Goal: Answer question/provide support: Share knowledge or assist other users

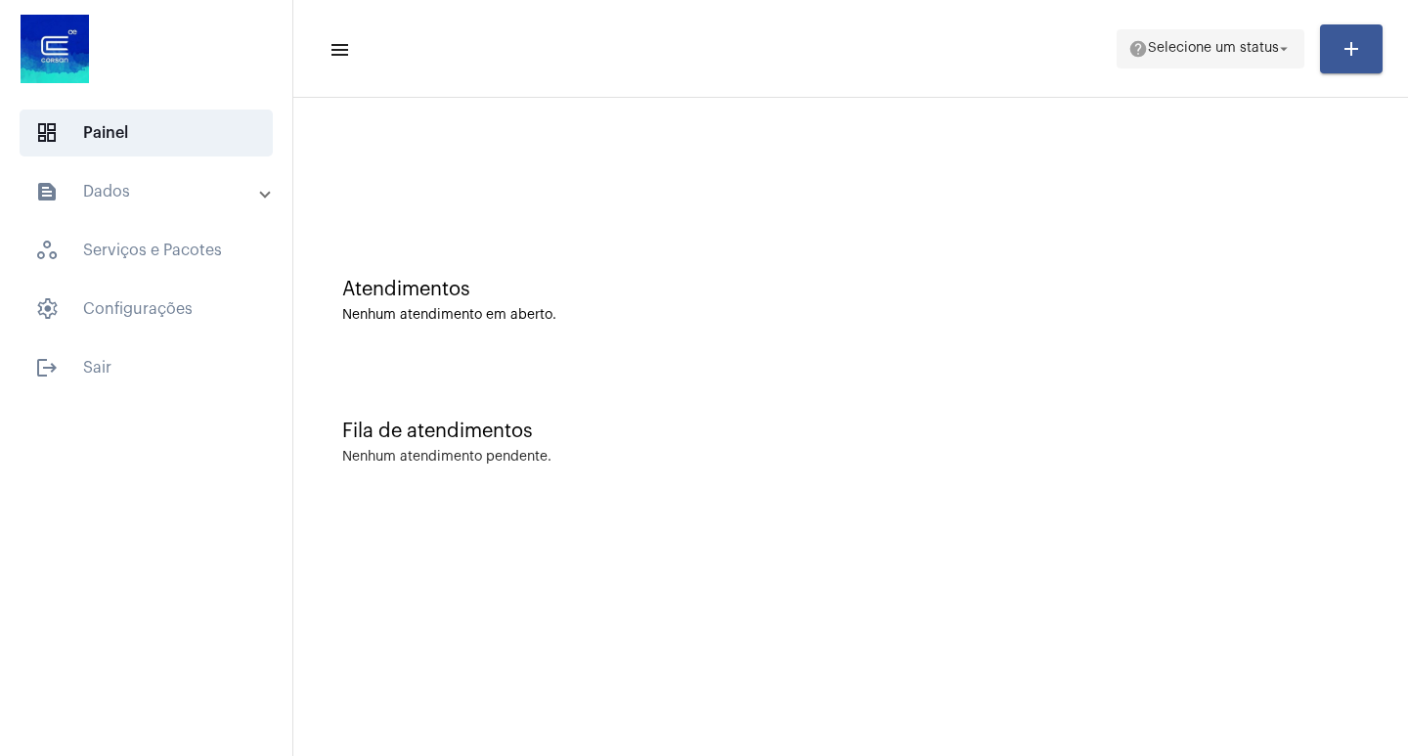
click at [1276, 46] on mat-icon "arrow_drop_down" at bounding box center [1284, 49] width 18 height 18
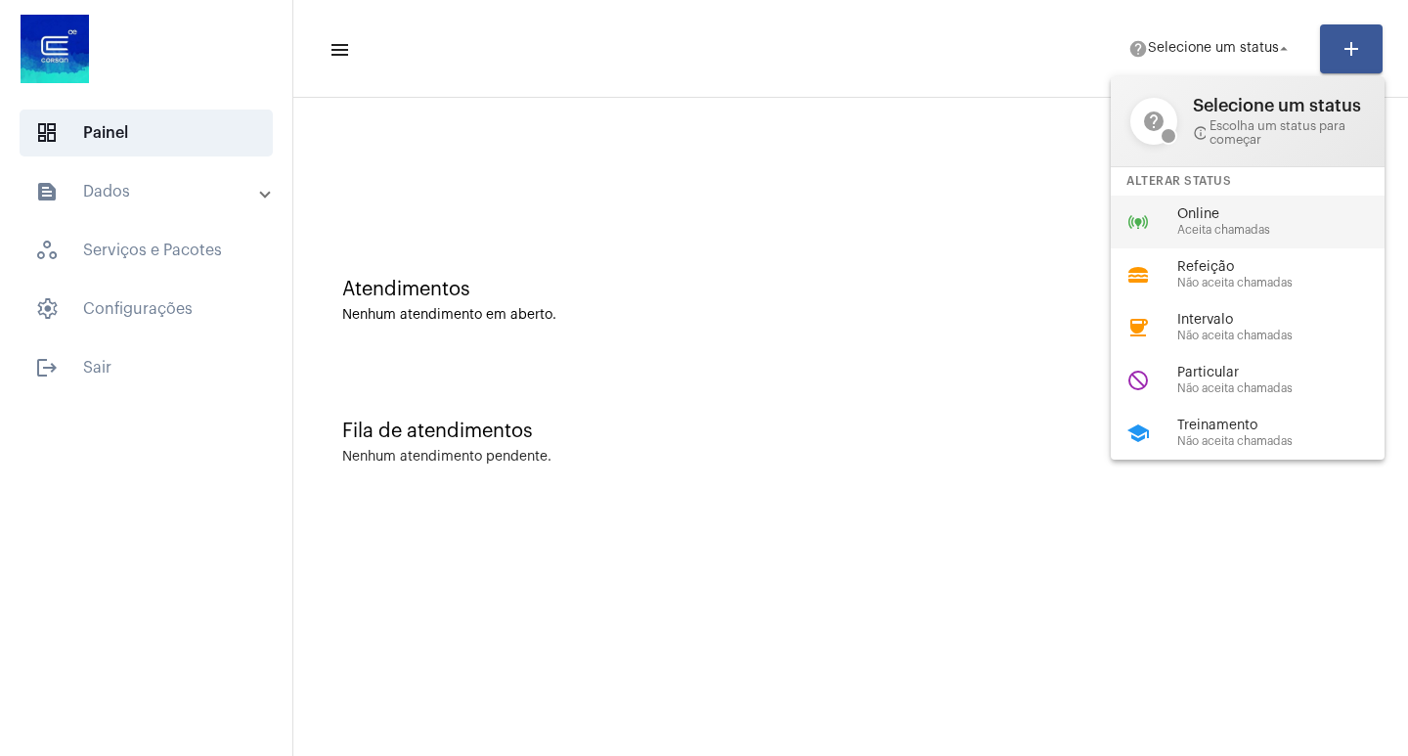
click at [1210, 220] on span "Online" at bounding box center [1288, 214] width 223 height 15
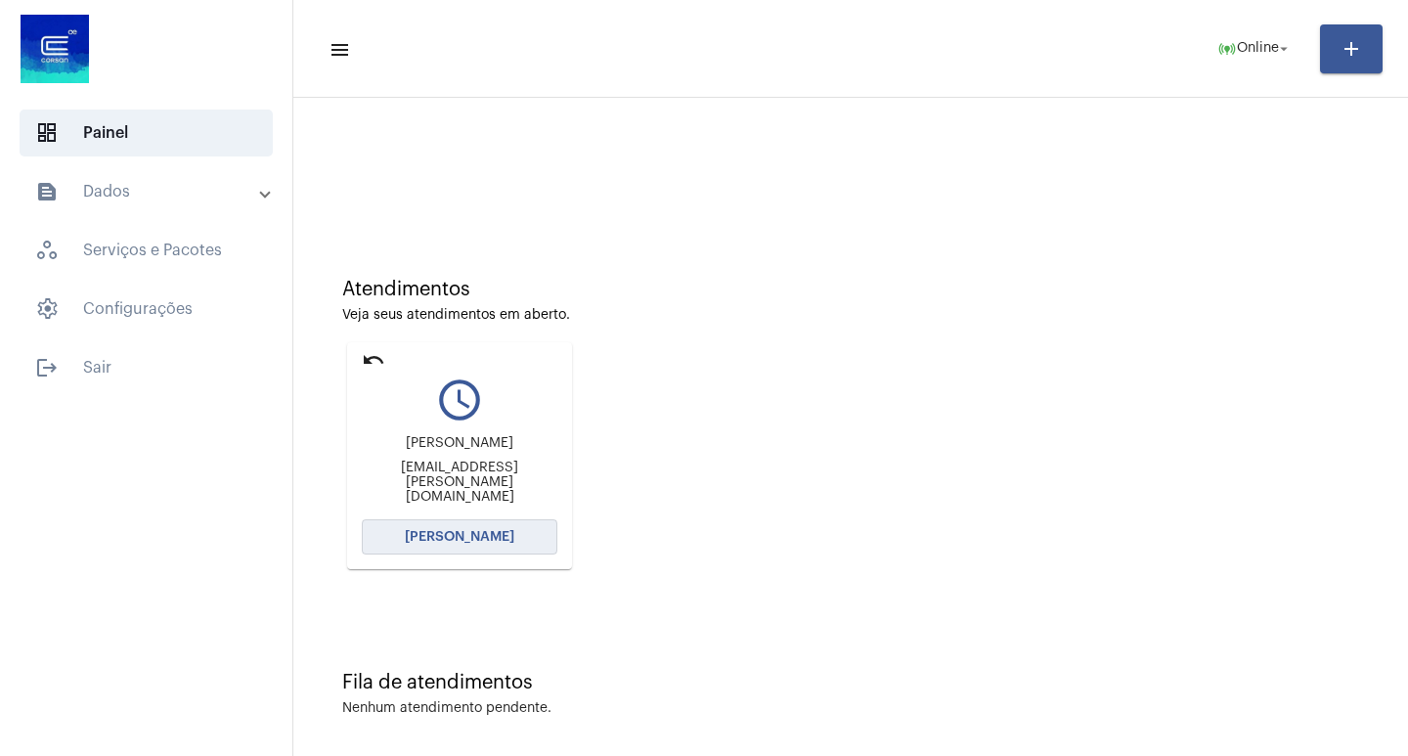
click at [462, 544] on button "[PERSON_NAME]" at bounding box center [460, 536] width 196 height 35
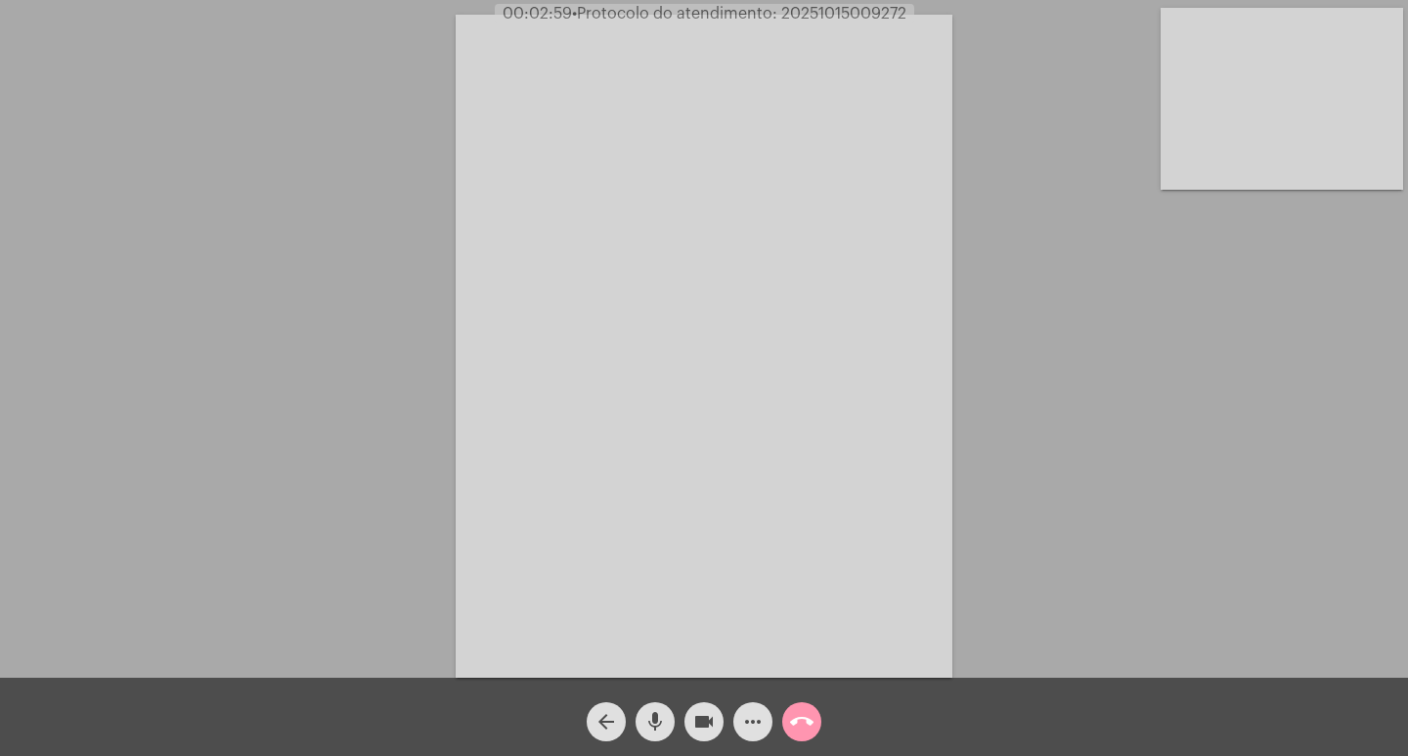
click at [820, 15] on span "• Protocolo do atendimento: 20251015009272" at bounding box center [739, 14] width 334 height 16
copy span "20251015009272"
click at [761, 719] on mat-icon "more_horiz" at bounding box center [752, 721] width 23 height 23
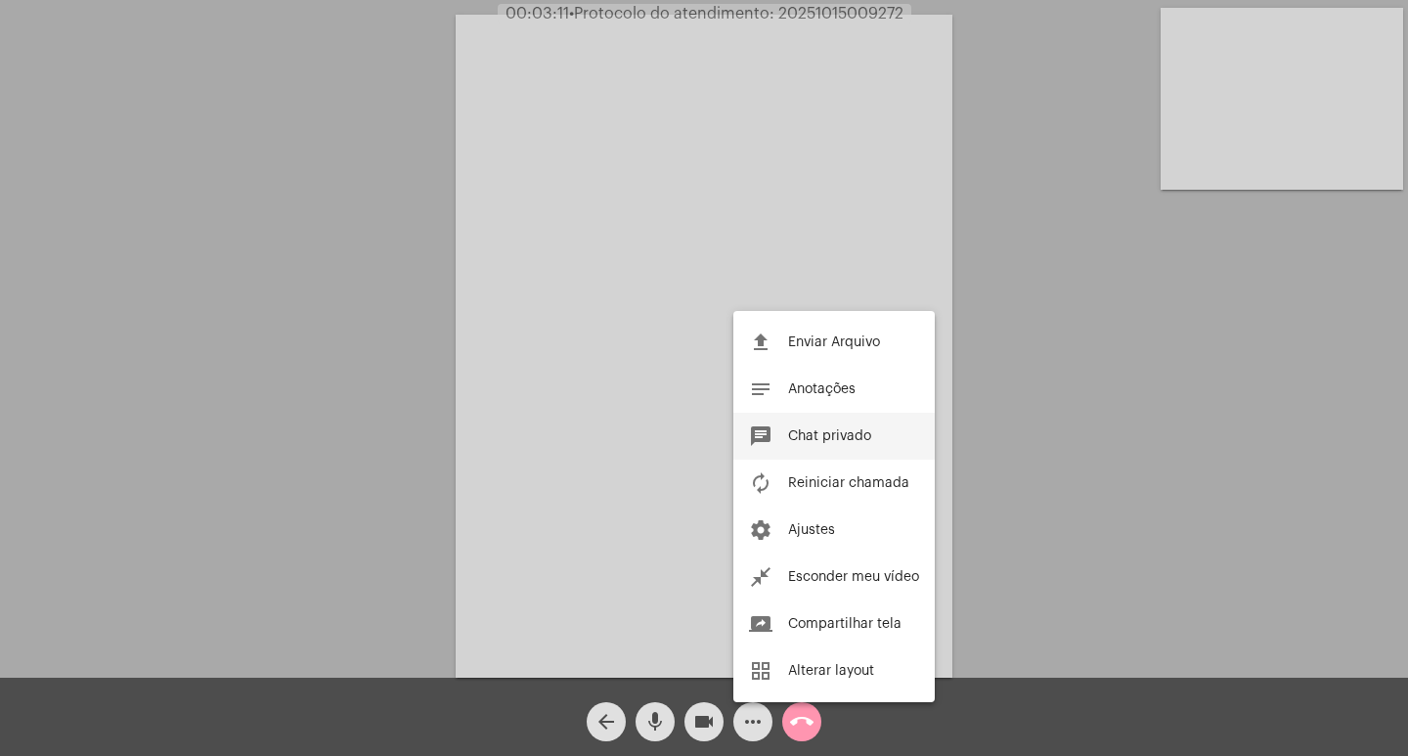
click at [845, 430] on span "Chat privado" at bounding box center [829, 436] width 83 height 14
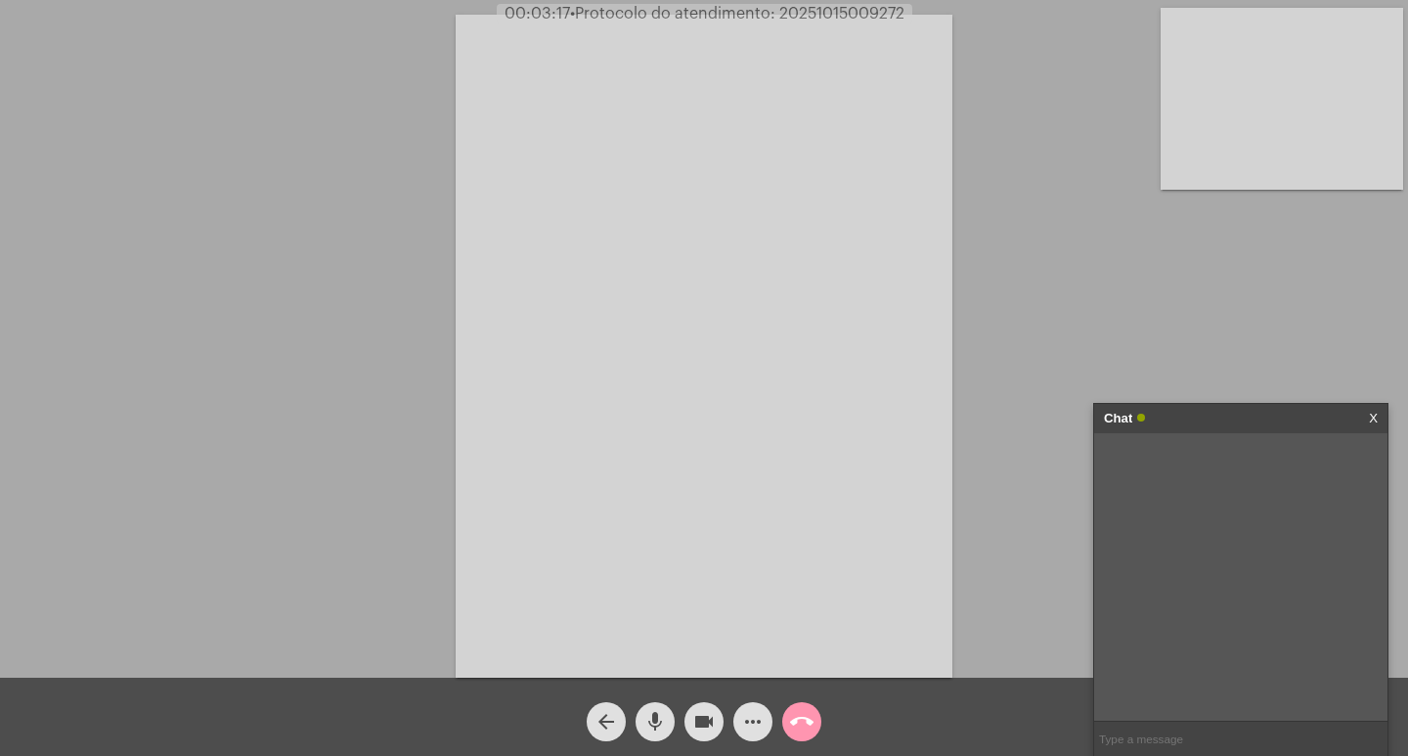
click at [733, 702] on button "more_horiz" at bounding box center [752, 721] width 39 height 39
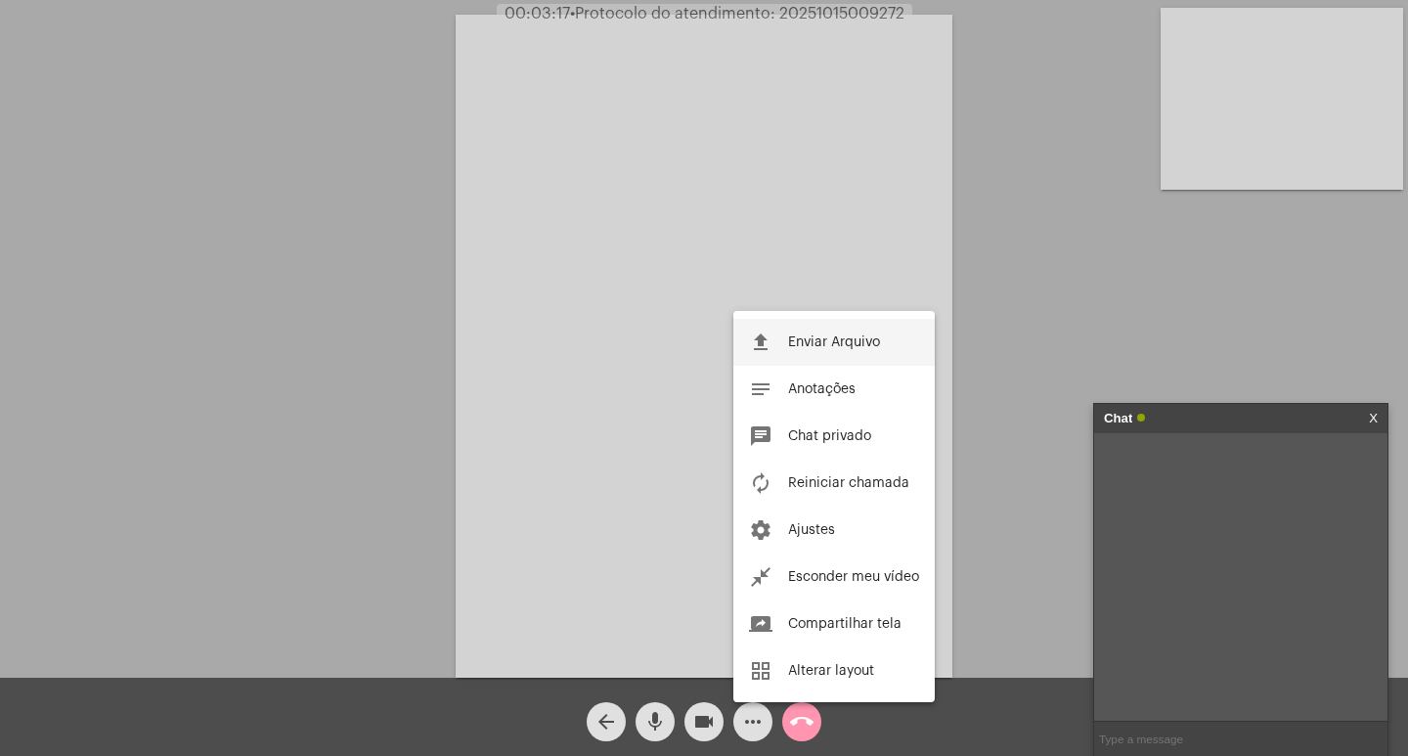
click at [733, 319] on button "file_upload Enviar Arquivo" at bounding box center [833, 342] width 201 height 47
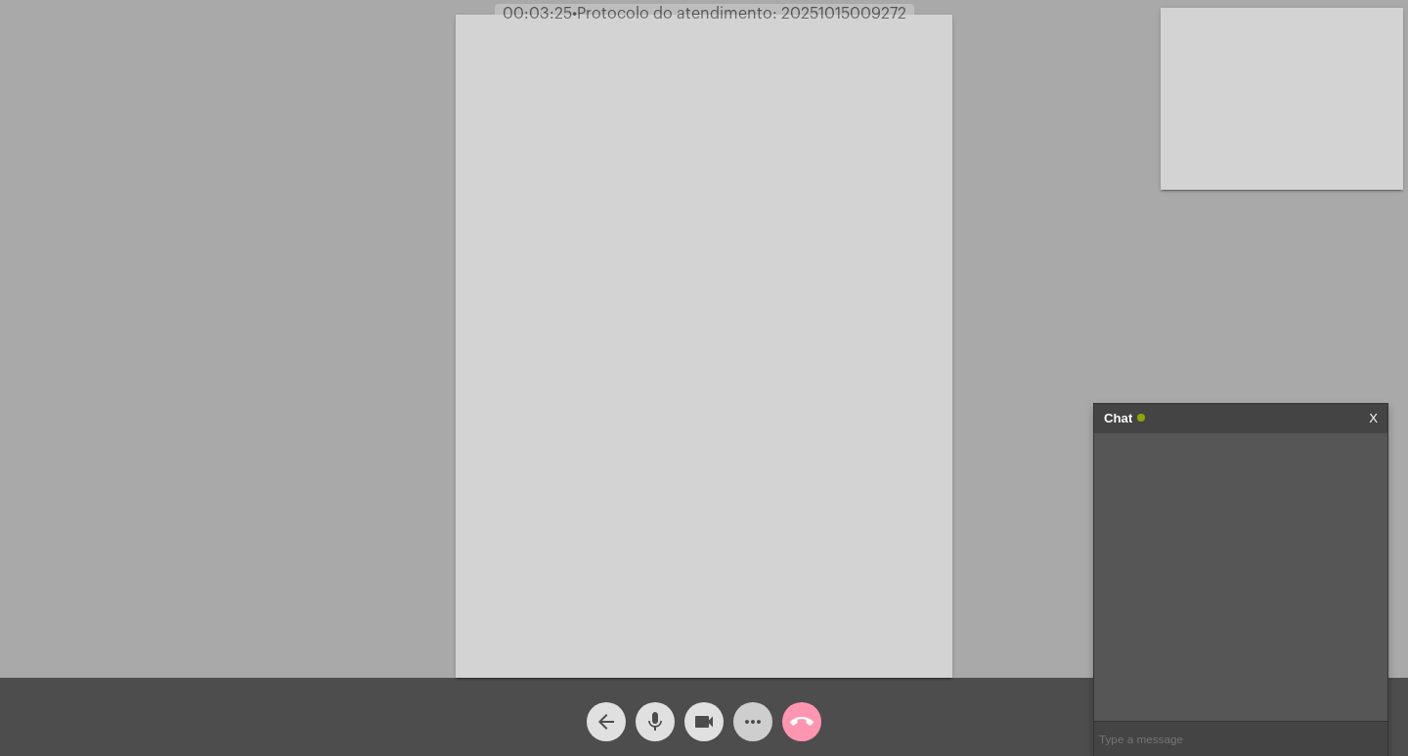
click at [1137, 737] on input "text" at bounding box center [1240, 739] width 293 height 34
paste input "20251015009272"
type input "protocolo: 20251015009272"
click at [665, 722] on mat-icon "mic" at bounding box center [654, 721] width 23 height 23
click at [654, 711] on mat-icon "mic_off" at bounding box center [654, 721] width 23 height 23
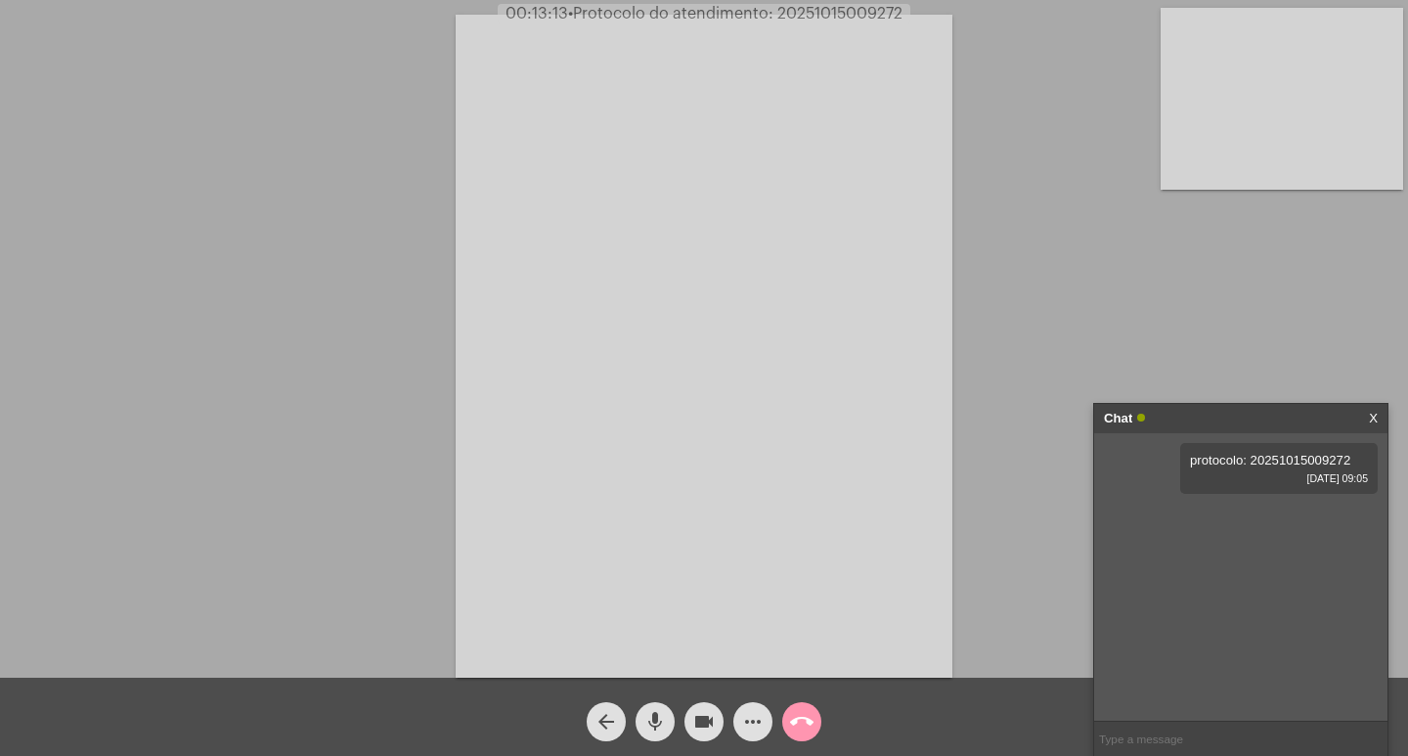
click at [1177, 732] on input "text" at bounding box center [1240, 739] width 293 height 34
paste input "294370"
type input "bnumero da ligação: 294370"
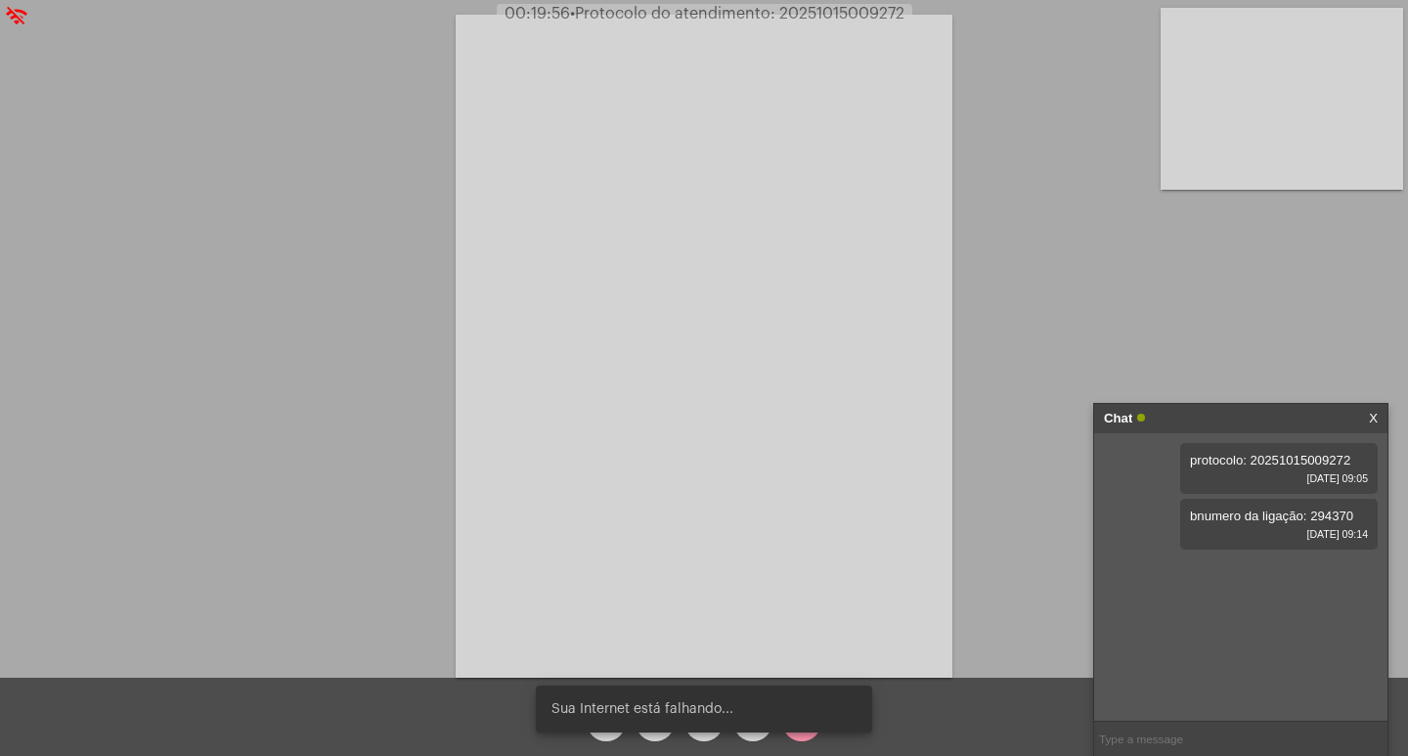
click at [707, 731] on snack-bar-container "Sua Internet está falhando..." at bounding box center [704, 708] width 336 height 47
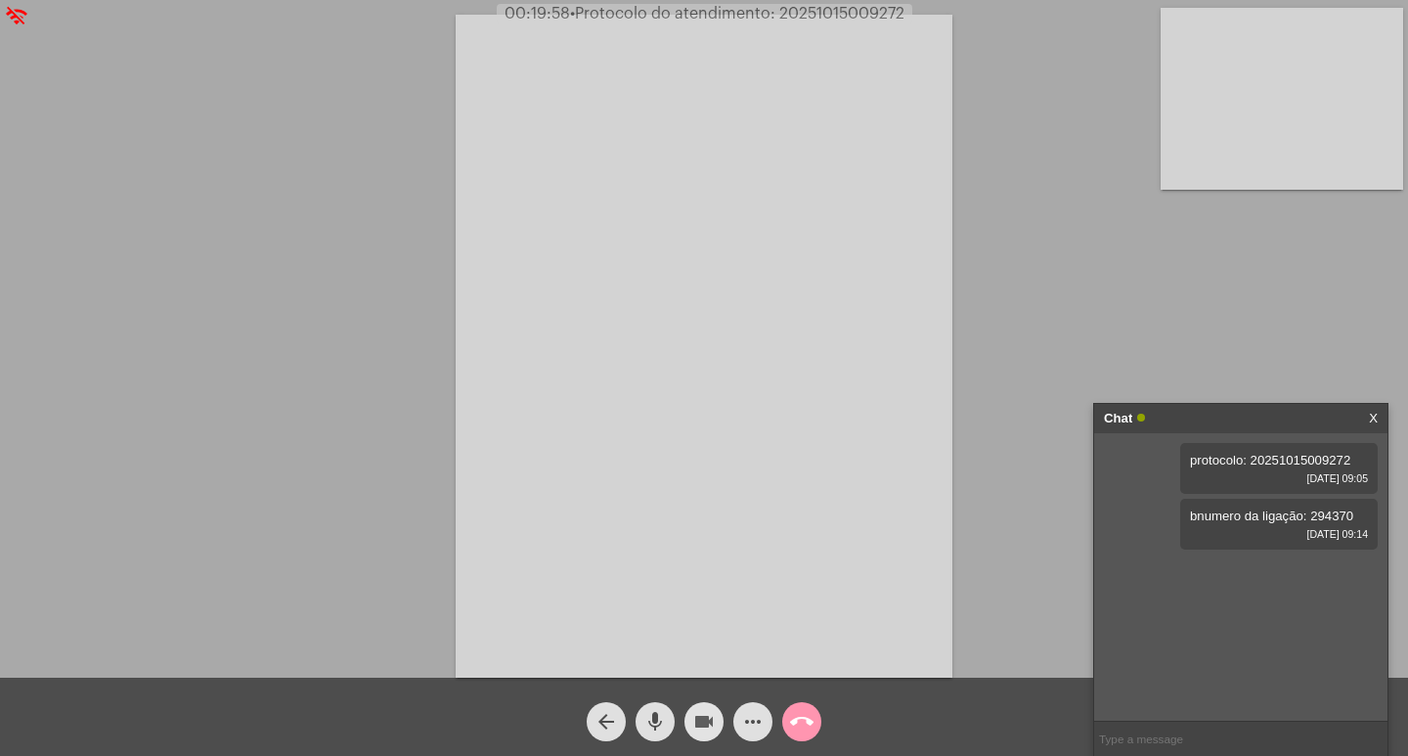
click at [697, 732] on mat-icon "videocam" at bounding box center [703, 721] width 23 height 23
click at [663, 723] on mat-icon "mic" at bounding box center [654, 721] width 23 height 23
click at [797, 723] on mat-icon "call_end" at bounding box center [801, 721] width 23 height 23
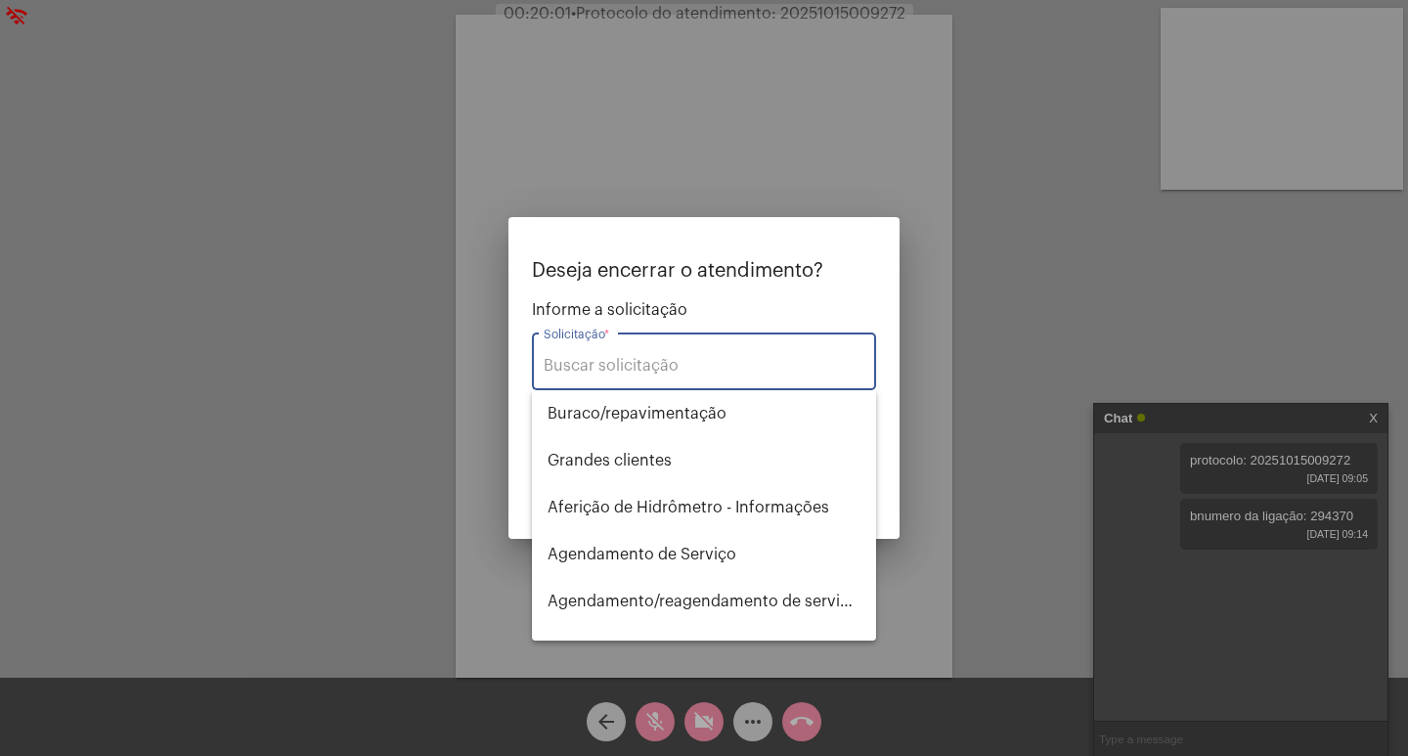
click at [732, 367] on input "Solicitação *" at bounding box center [704, 366] width 321 height 18
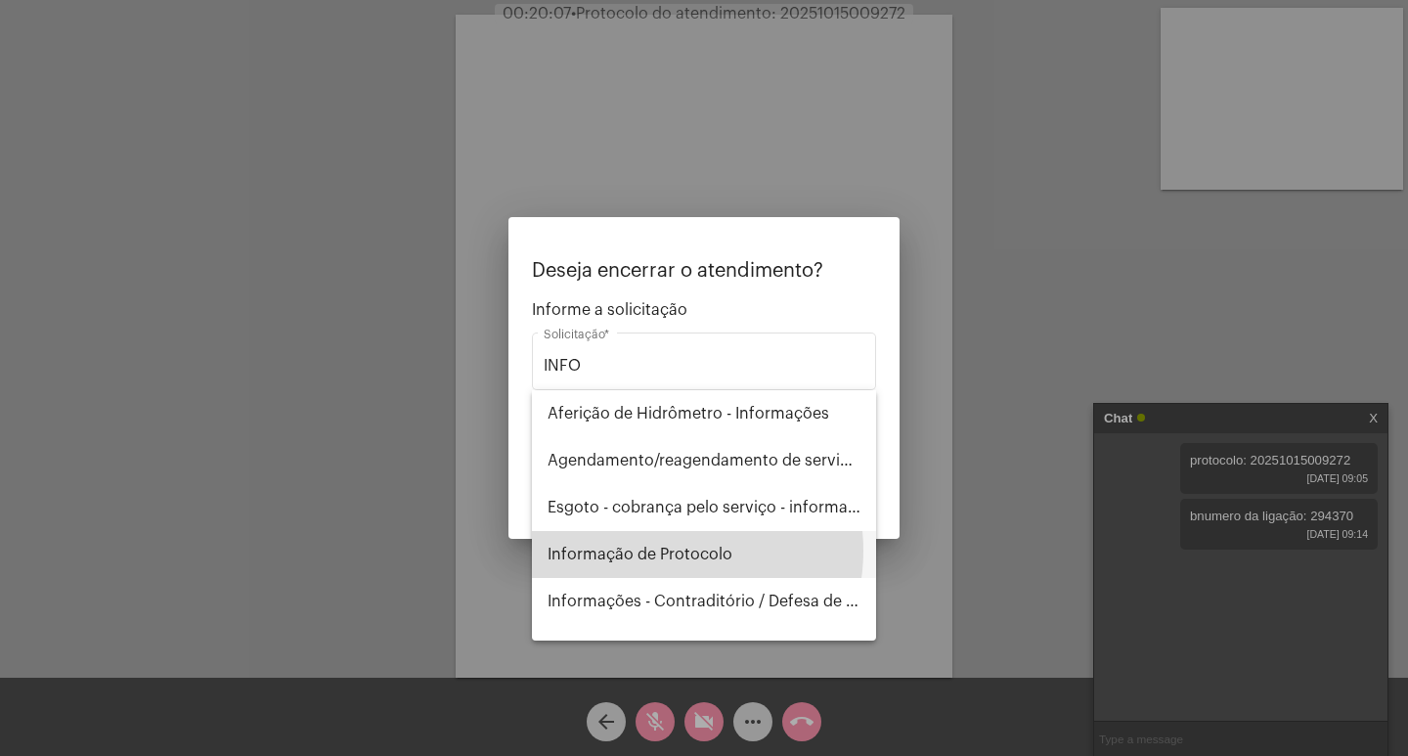
click at [657, 551] on span "Informação de Protocolo" at bounding box center [704, 554] width 313 height 47
type input "Informação de Protocolo"
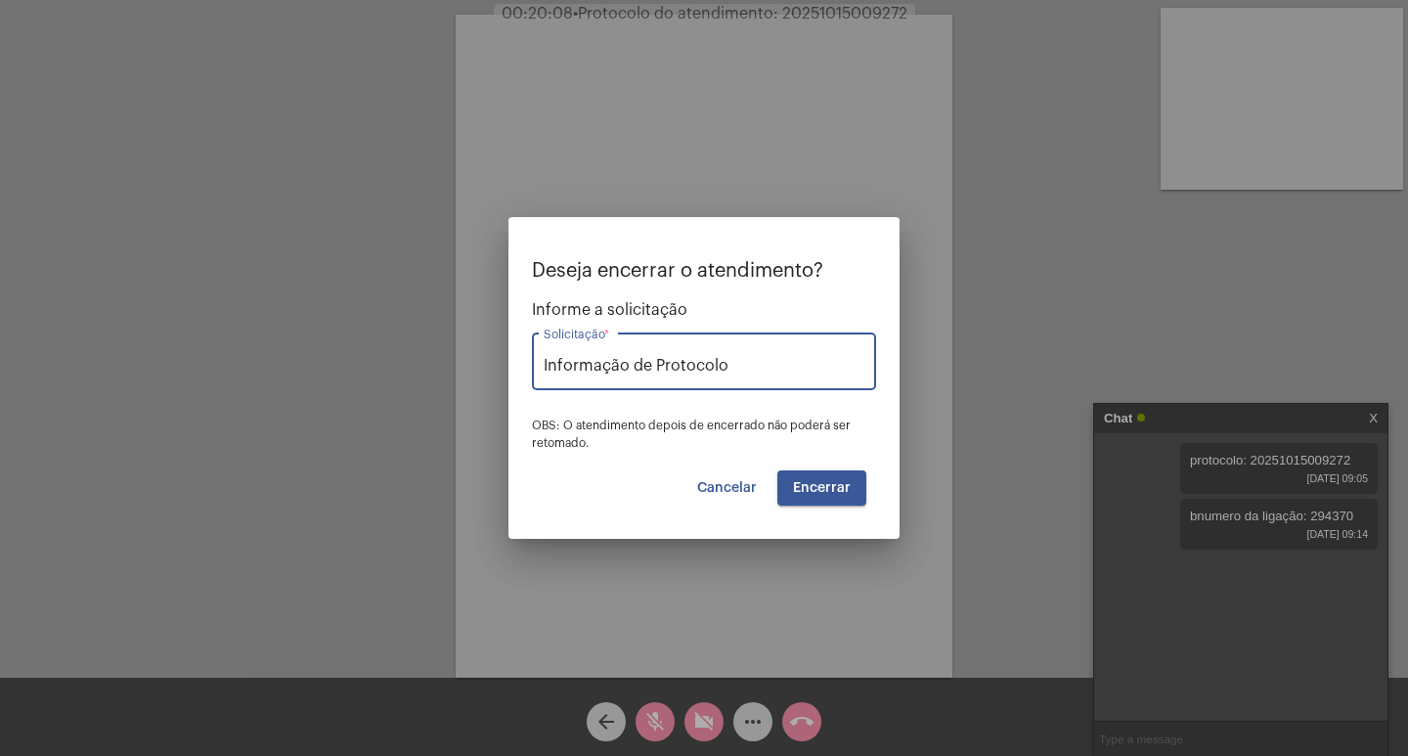
click at [826, 489] on span "Encerrar" at bounding box center [822, 488] width 58 height 14
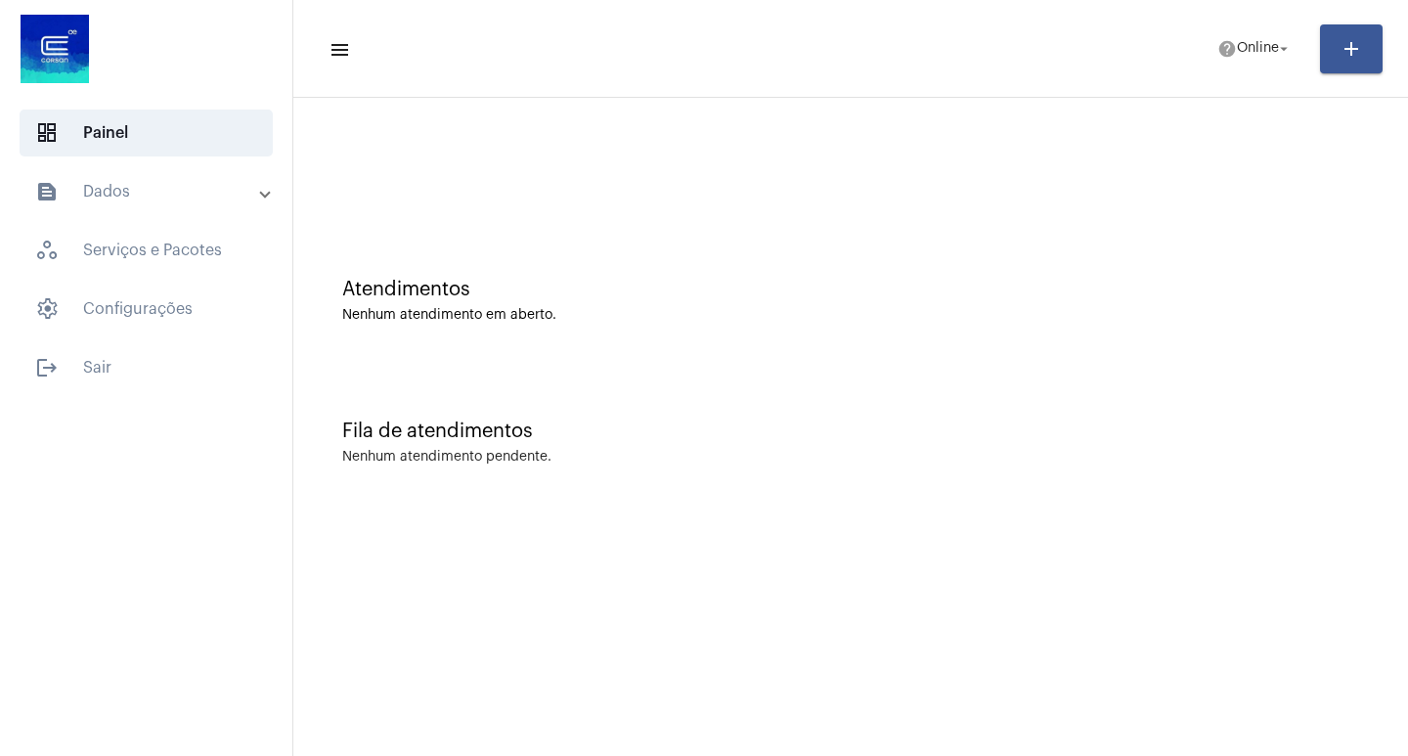
click at [172, 189] on mat-panel-title "text_snippet_outlined Dados" at bounding box center [148, 191] width 226 height 23
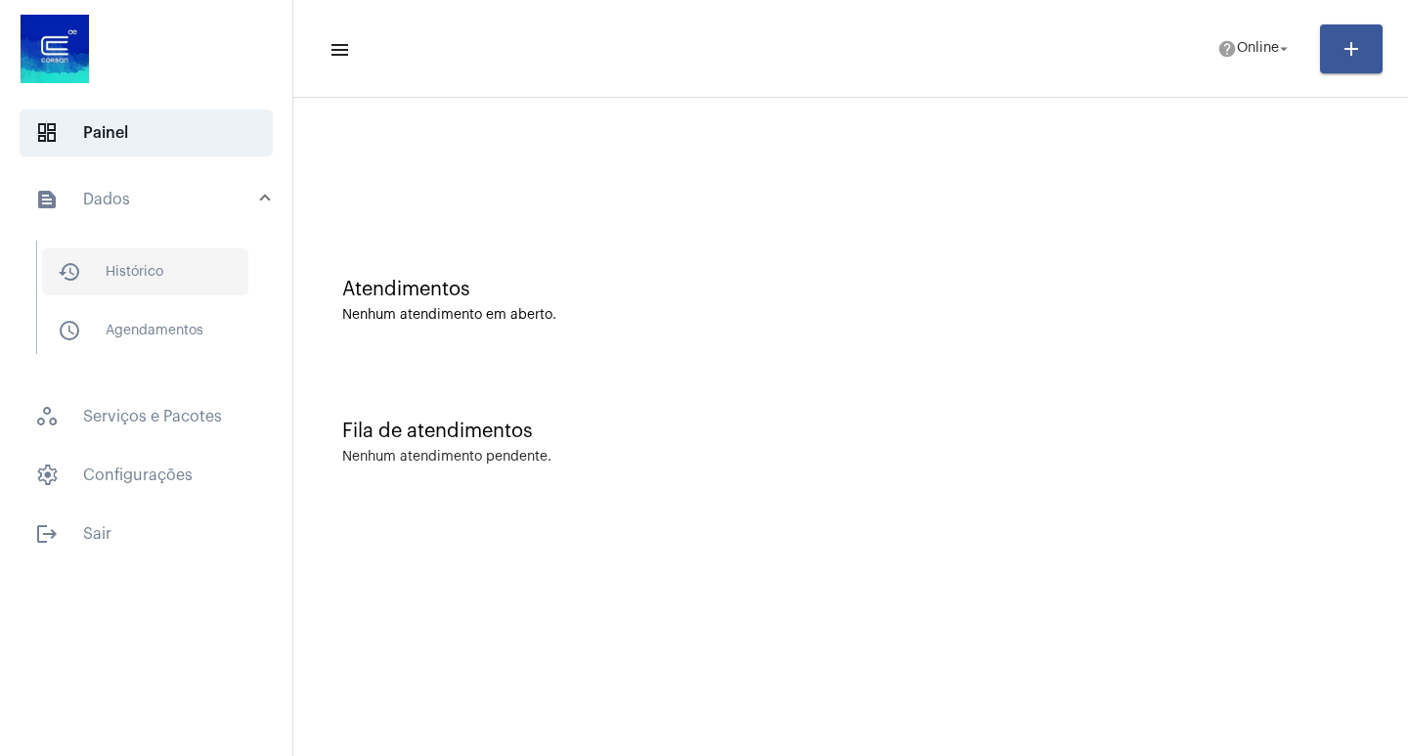
click at [208, 272] on span "history_outlined Histórico" at bounding box center [145, 271] width 206 height 47
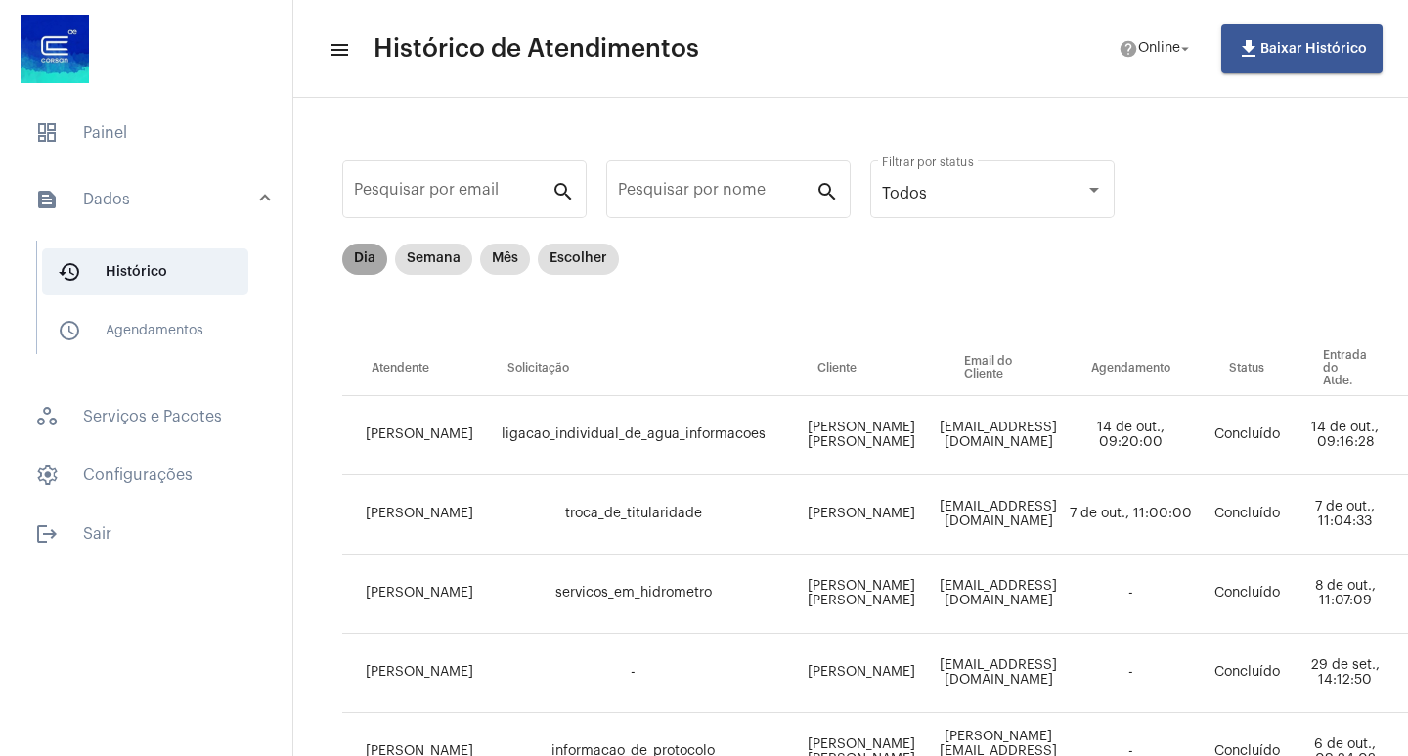
click at [366, 258] on mat-chip "Dia" at bounding box center [364, 258] width 45 height 31
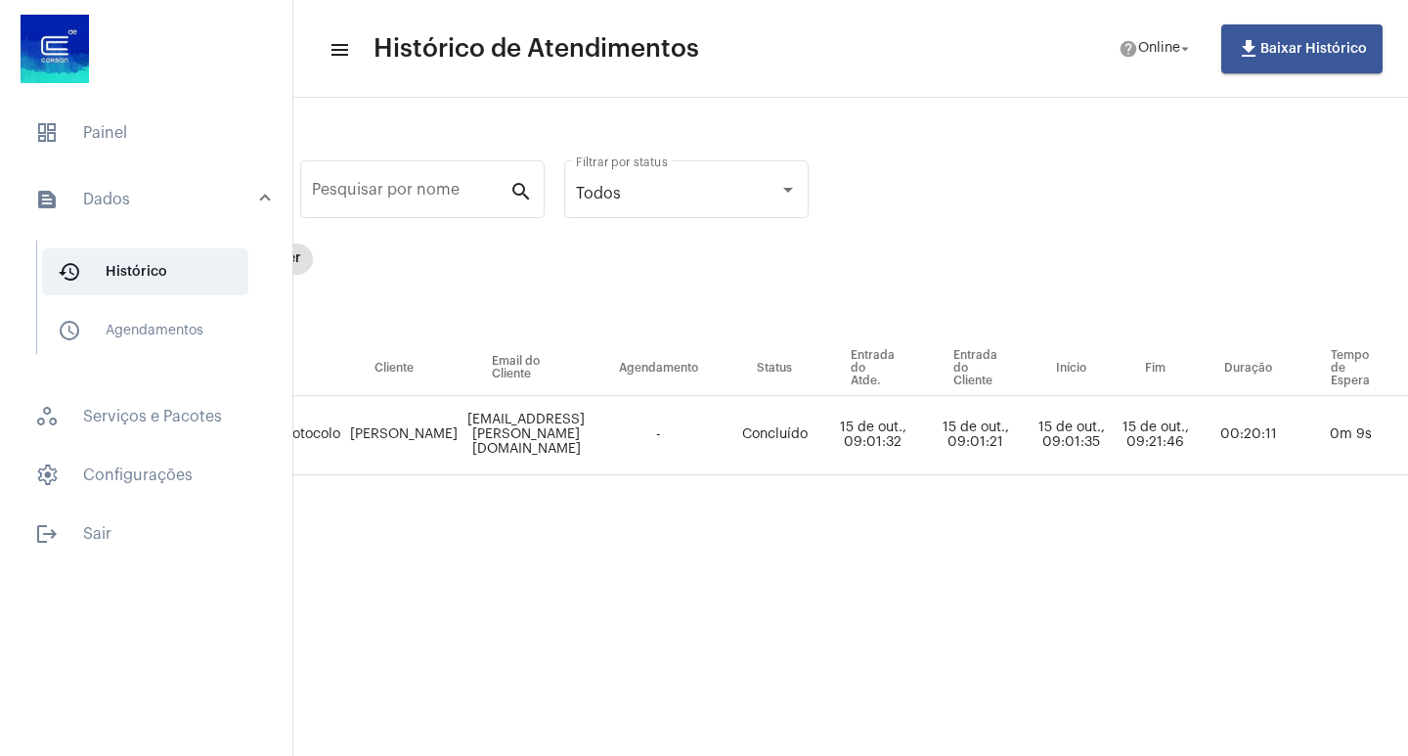
scroll to position [0, 559]
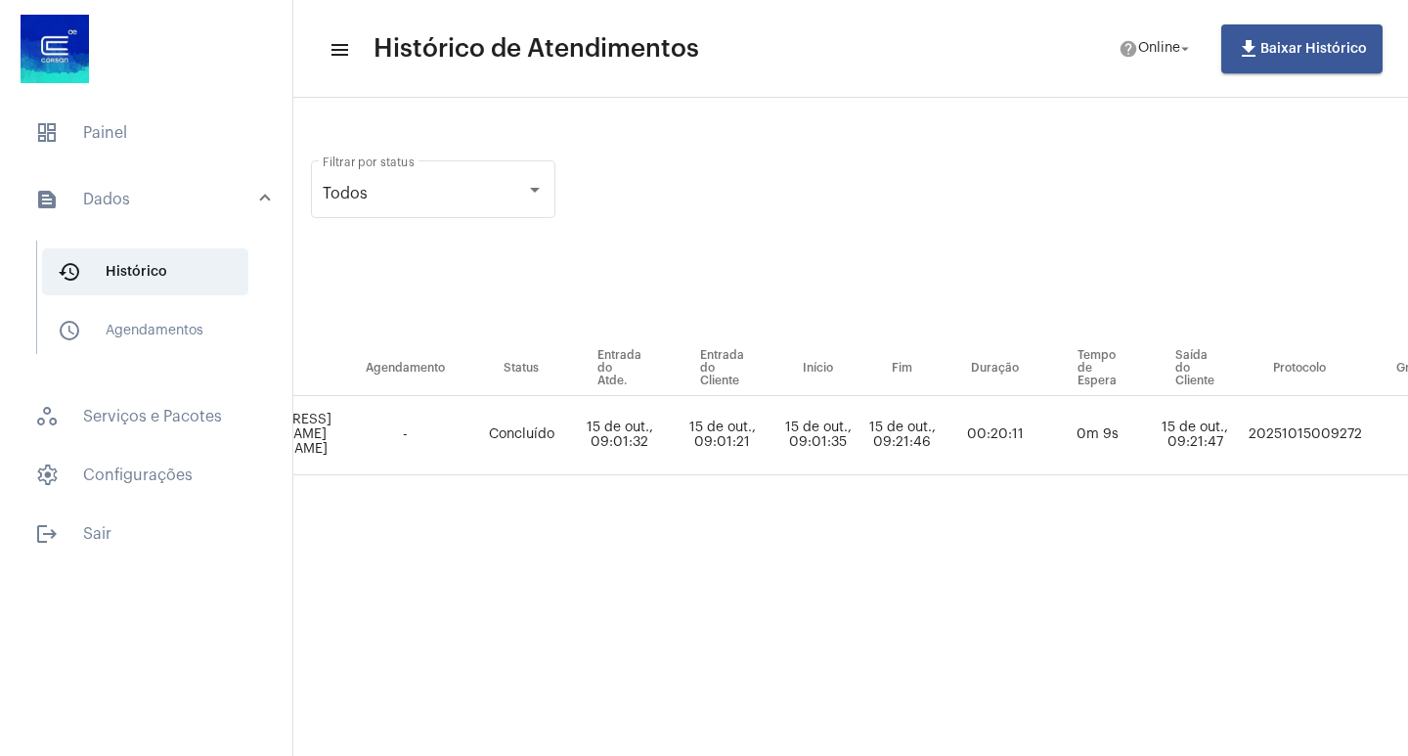
click at [1331, 426] on td "20251015009272" at bounding box center [1305, 435] width 123 height 79
copy td "20251015009272"
click at [127, 135] on span "dashboard Painel" at bounding box center [146, 133] width 253 height 47
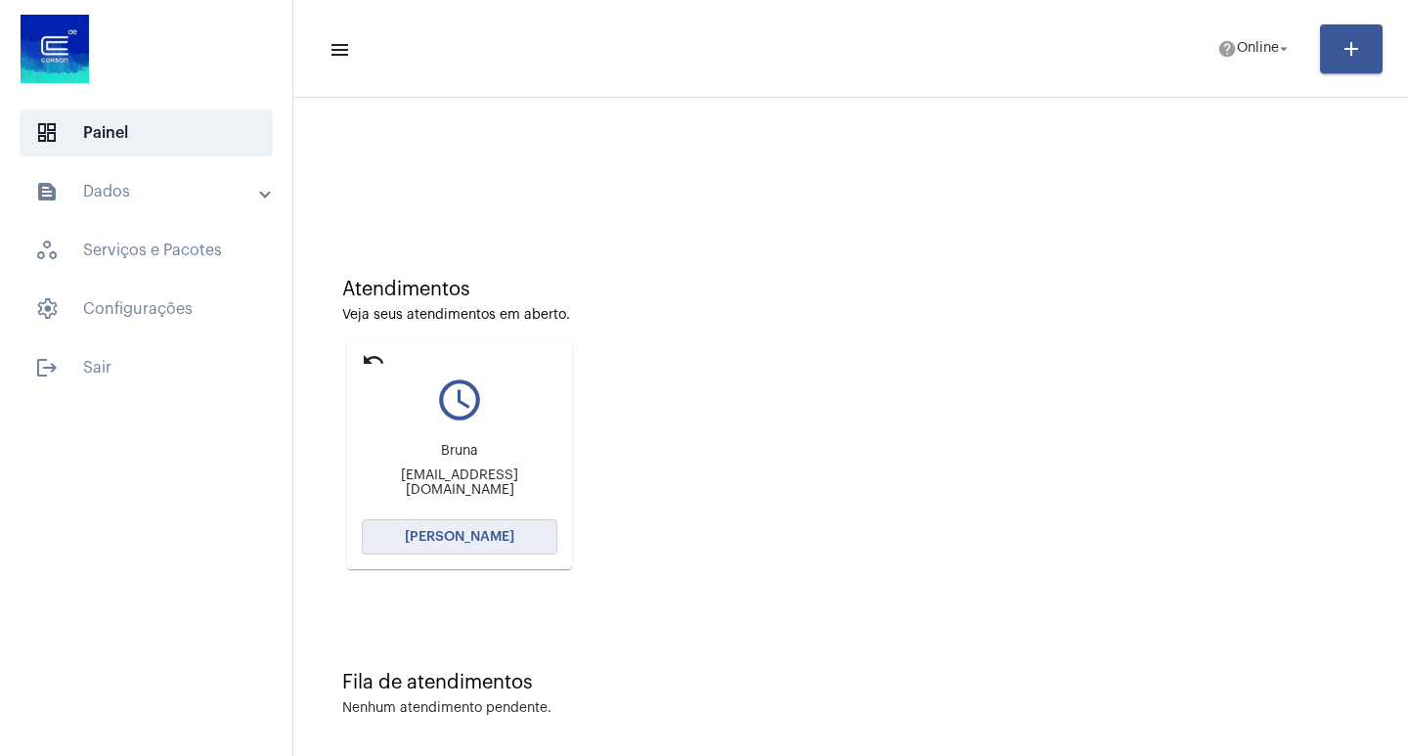
click at [474, 531] on span "[PERSON_NAME]" at bounding box center [460, 537] width 110 height 14
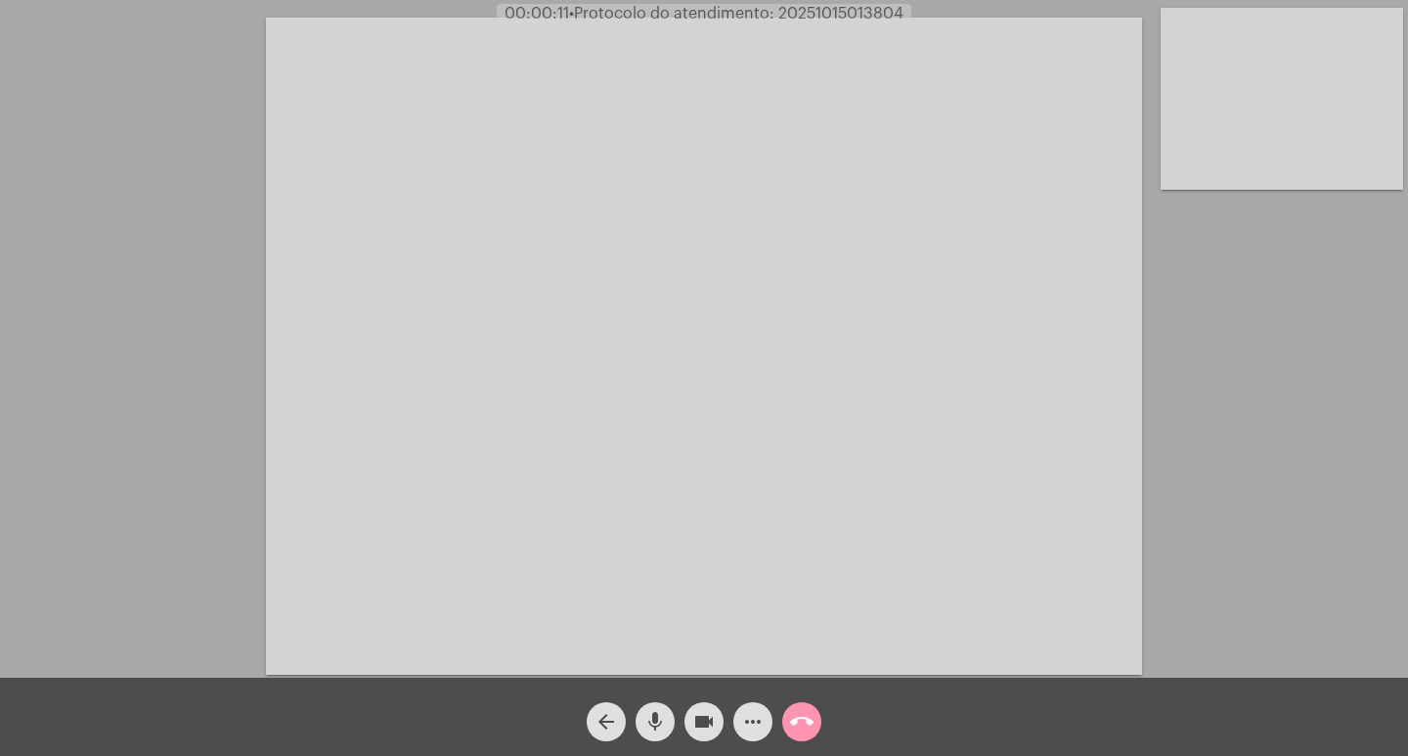
click at [662, 724] on mat-icon "mic" at bounding box center [654, 721] width 23 height 23
click at [648, 730] on mat-icon "mic_off" at bounding box center [654, 721] width 23 height 23
click at [651, 728] on mat-icon "mic" at bounding box center [654, 721] width 23 height 23
click at [645, 714] on mat-icon "mic_off" at bounding box center [654, 721] width 23 height 23
click at [650, 726] on mat-icon "mic" at bounding box center [654, 721] width 23 height 23
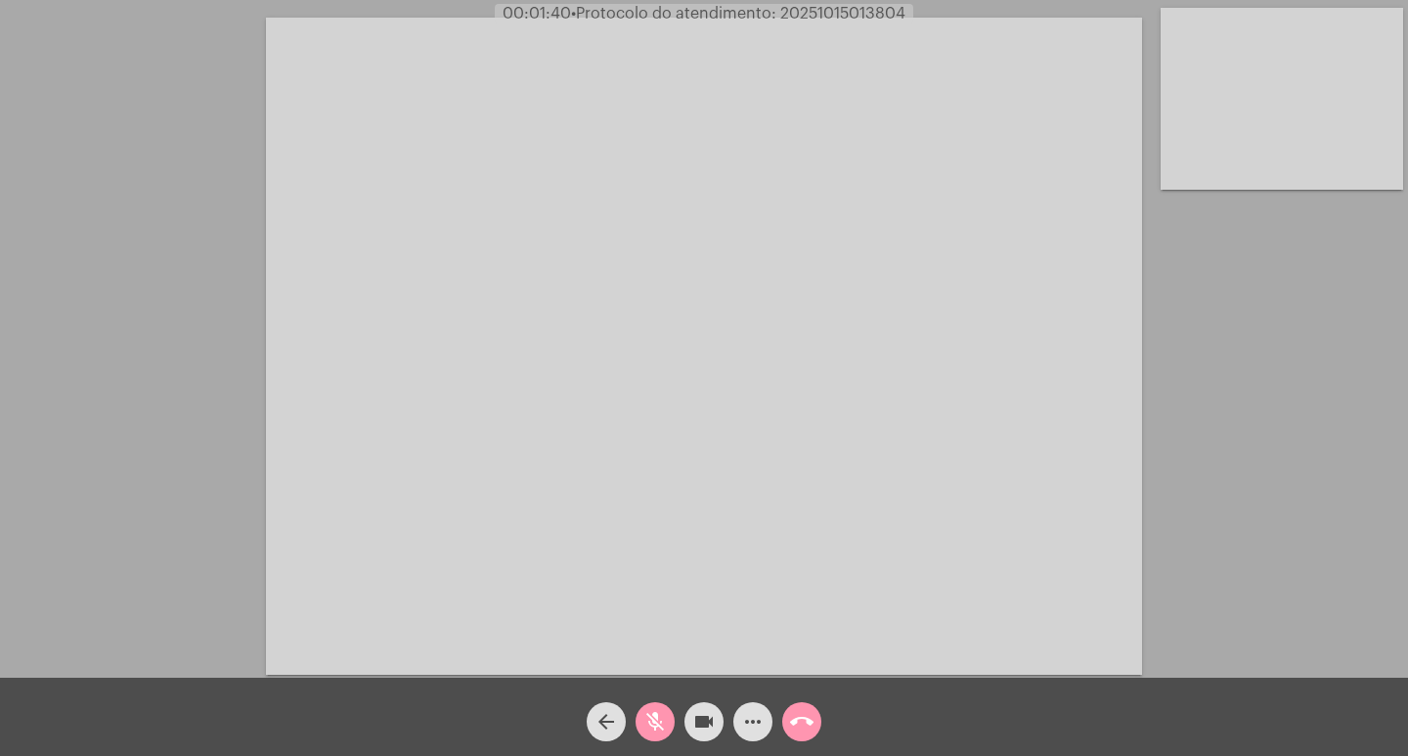
click at [650, 713] on mat-icon "mic_off" at bounding box center [654, 721] width 23 height 23
click at [652, 725] on mat-icon "mic" at bounding box center [654, 721] width 23 height 23
click at [654, 725] on mat-icon "mic_off" at bounding box center [654, 721] width 23 height 23
click at [654, 725] on mat-icon "mic" at bounding box center [654, 721] width 23 height 23
click at [654, 725] on mat-icon "mic_off" at bounding box center [654, 721] width 23 height 23
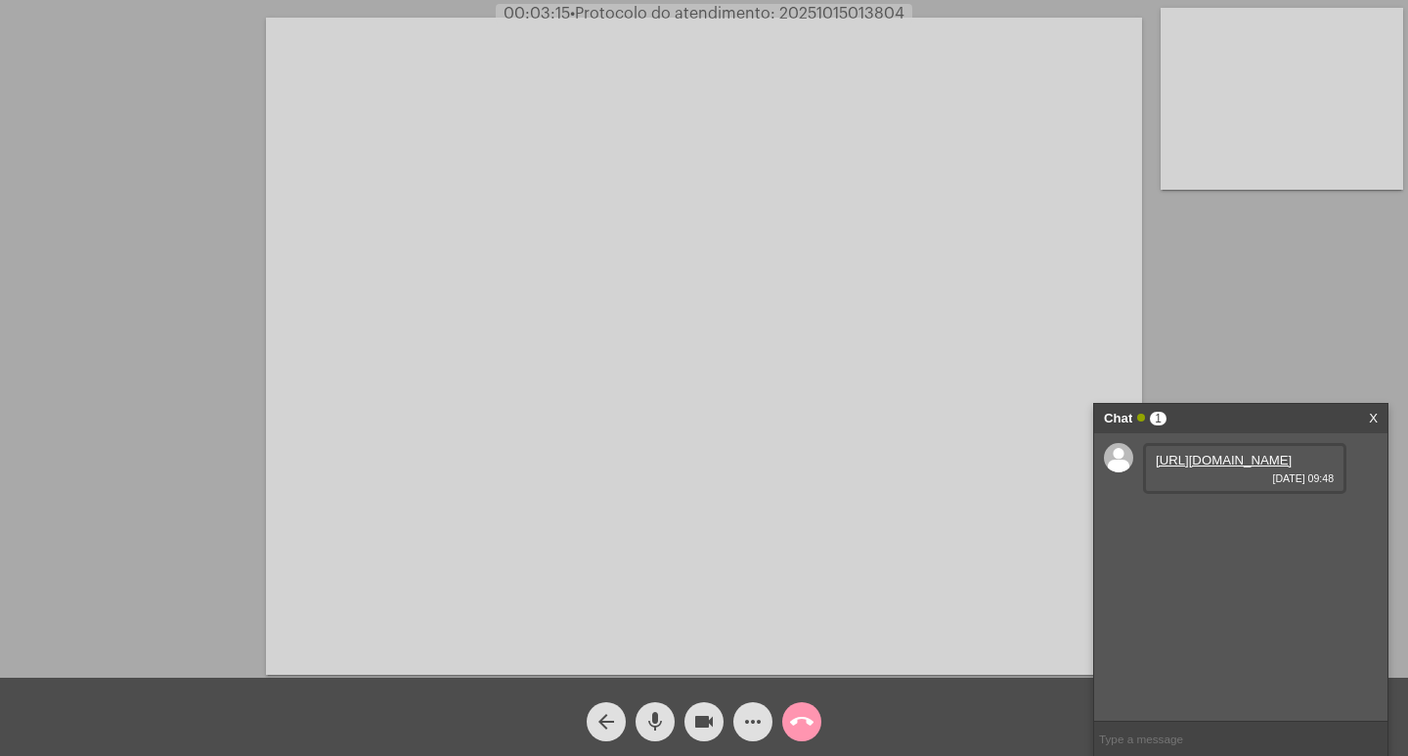
click at [648, 726] on mat-icon "mic" at bounding box center [654, 721] width 23 height 23
click at [648, 726] on mat-icon "mic_off" at bounding box center [654, 721] width 23 height 23
click at [1235, 467] on link "[URL][DOMAIN_NAME]" at bounding box center [1224, 460] width 136 height 15
click at [1257, 523] on link "[URL][DOMAIN_NAME]" at bounding box center [1224, 516] width 136 height 15
click at [652, 727] on mat-icon "mic" at bounding box center [654, 721] width 23 height 23
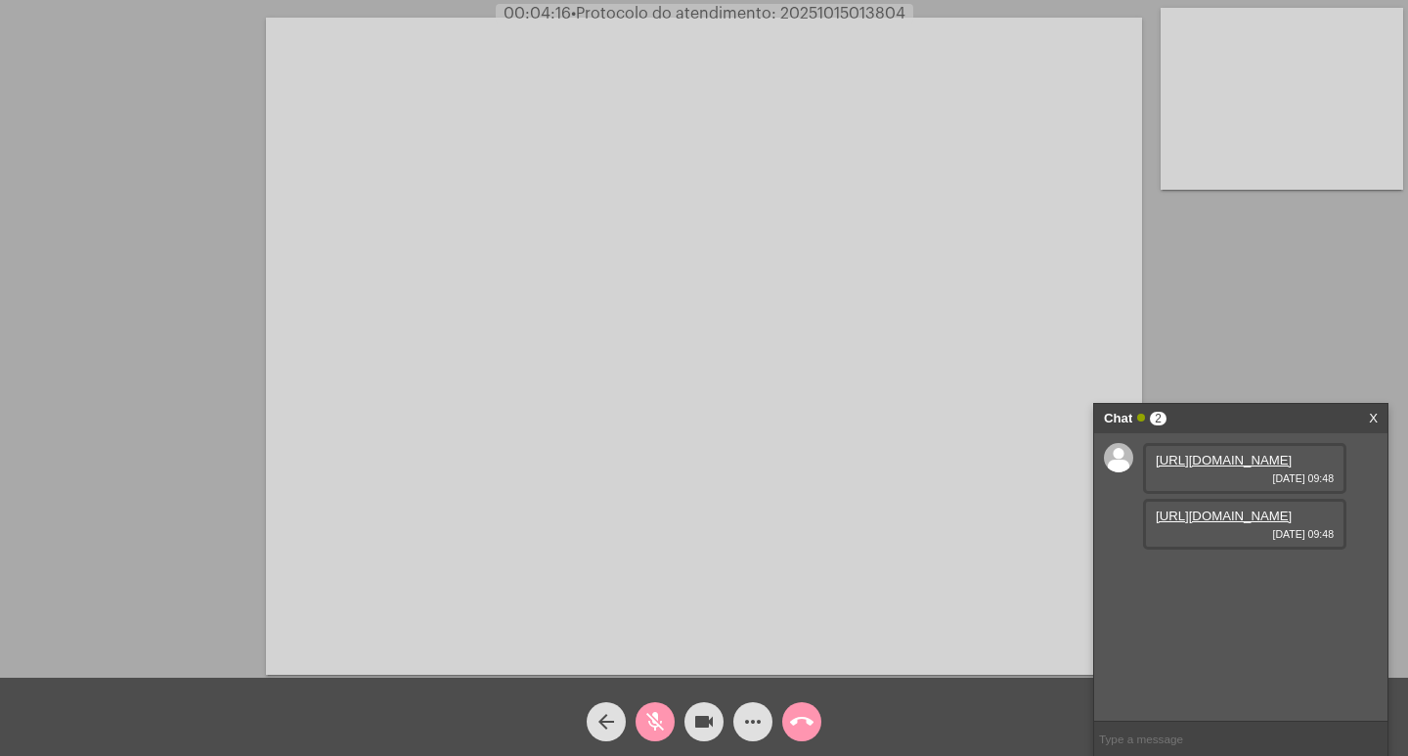
click at [661, 726] on mat-icon "mic_off" at bounding box center [654, 721] width 23 height 23
click at [1194, 579] on link "[URL][DOMAIN_NAME]" at bounding box center [1224, 571] width 136 height 15
click at [1242, 635] on link "[URL][DOMAIN_NAME]" at bounding box center [1224, 627] width 136 height 15
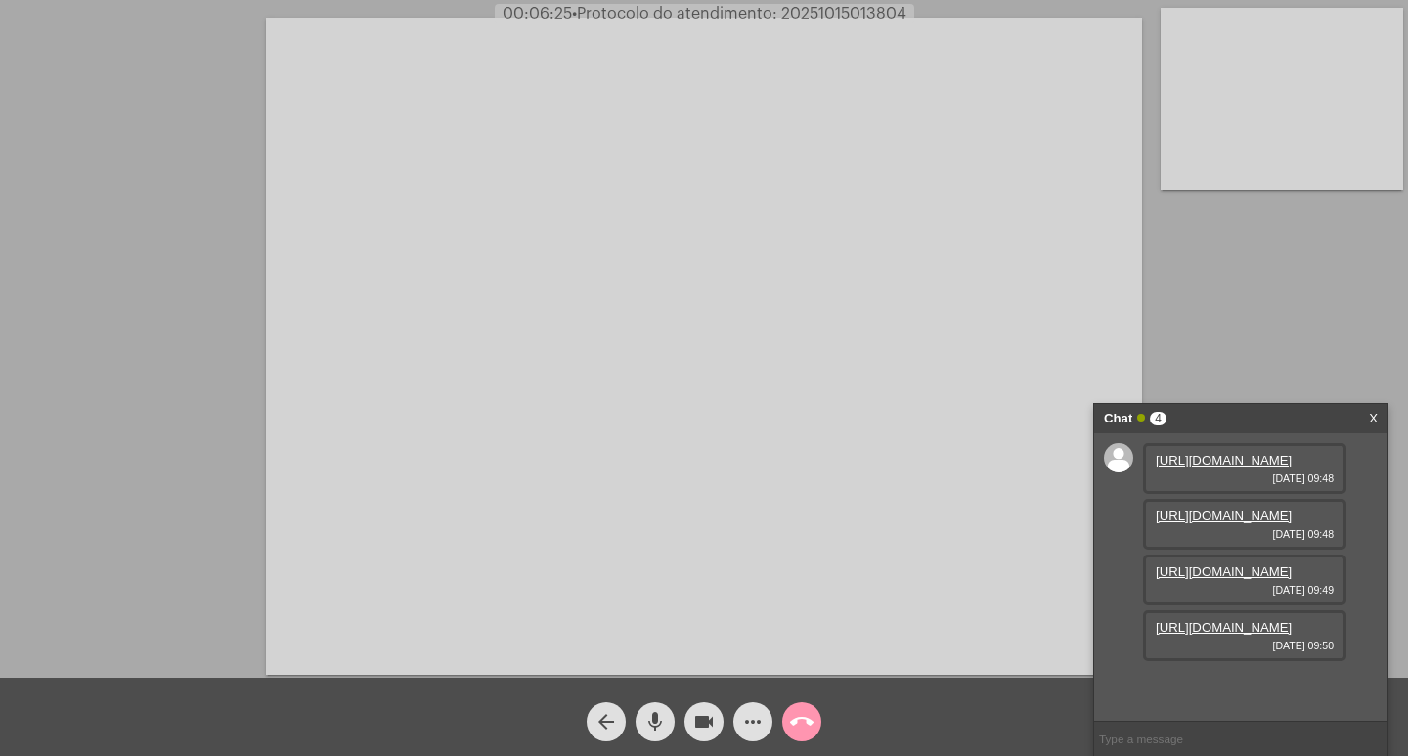
click at [657, 717] on mat-icon "mic" at bounding box center [654, 721] width 23 height 23
click at [649, 717] on mat-icon "mic_off" at bounding box center [654, 721] width 23 height 23
click at [647, 721] on mat-icon "mic" at bounding box center [654, 721] width 23 height 23
click at [662, 719] on mat-icon "mic_off" at bounding box center [654, 721] width 23 height 23
click at [702, 720] on mat-icon "videocam" at bounding box center [703, 721] width 23 height 23
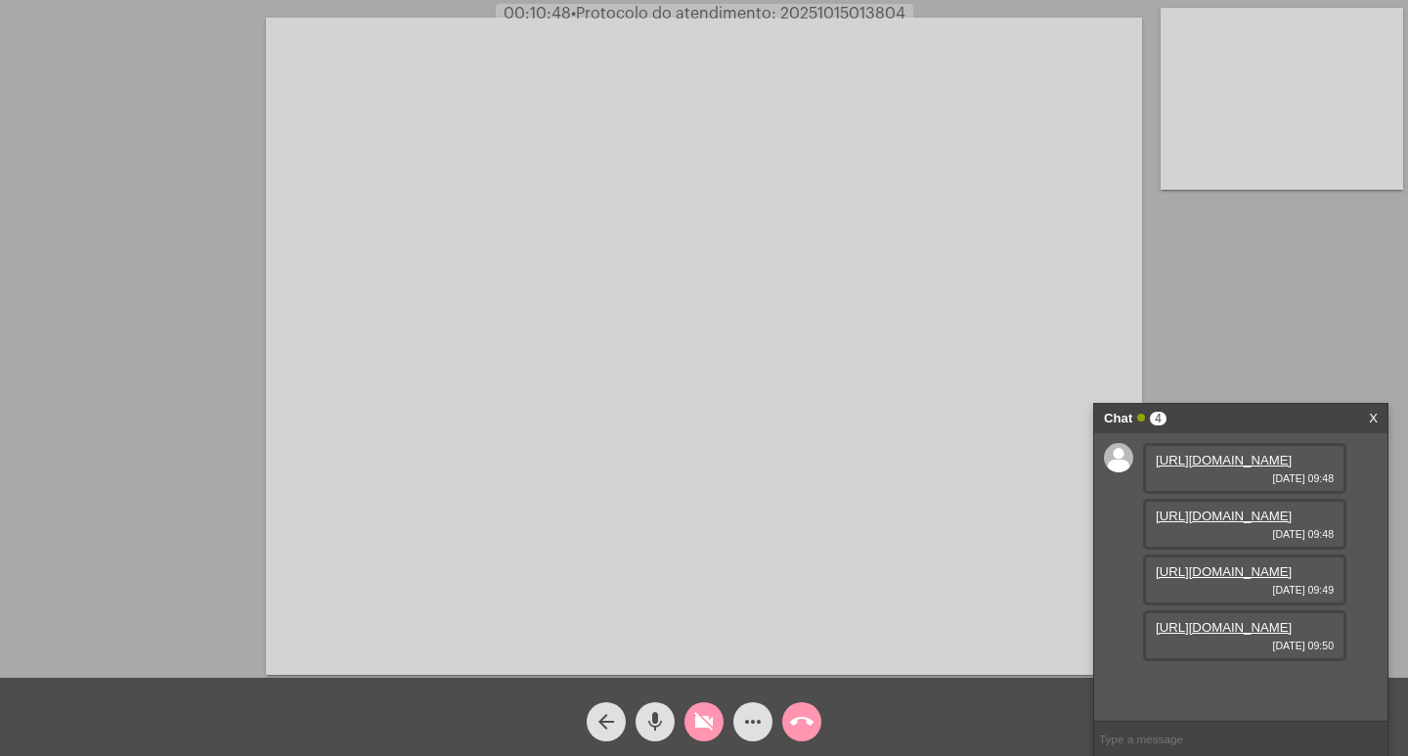
click at [659, 712] on mat-icon "mic" at bounding box center [654, 721] width 23 height 23
click at [709, 723] on mat-icon "videocam_off" at bounding box center [703, 721] width 23 height 23
click at [644, 720] on mat-icon "mic_off" at bounding box center [654, 721] width 23 height 23
click at [651, 717] on mat-icon "mic" at bounding box center [654, 721] width 23 height 23
click at [655, 723] on mat-icon "mic_off" at bounding box center [654, 721] width 23 height 23
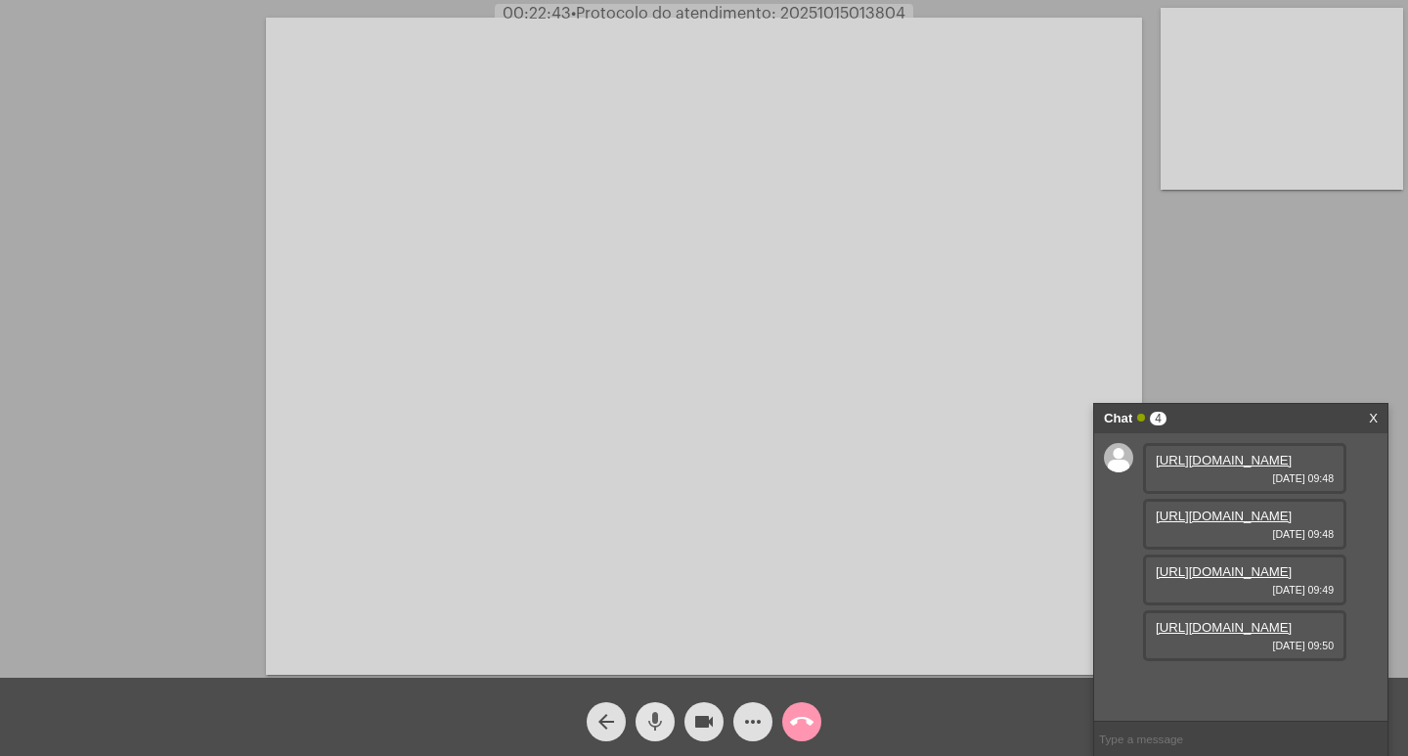
click at [662, 713] on mat-icon "mic" at bounding box center [654, 721] width 23 height 23
click at [709, 721] on mat-icon "videocam" at bounding box center [703, 721] width 23 height 23
click at [695, 716] on mat-icon "videocam_off" at bounding box center [703, 721] width 23 height 23
click at [659, 720] on mat-icon "mic_off" at bounding box center [654, 721] width 23 height 23
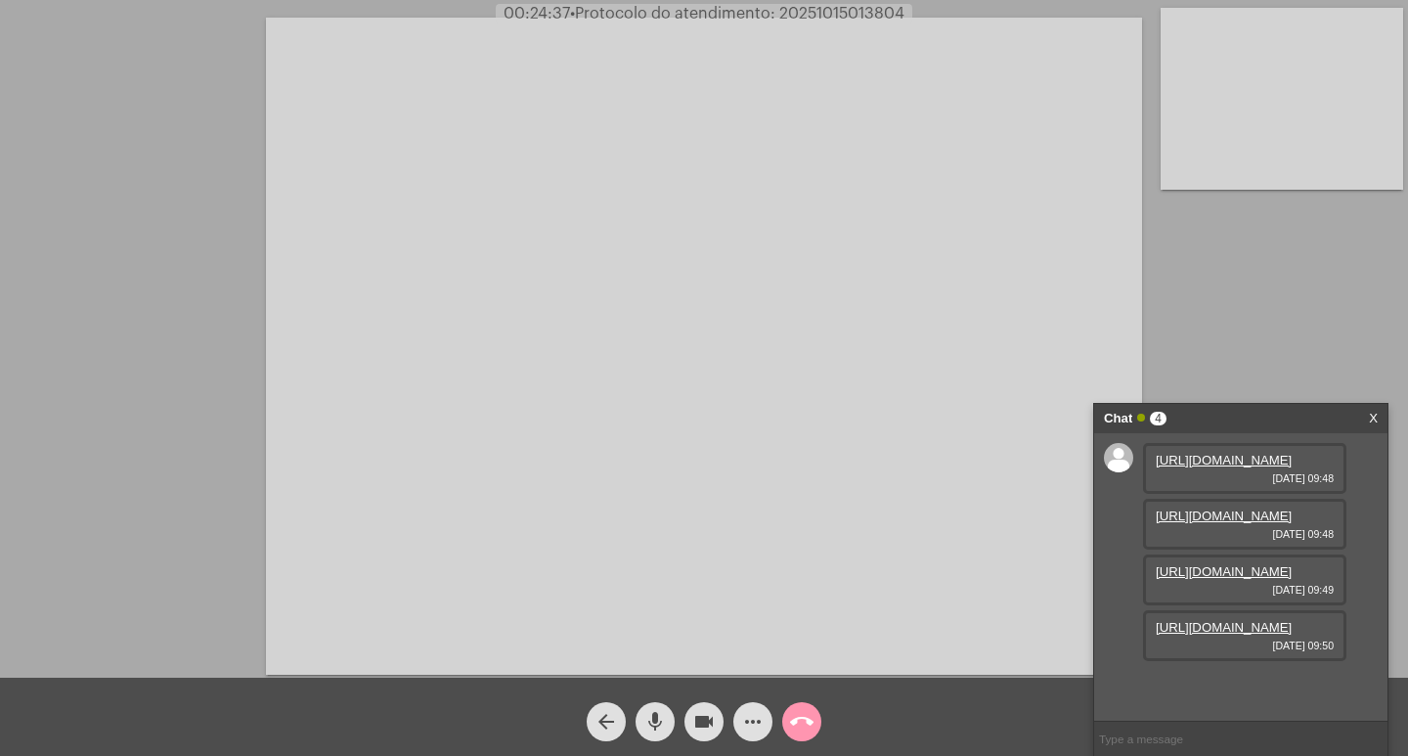
click at [700, 714] on mat-icon "videocam" at bounding box center [703, 721] width 23 height 23
click at [651, 719] on mat-icon "mic" at bounding box center [654, 721] width 23 height 23
click at [812, 716] on mat-icon "call_end" at bounding box center [801, 721] width 23 height 23
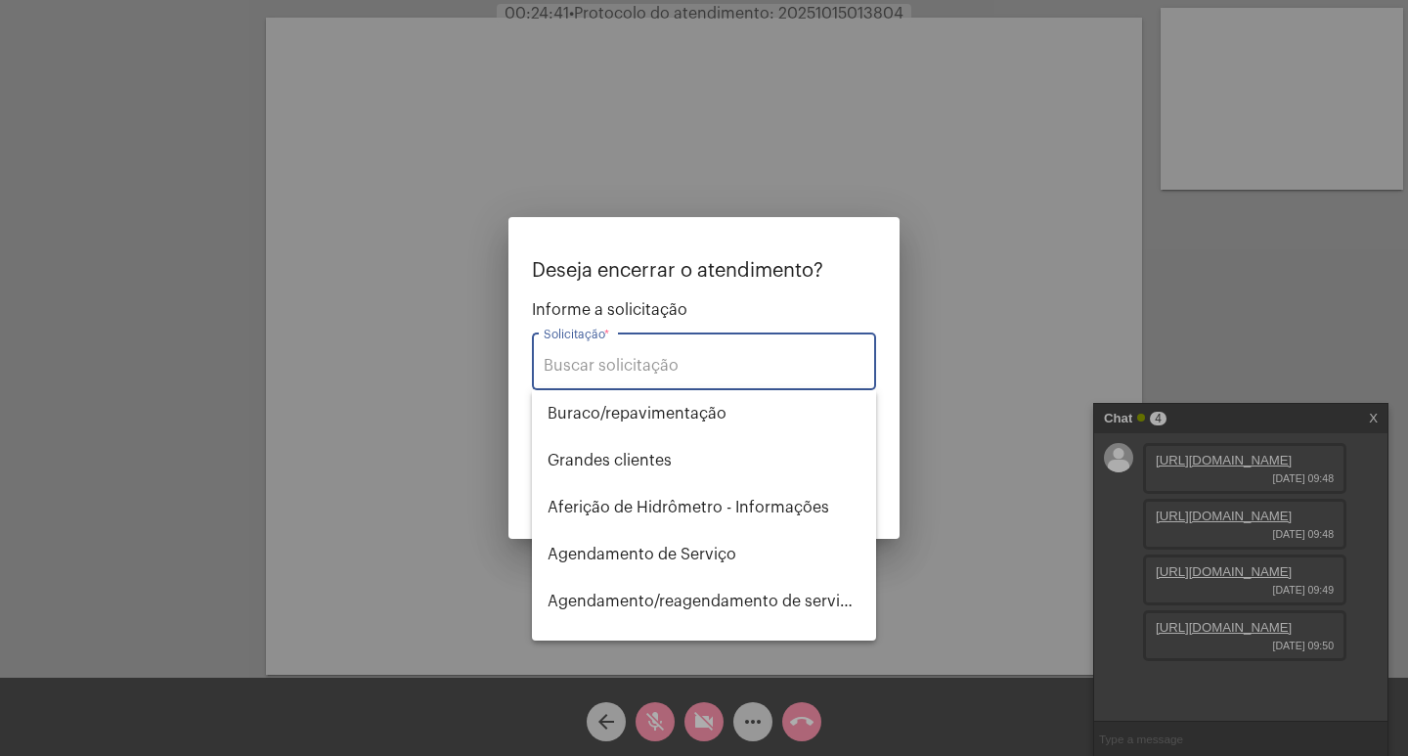
click at [668, 354] on div "Solicitação *" at bounding box center [704, 360] width 321 height 62
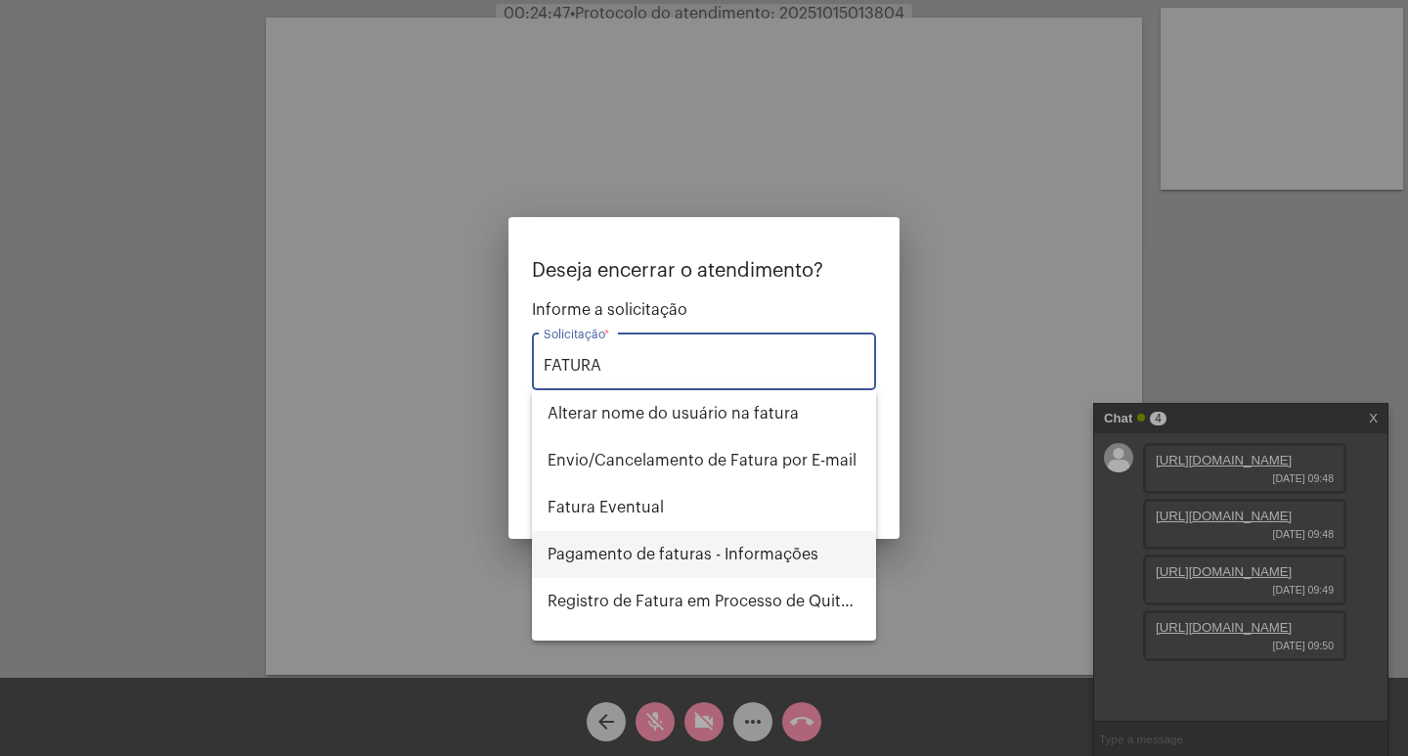
click at [615, 549] on span "Pagamento de faturas - Informações" at bounding box center [704, 554] width 313 height 47
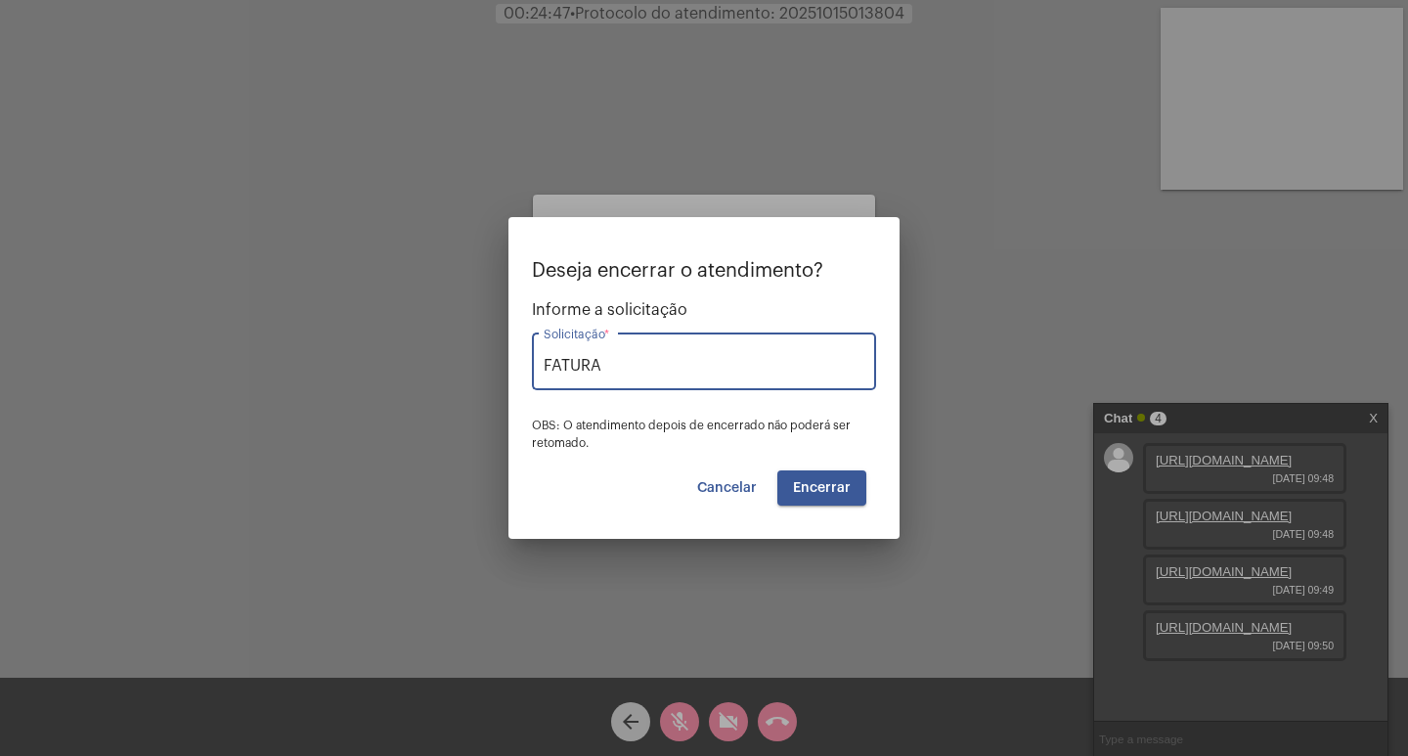
type input "Pagamento de faturas - Informações"
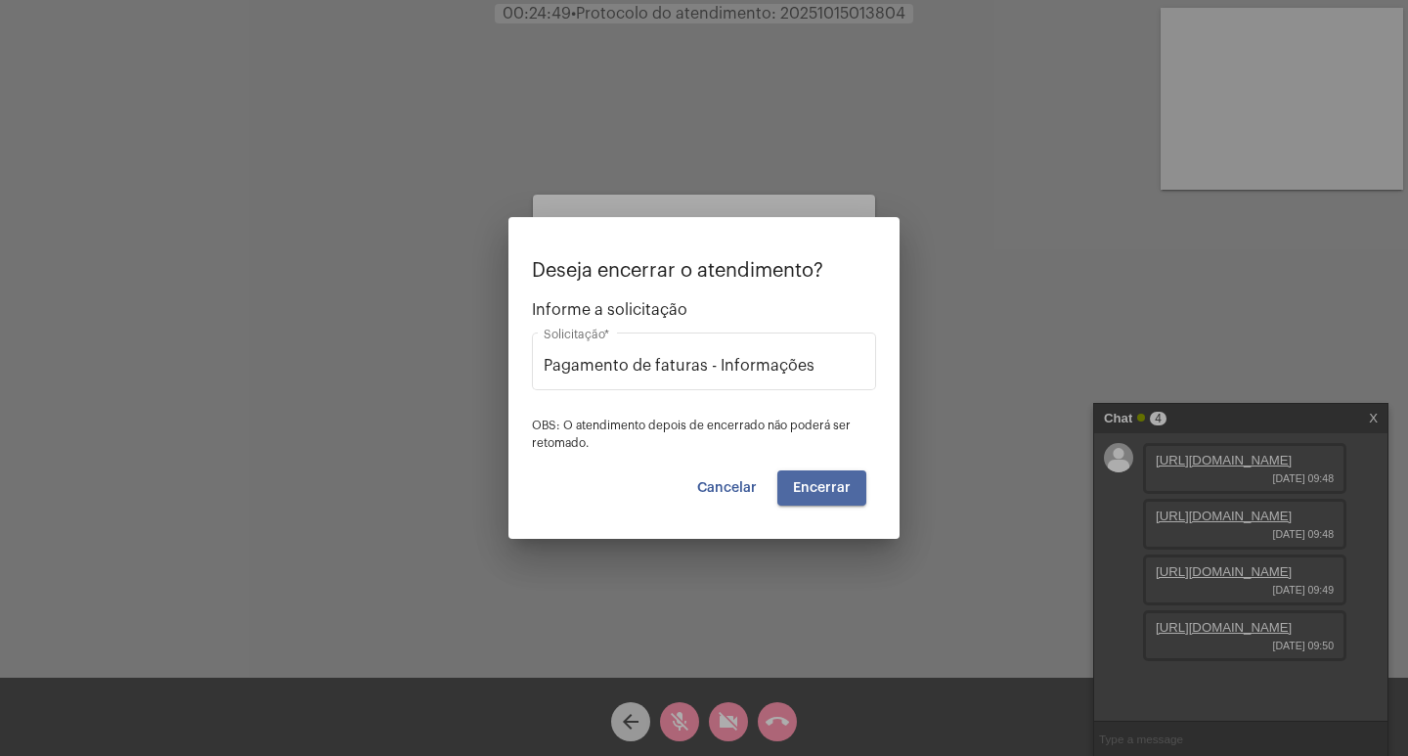
click at [843, 485] on span "Encerrar" at bounding box center [822, 488] width 58 height 14
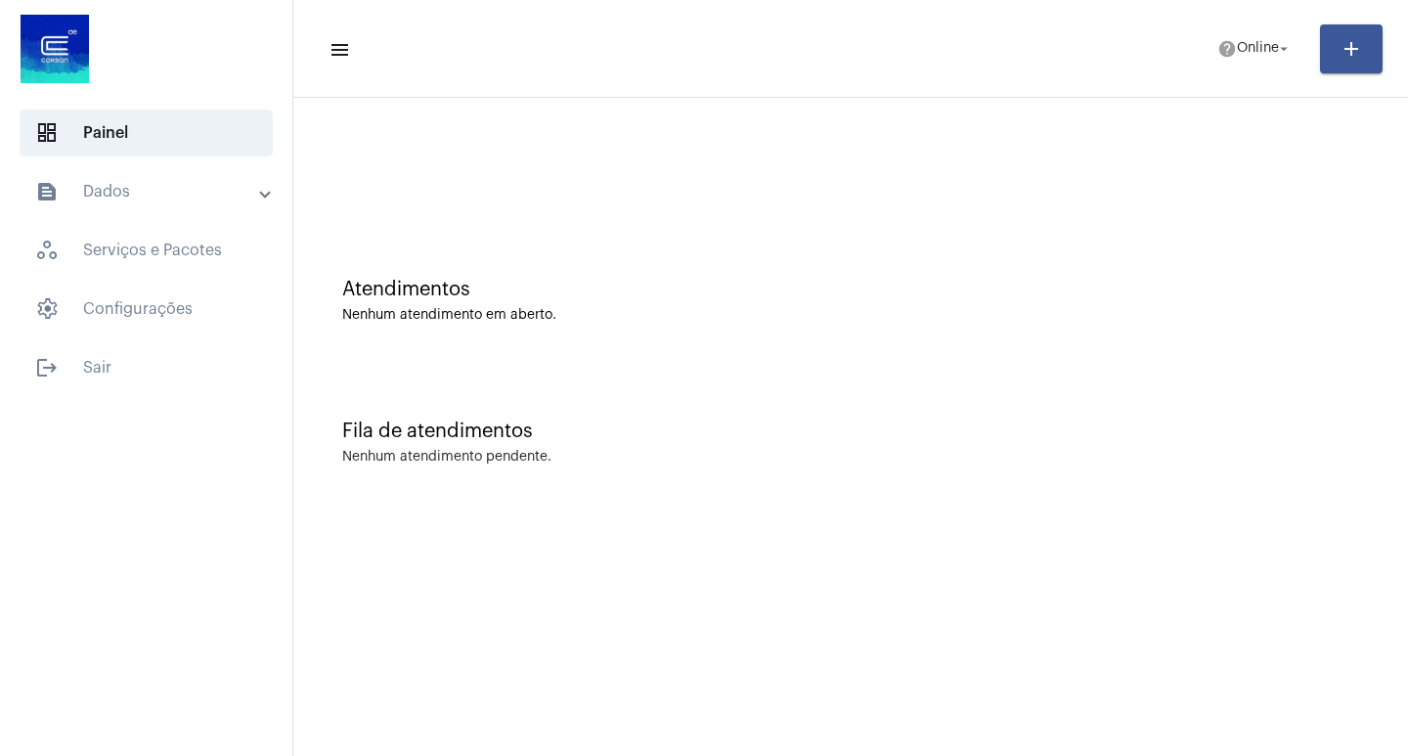
click at [176, 196] on mat-panel-title "text_snippet_outlined Dados" at bounding box center [148, 191] width 226 height 23
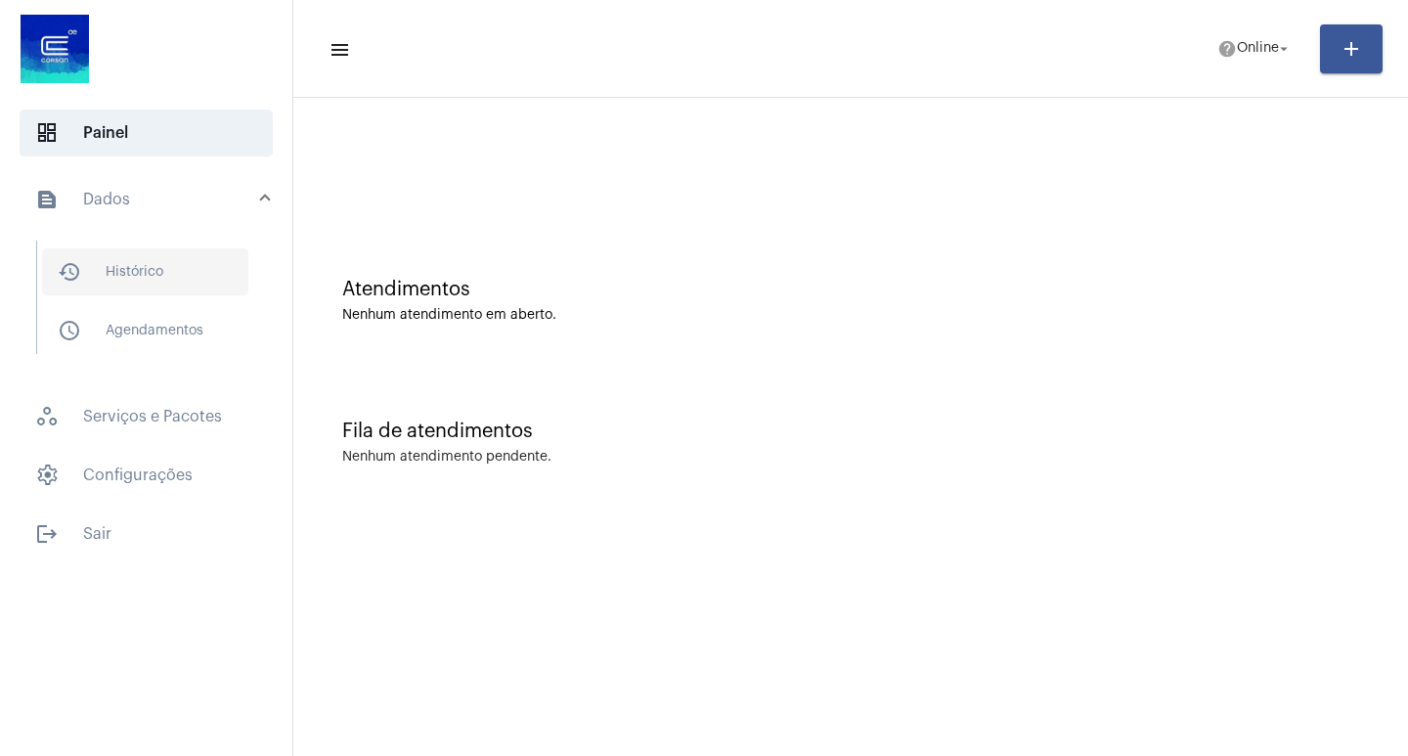
click at [163, 263] on span "history_outlined Histórico" at bounding box center [145, 271] width 206 height 47
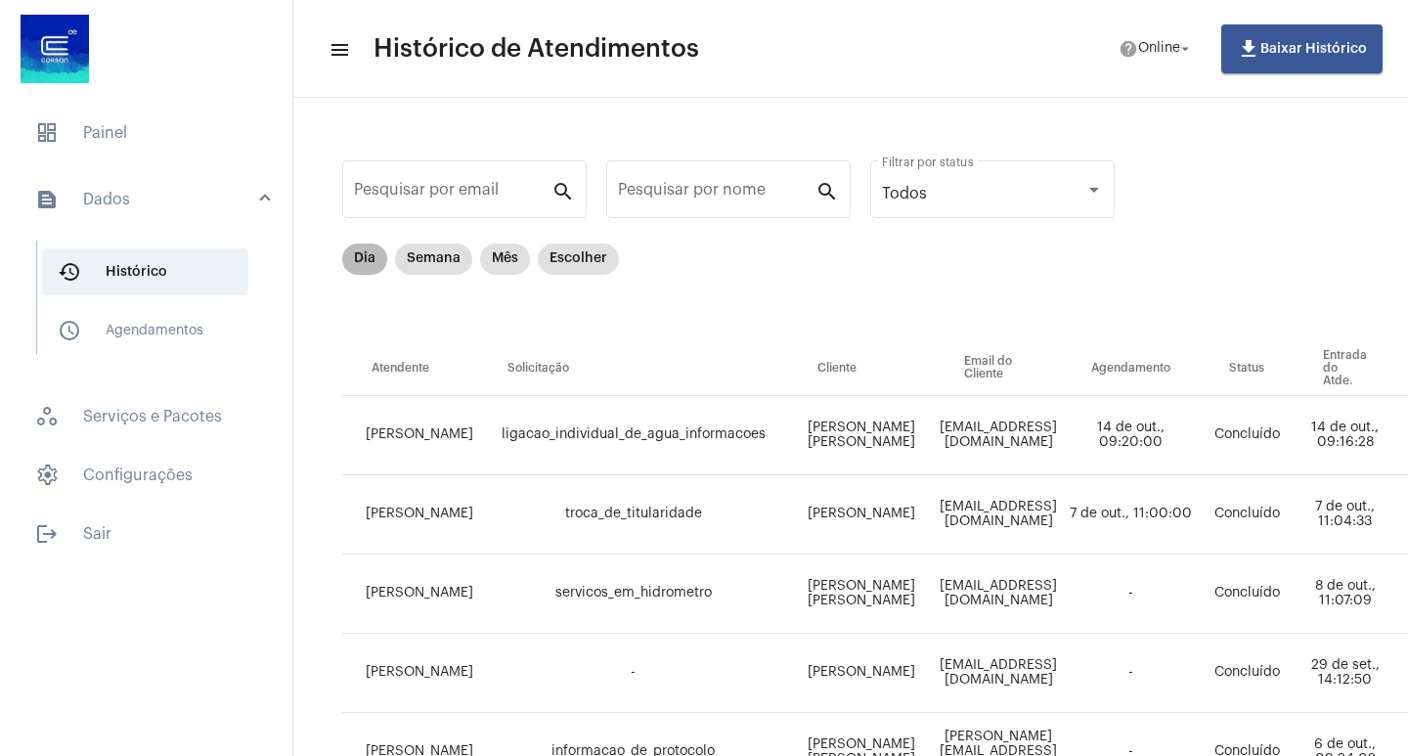
click at [356, 255] on mat-chip "Dia" at bounding box center [364, 258] width 45 height 31
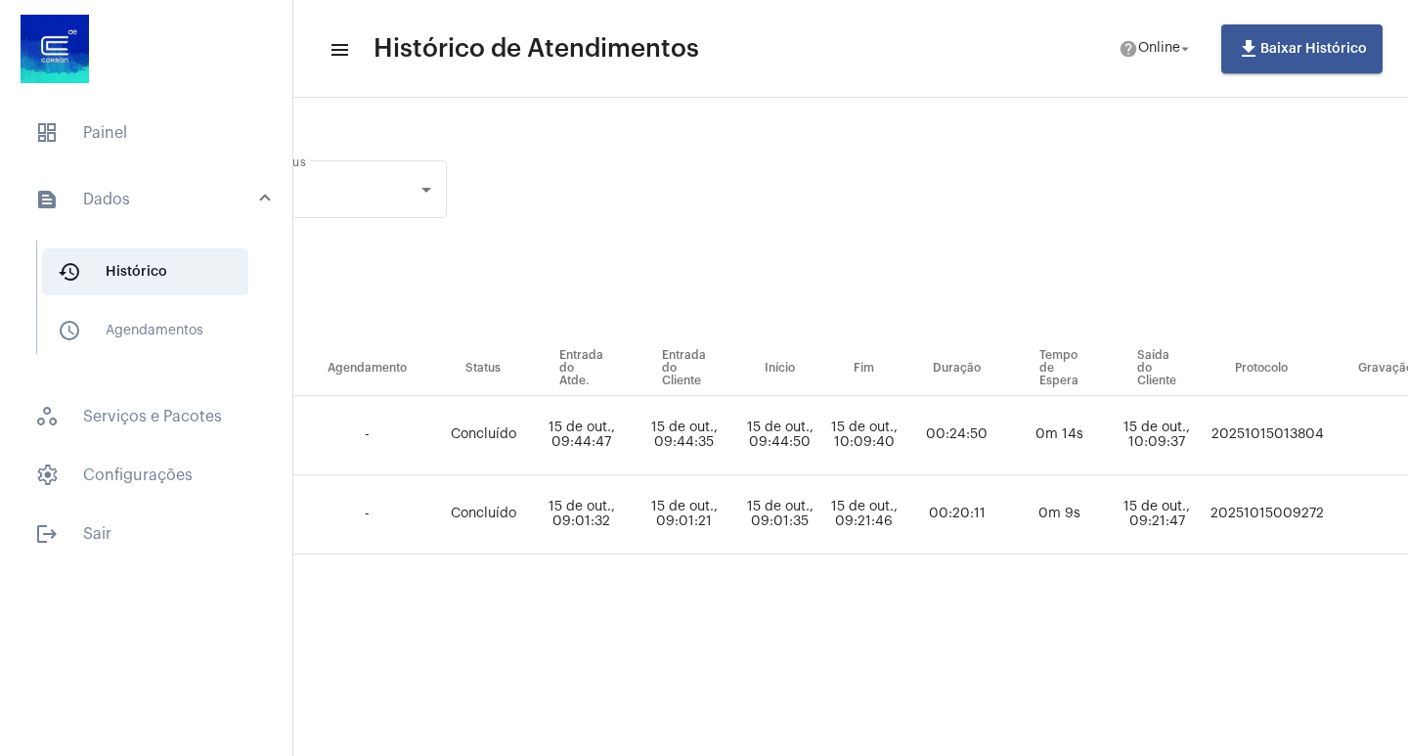
scroll to position [0, 676]
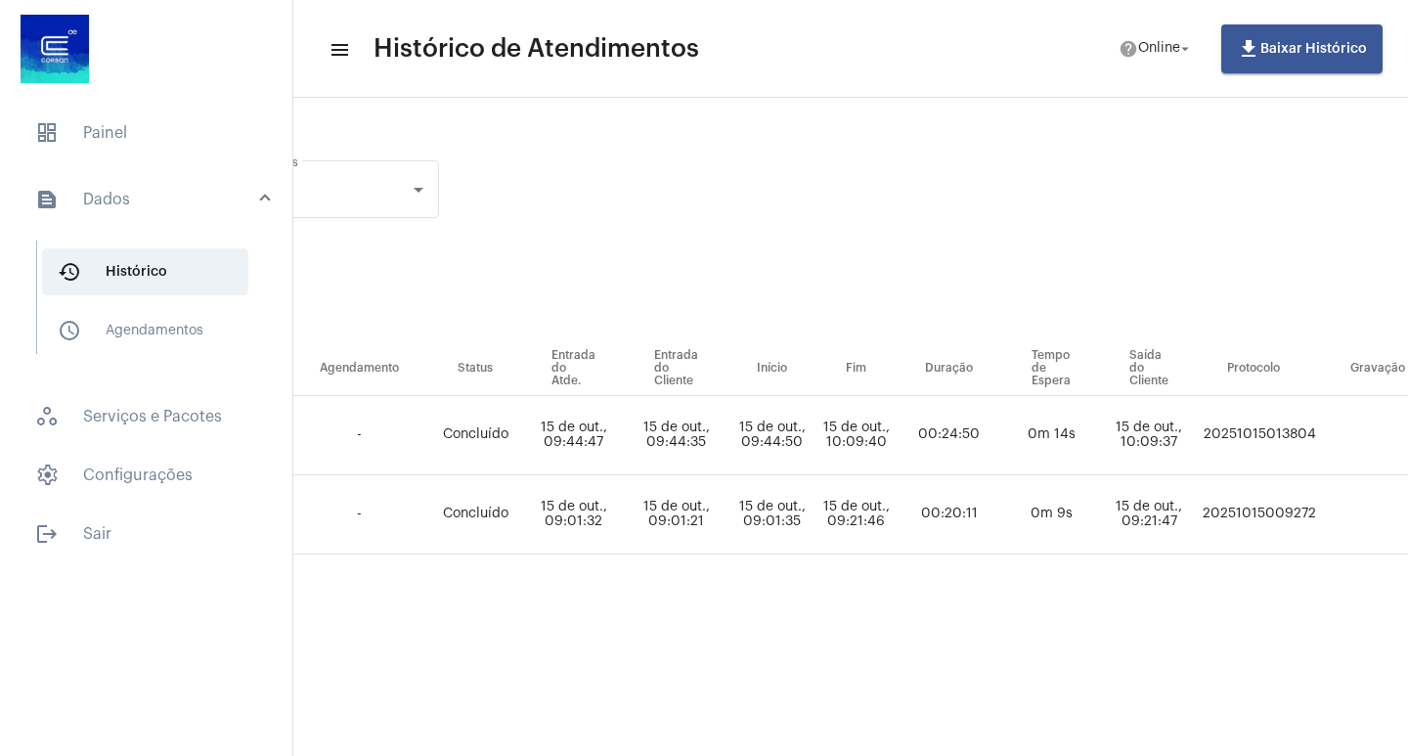
click at [1299, 429] on td "20251015013804" at bounding box center [1259, 435] width 123 height 79
copy td "20251015013804"
click at [113, 140] on span "dashboard Painel" at bounding box center [146, 133] width 253 height 47
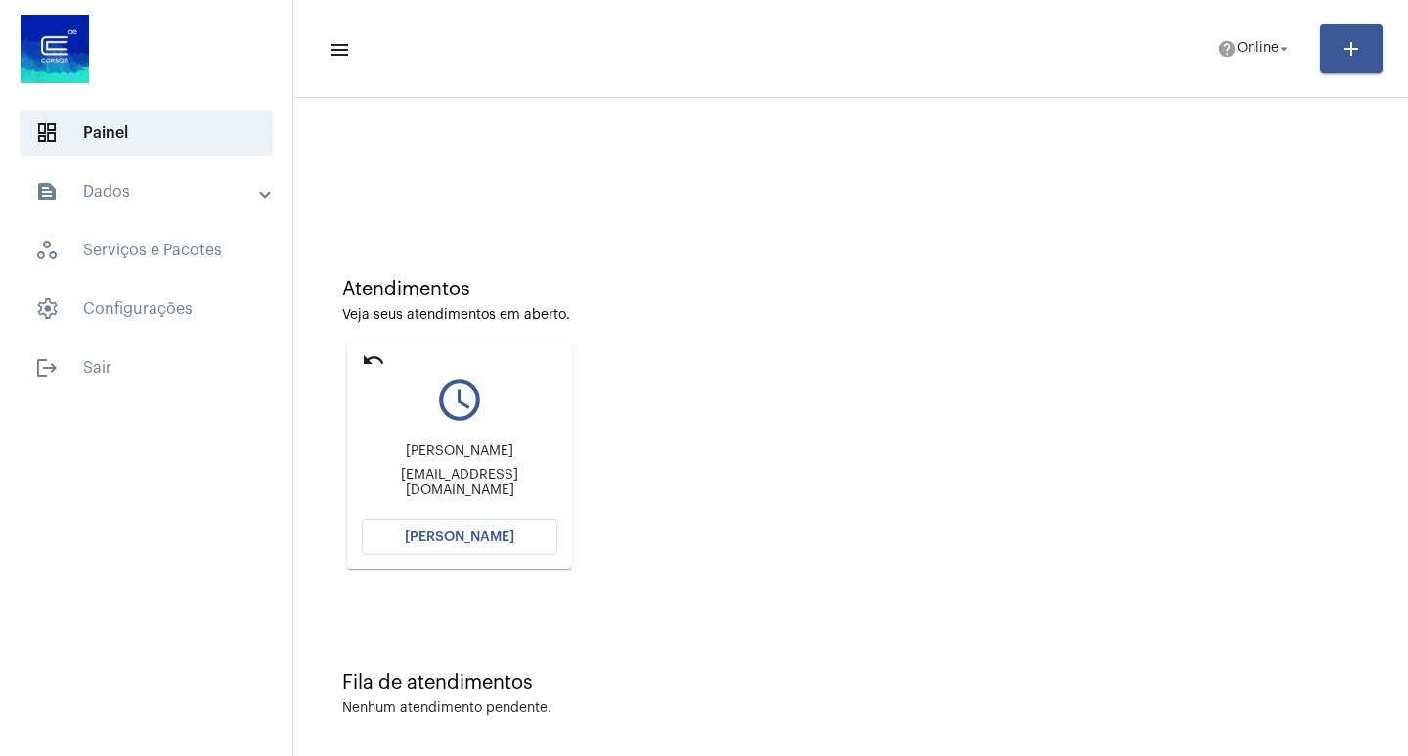
click at [482, 534] on span "[PERSON_NAME]" at bounding box center [460, 537] width 110 height 14
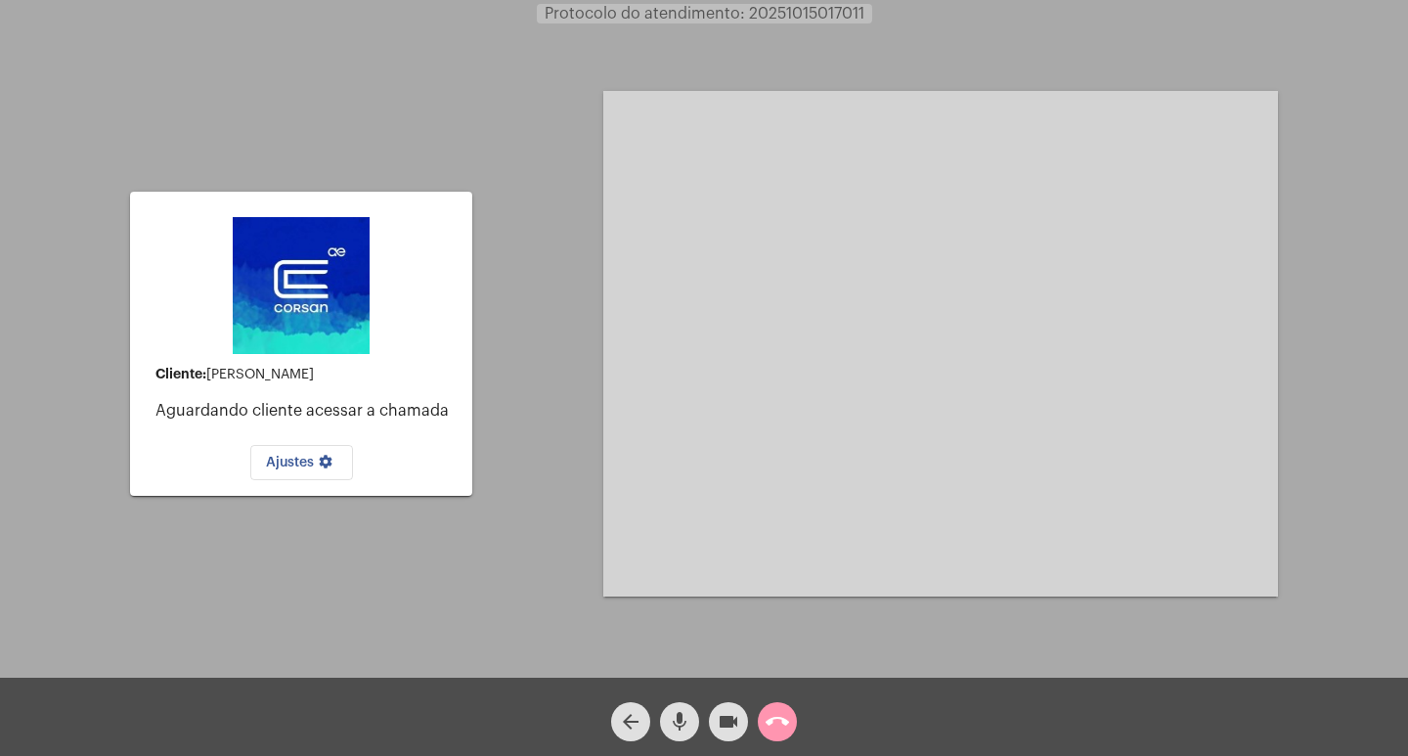
click at [728, 718] on mat-icon "videocam" at bounding box center [728, 721] width 23 height 23
click at [682, 722] on mat-icon "mic" at bounding box center [679, 721] width 23 height 23
click at [780, 726] on mat-icon "call_end" at bounding box center [777, 721] width 23 height 23
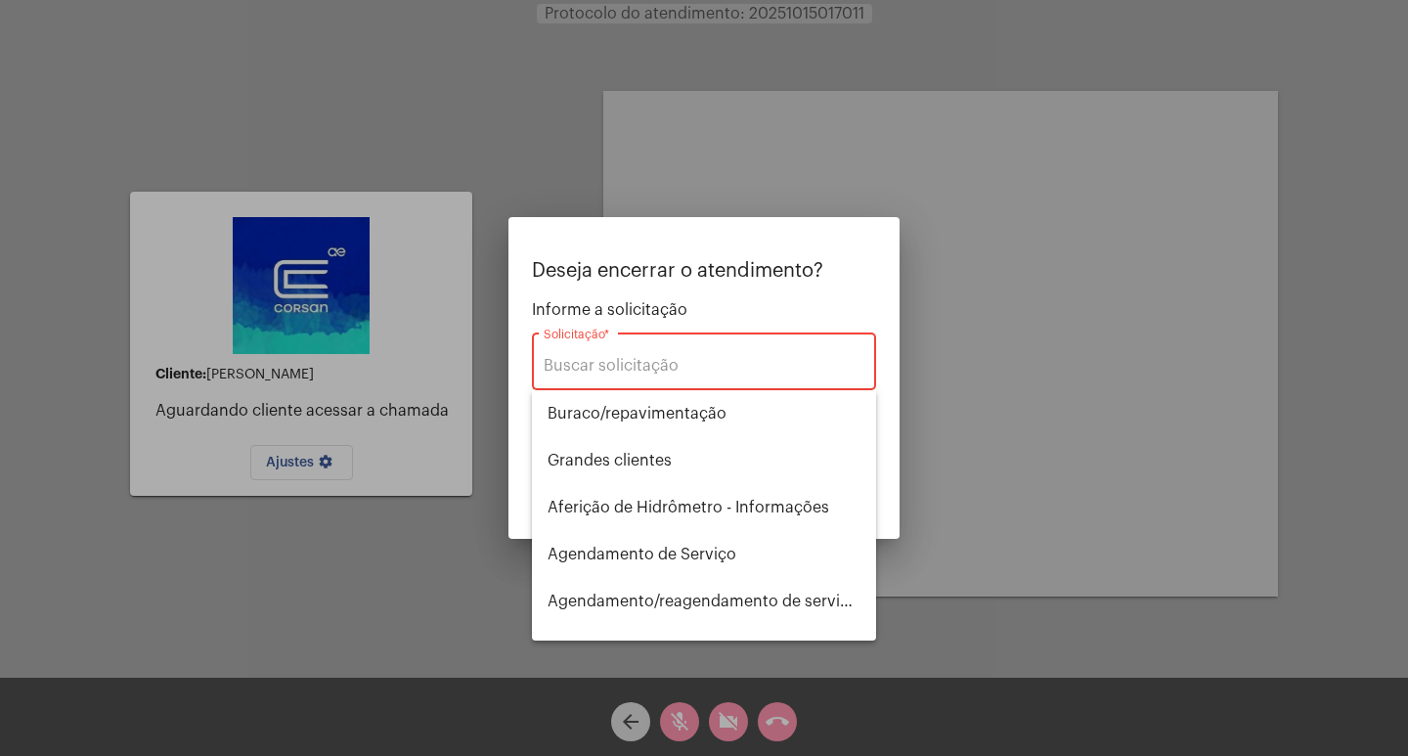
click at [727, 349] on div "Solicitação *" at bounding box center [704, 360] width 321 height 62
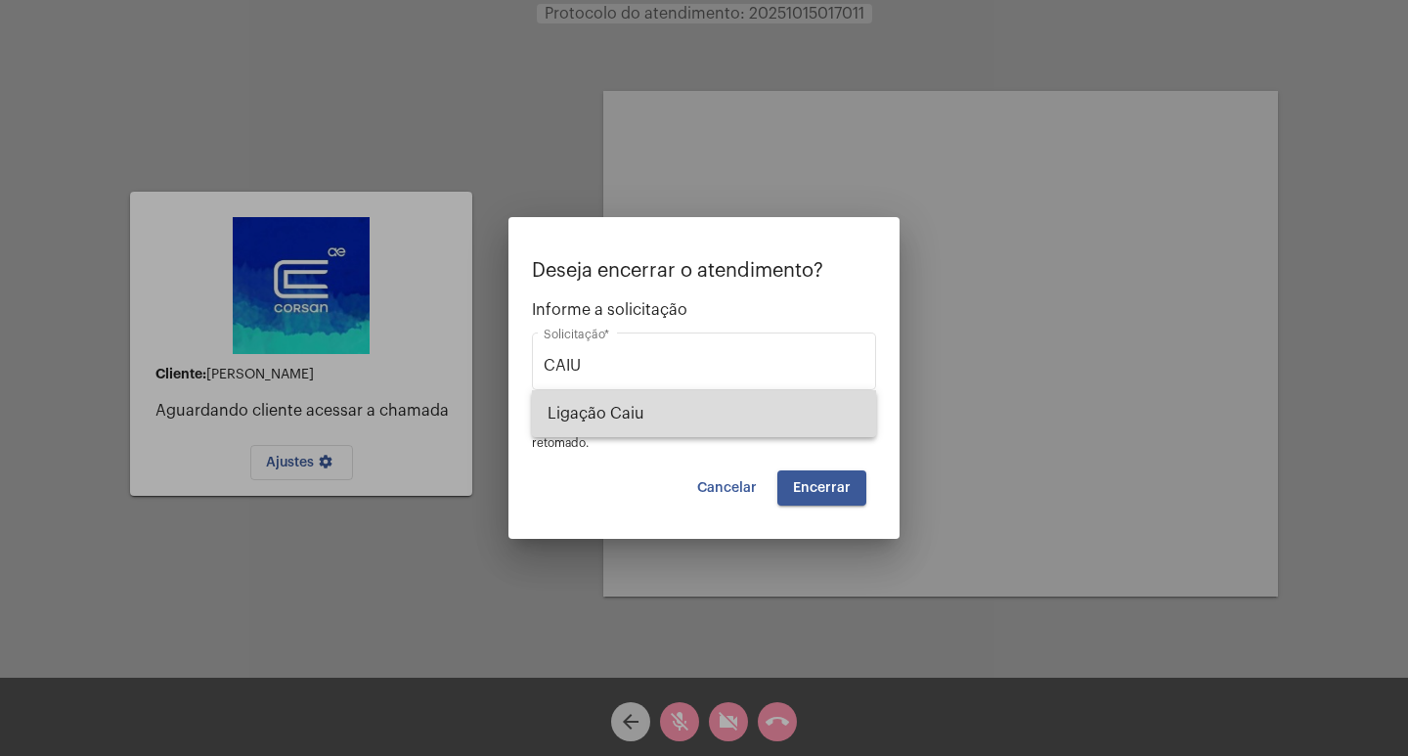
click at [616, 404] on span "Ligação Caiu" at bounding box center [704, 413] width 313 height 47
type input "Ligação Caiu"
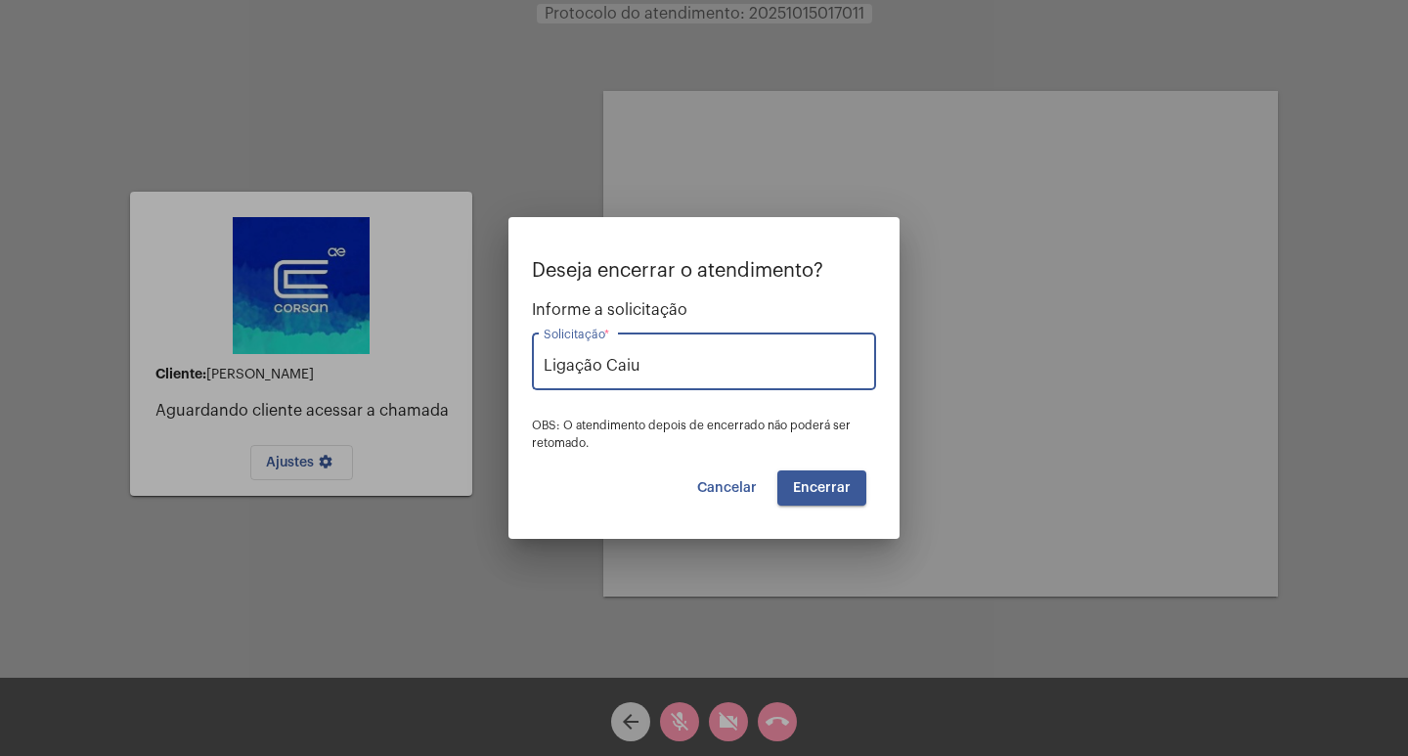
click at [845, 495] on button "Encerrar" at bounding box center [821, 487] width 89 height 35
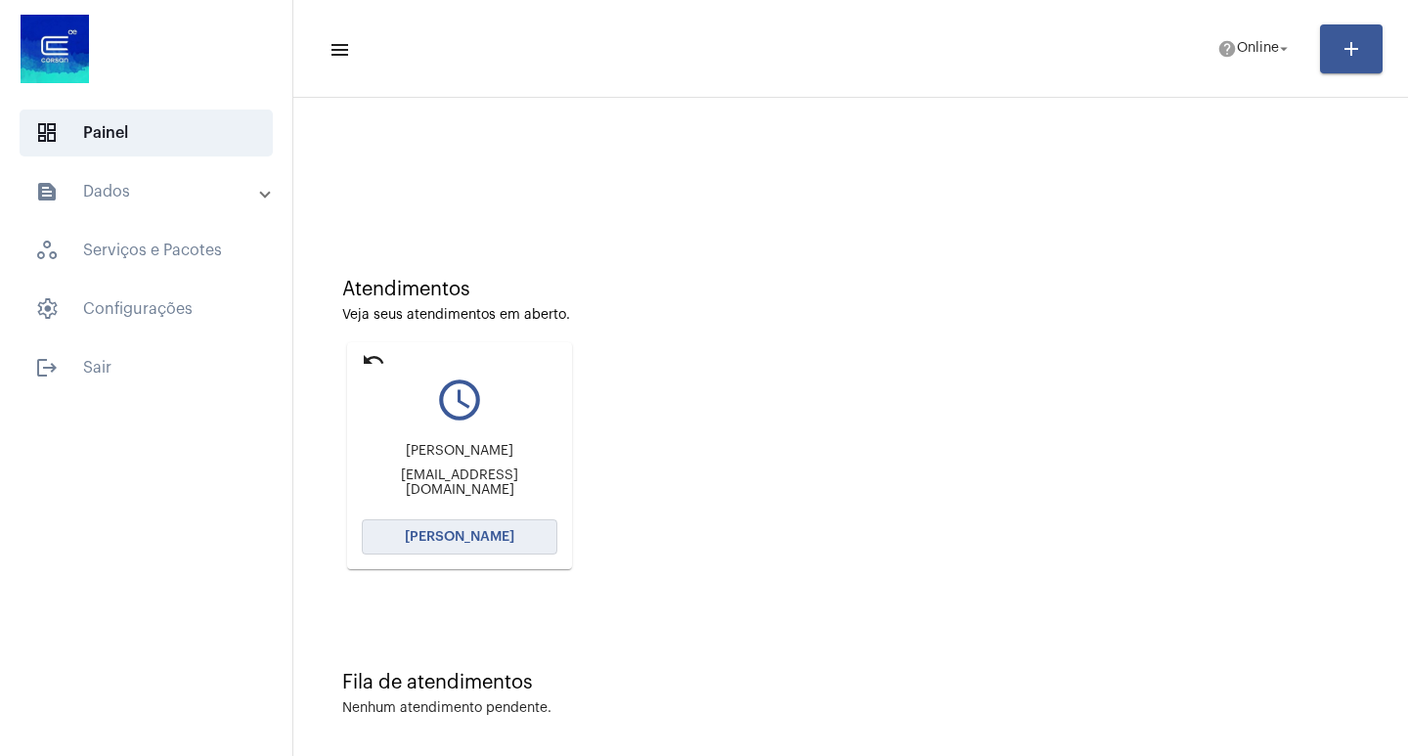
click at [478, 536] on span "[PERSON_NAME]" at bounding box center [460, 537] width 110 height 14
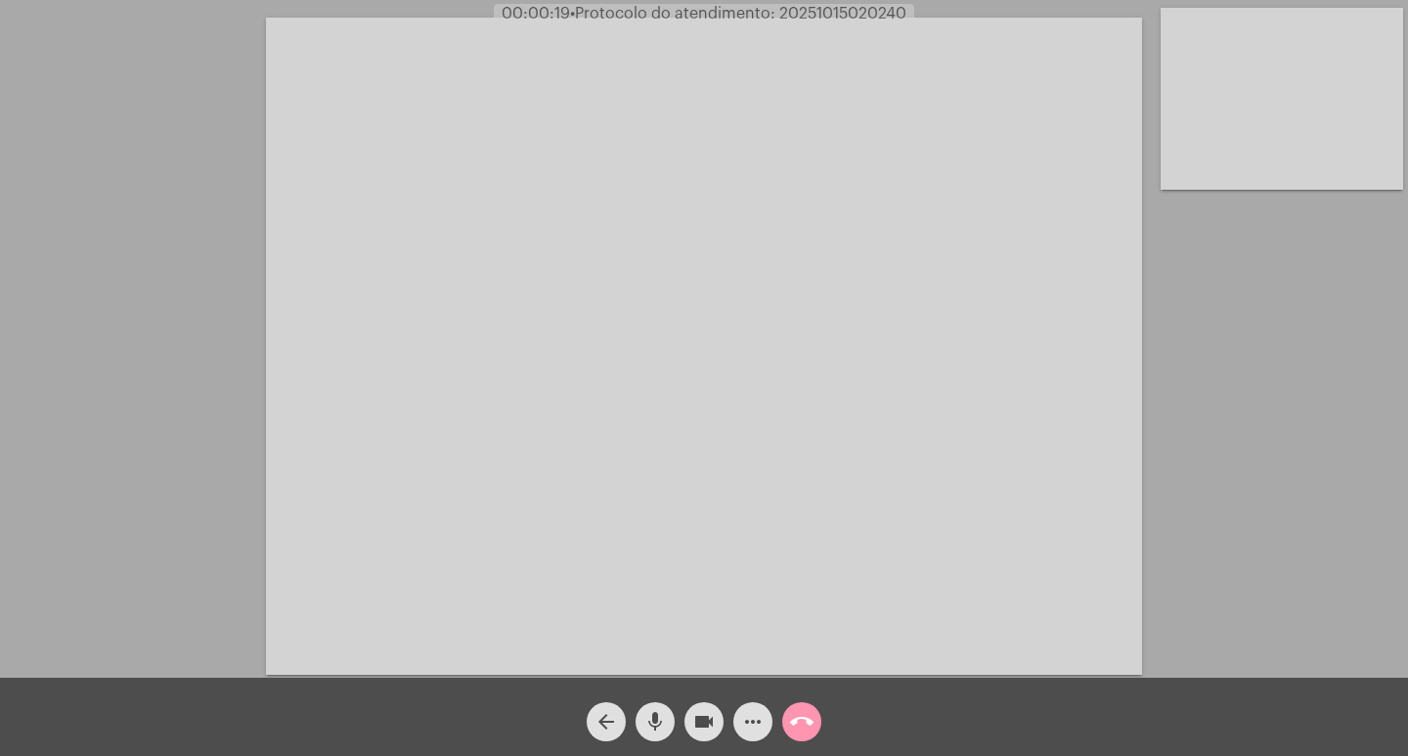
click at [806, 11] on span "• Protocolo do atendimento: 20251015020240" at bounding box center [738, 14] width 336 height 16
drag, startPoint x: 821, startPoint y: 61, endPoint x: 822, endPoint y: 48, distance: 12.8
click at [822, 61] on video at bounding box center [704, 346] width 876 height 657
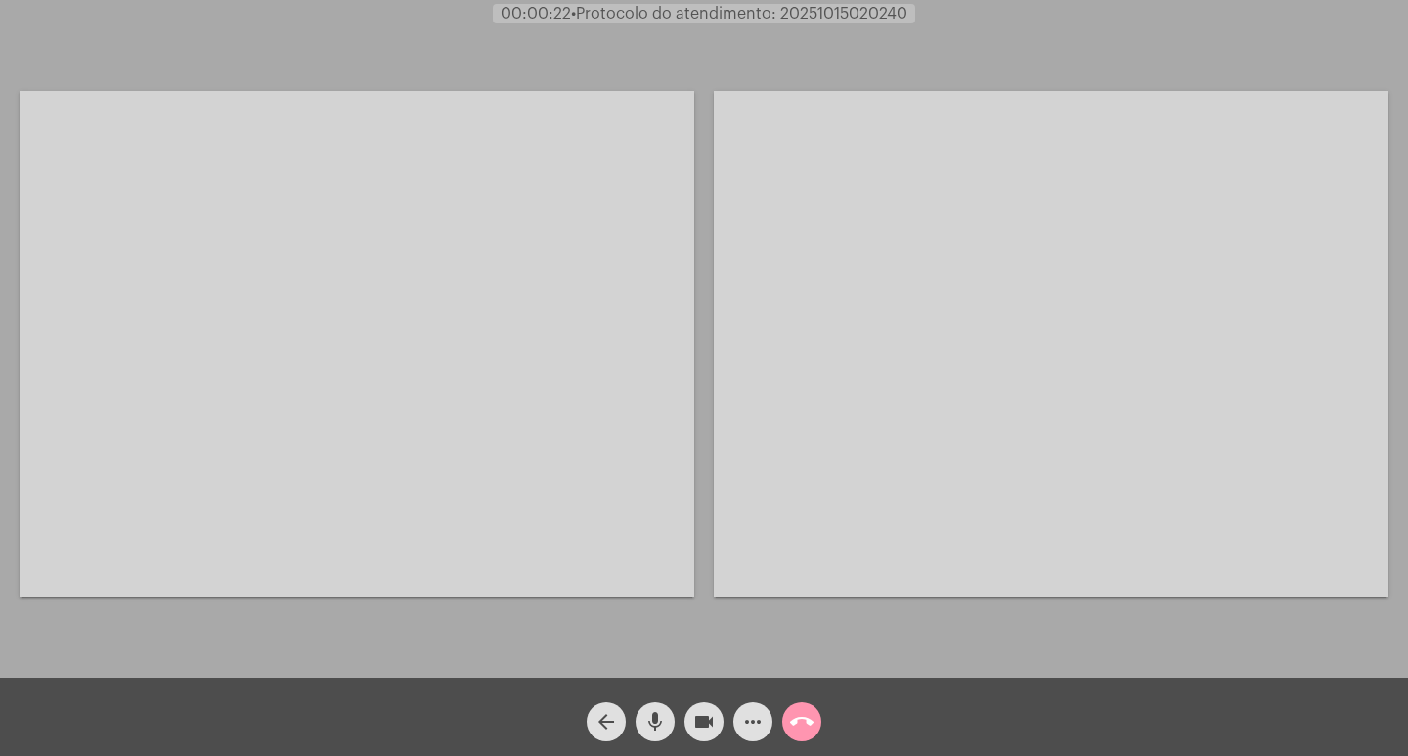
click at [698, 134] on div "Acessando Câmera e Microfone..." at bounding box center [704, 342] width 1404 height 678
click at [661, 67] on div at bounding box center [357, 344] width 675 height 673
click at [655, 158] on video at bounding box center [357, 344] width 675 height 506
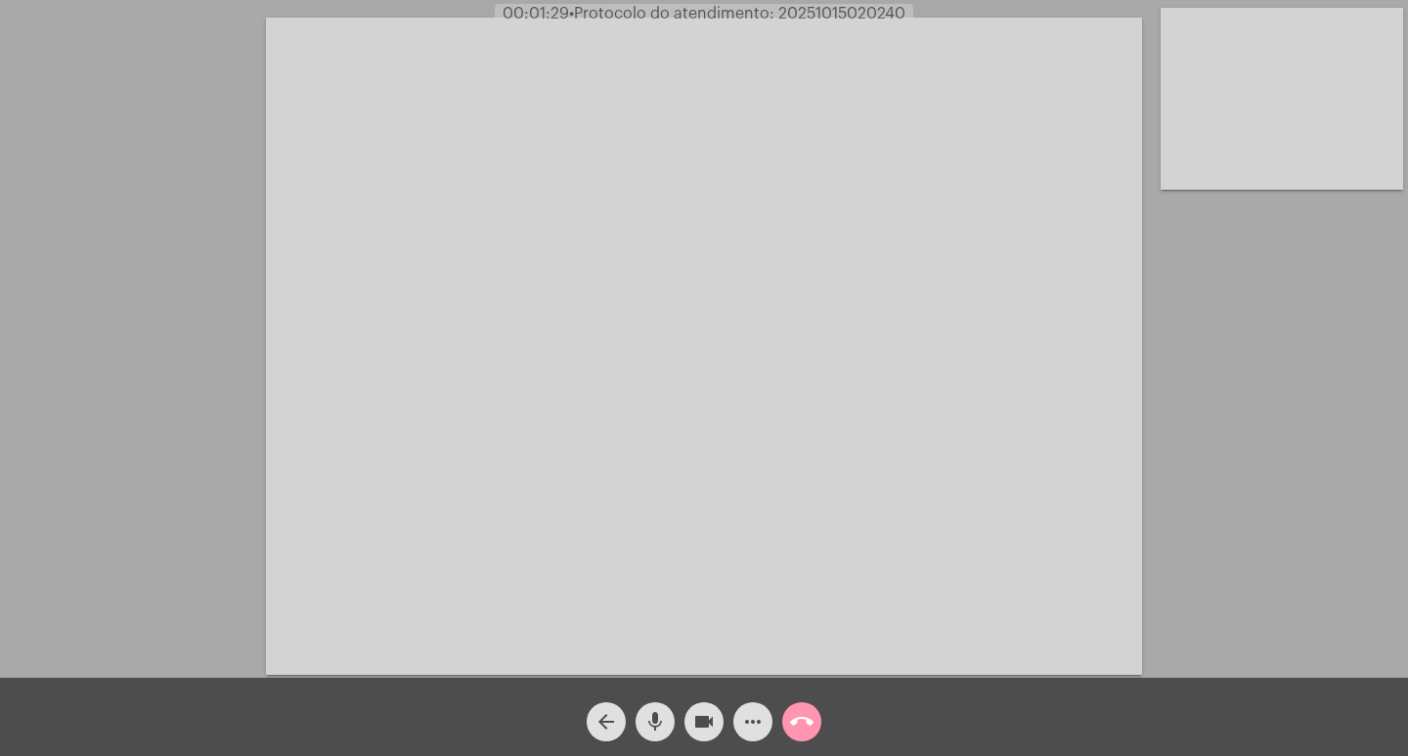
click at [833, 5] on span "00:01:29 • Protocolo do atendimento: 20251015020240" at bounding box center [704, 14] width 419 height 20
copy span "20251015020240"
click at [751, 716] on mat-icon "more_horiz" at bounding box center [752, 721] width 23 height 23
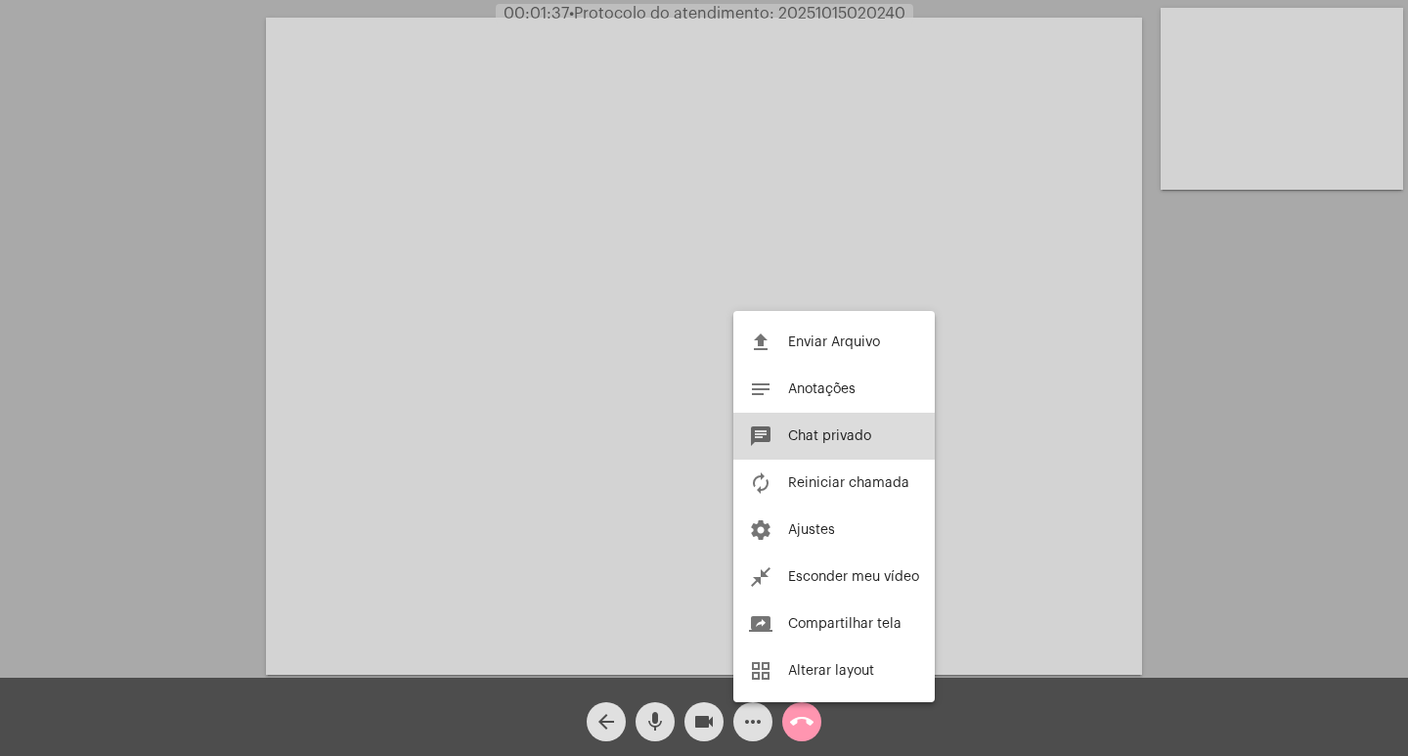
click at [814, 433] on span "Chat privado" at bounding box center [829, 436] width 83 height 14
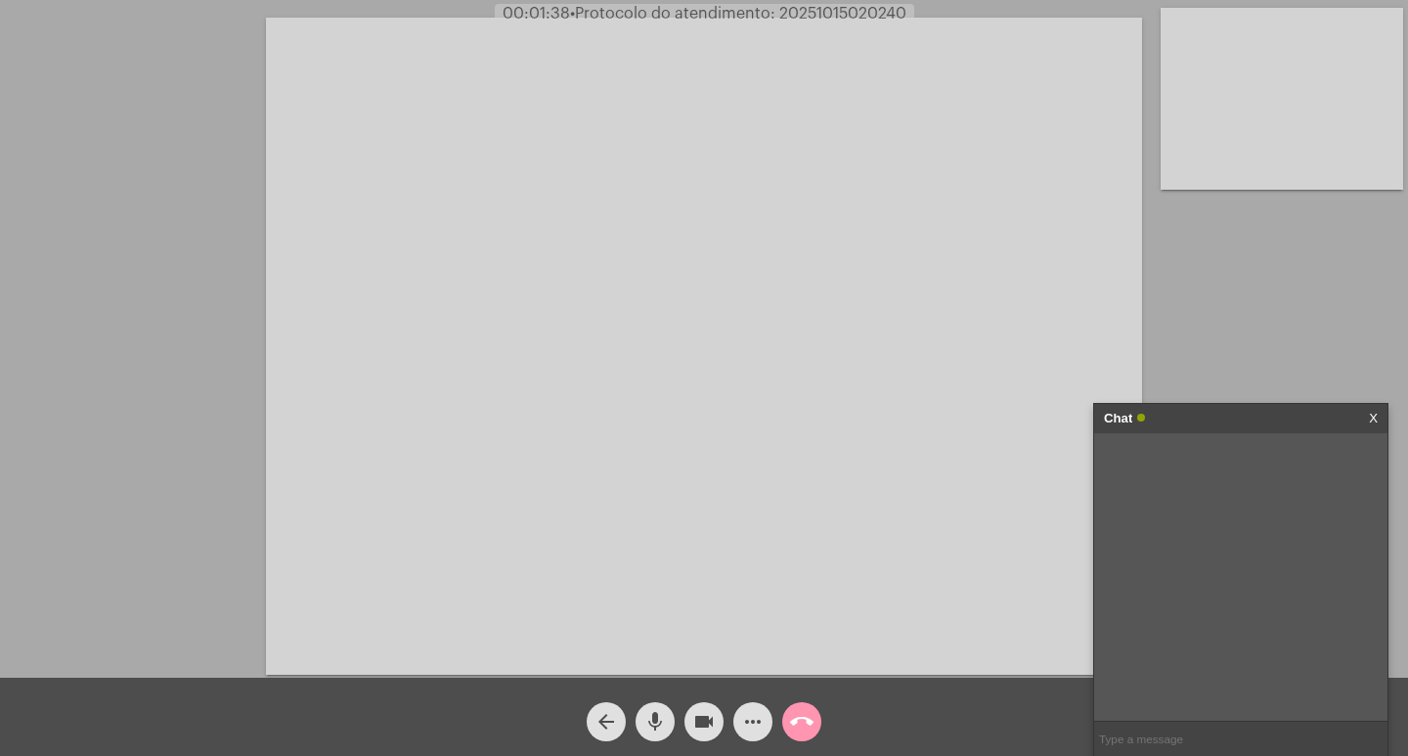
click at [1184, 736] on input "text" at bounding box center [1240, 739] width 293 height 34
paste input "20251015020240"
type input "PROTOCOLO: 20251015020240"
click at [653, 718] on mat-icon "mic" at bounding box center [654, 721] width 23 height 23
click at [656, 721] on mat-icon "mic_off" at bounding box center [654, 721] width 23 height 23
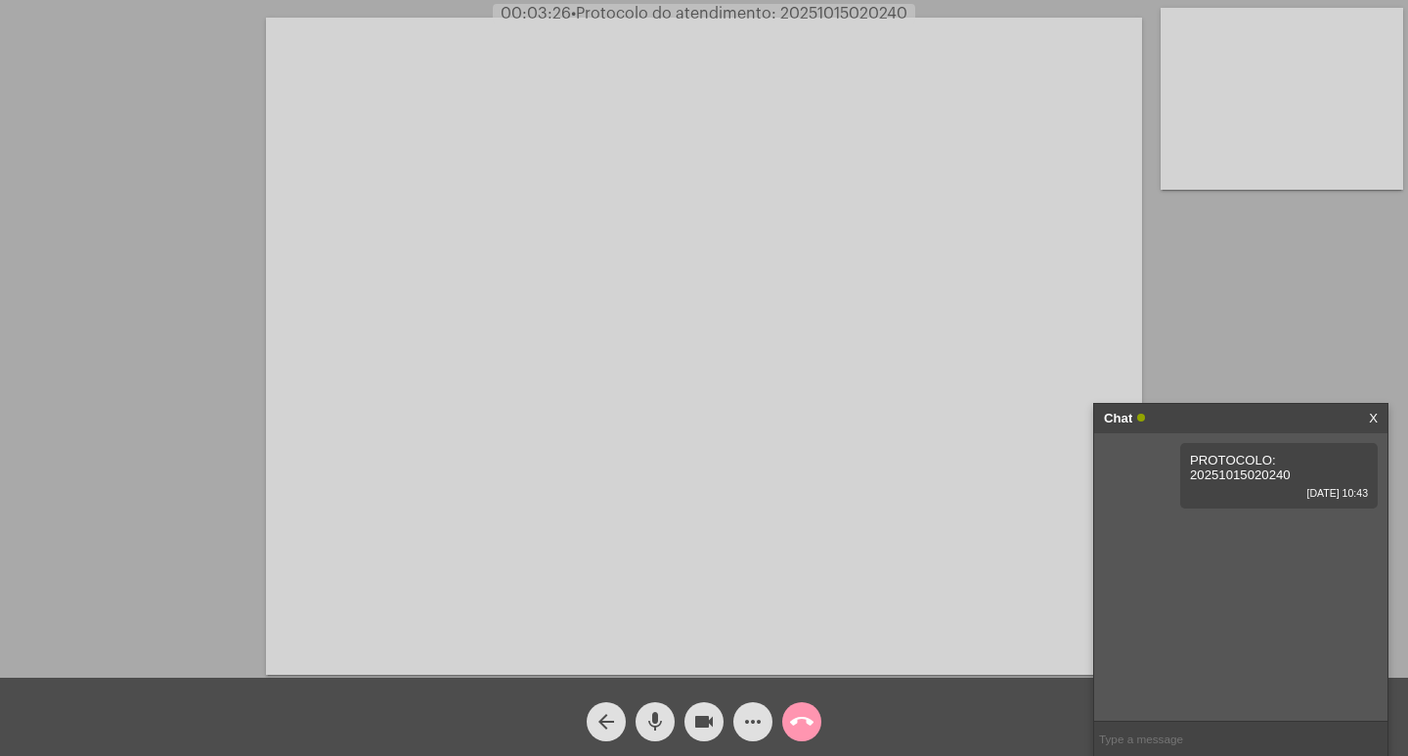
click at [748, 717] on mat-icon "more_horiz" at bounding box center [752, 721] width 23 height 23
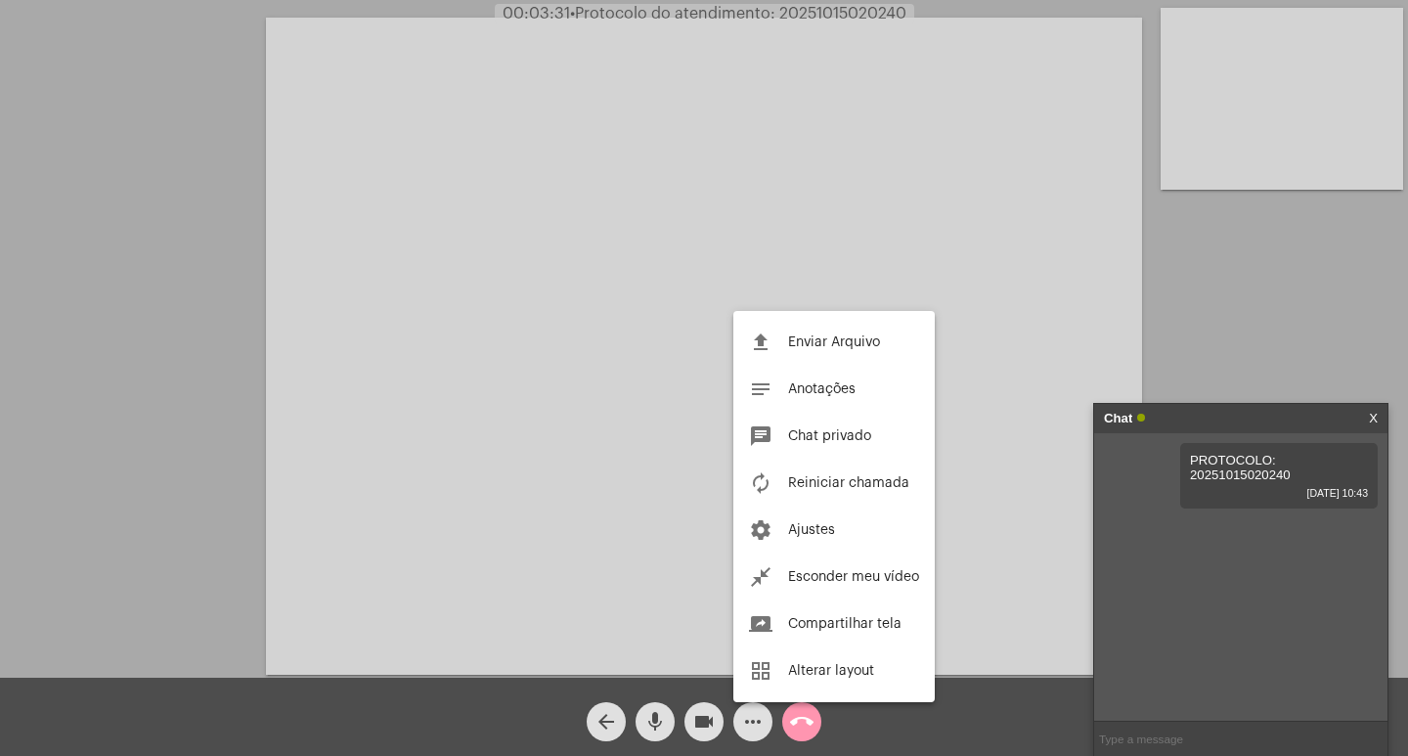
click at [663, 526] on div at bounding box center [704, 378] width 1408 height 756
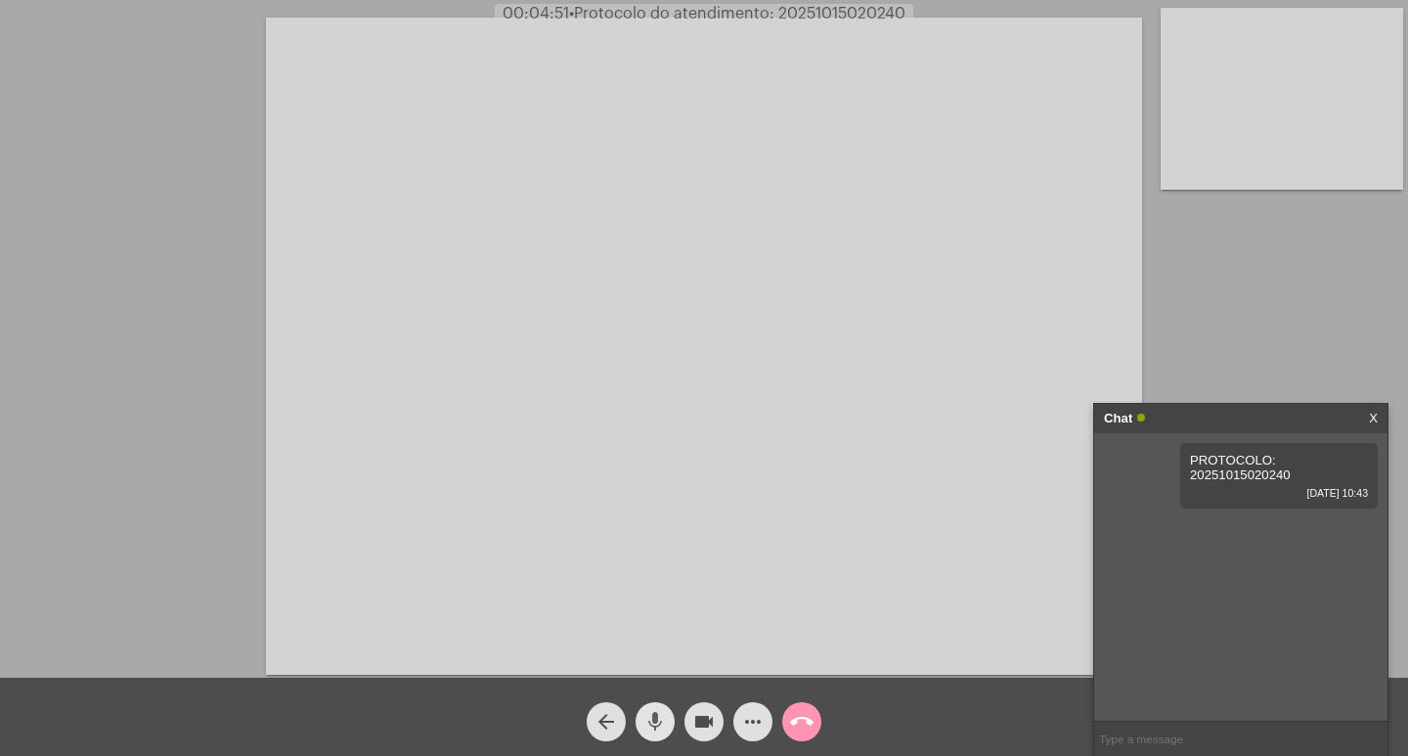
click at [649, 724] on mat-icon "mic" at bounding box center [654, 721] width 23 height 23
click at [699, 717] on mat-icon "videocam" at bounding box center [703, 721] width 23 height 23
click at [710, 713] on mat-icon "videocam_off" at bounding box center [703, 721] width 23 height 23
click at [651, 720] on mat-icon "mic_off" at bounding box center [654, 721] width 23 height 23
click at [1247, 538] on link "[URL][DOMAIN_NAME]" at bounding box center [1224, 530] width 136 height 15
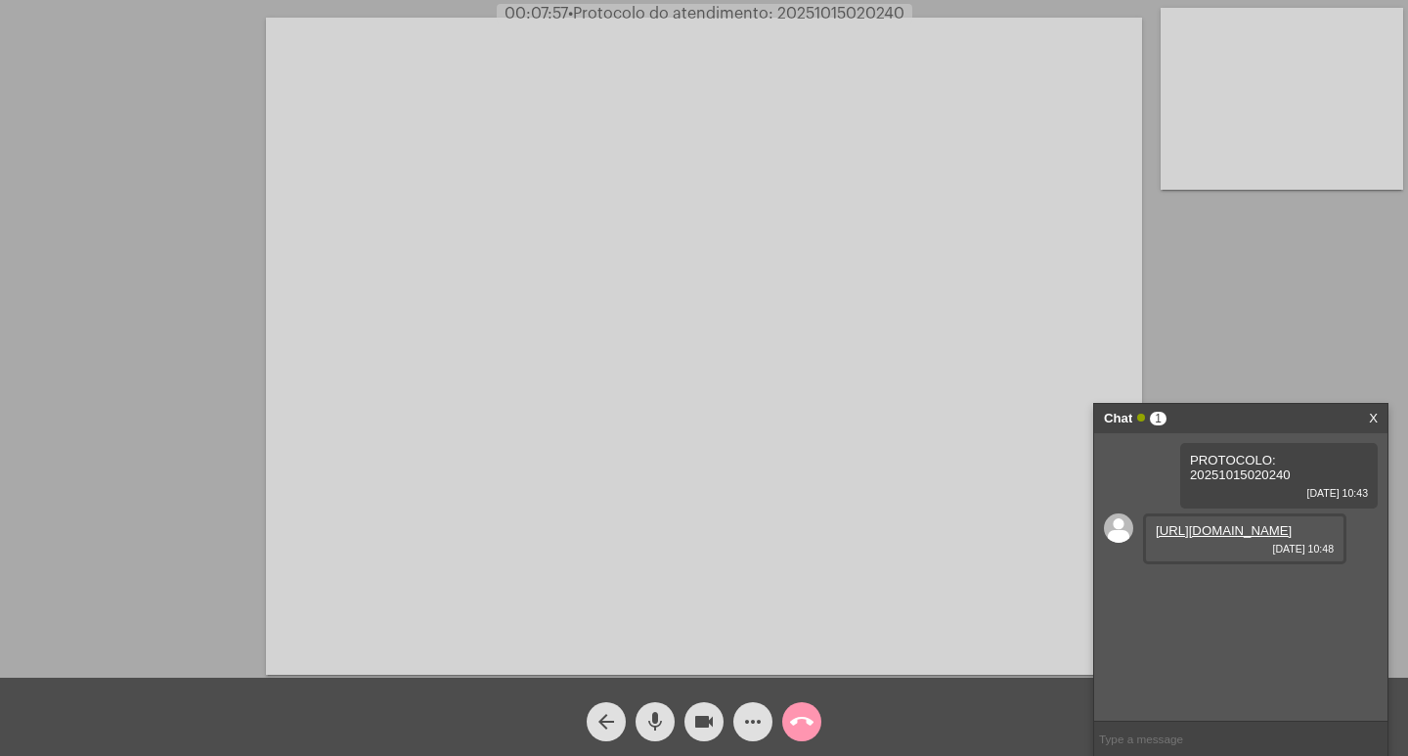
click at [651, 728] on mat-icon "mic" at bounding box center [654, 721] width 23 height 23
click at [658, 723] on mat-icon "mic_off" at bounding box center [654, 721] width 23 height 23
click at [661, 721] on mat-icon "mic" at bounding box center [654, 721] width 23 height 23
click at [656, 723] on mat-icon "mic_off" at bounding box center [654, 721] width 23 height 23
click at [653, 722] on mat-icon "mic" at bounding box center [654, 721] width 23 height 23
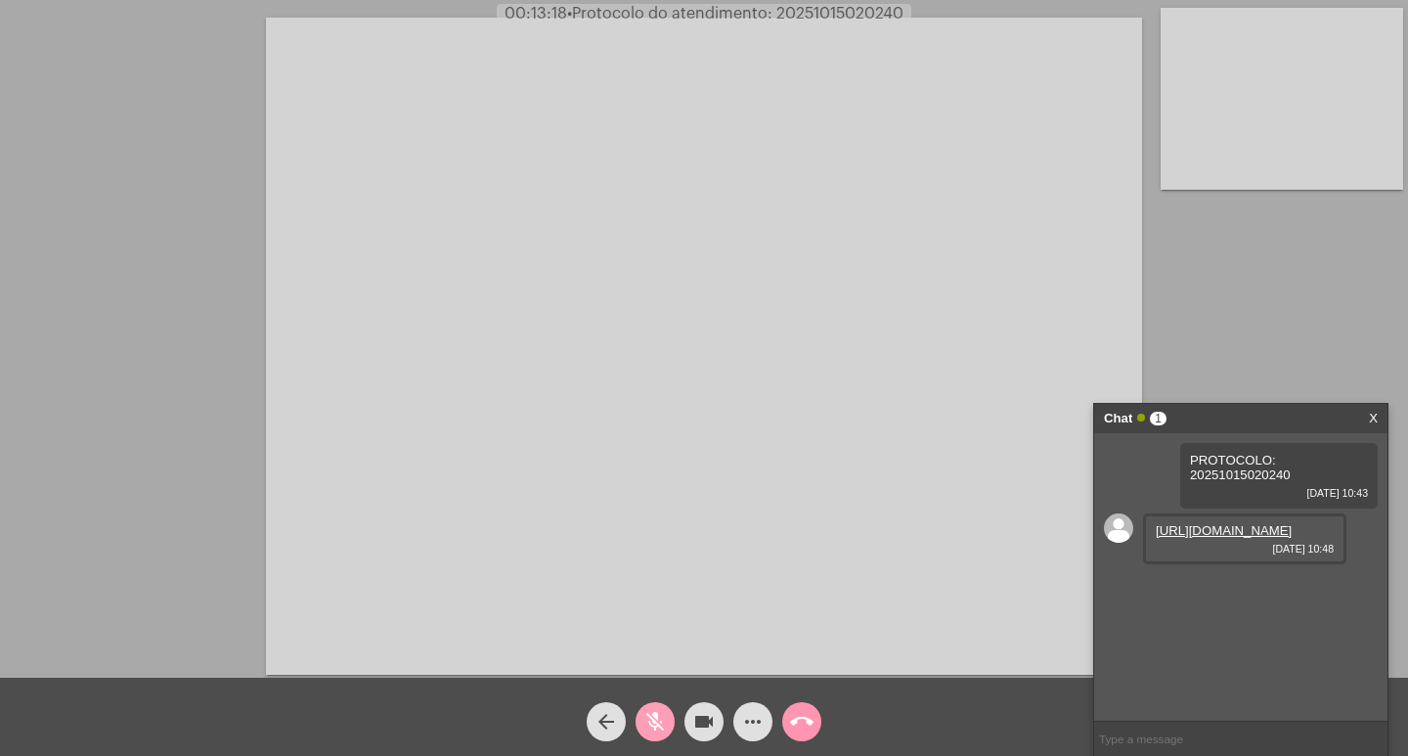
click at [645, 713] on mat-icon "mic_off" at bounding box center [654, 721] width 23 height 23
click at [647, 732] on mat-icon "mic" at bounding box center [654, 721] width 23 height 23
click at [643, 709] on span "mic_off" at bounding box center [654, 721] width 23 height 39
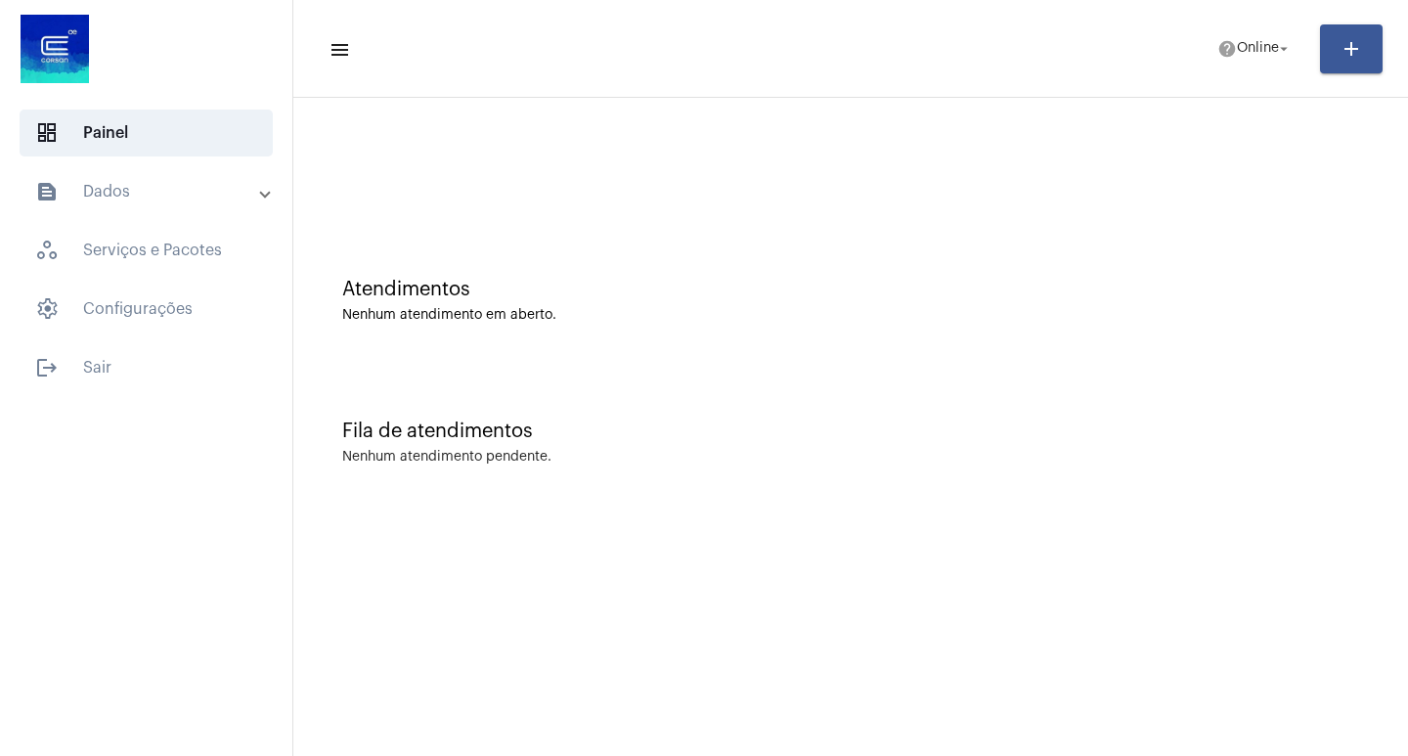
click at [121, 191] on mat-panel-title "text_snippet_outlined Dados" at bounding box center [148, 191] width 226 height 23
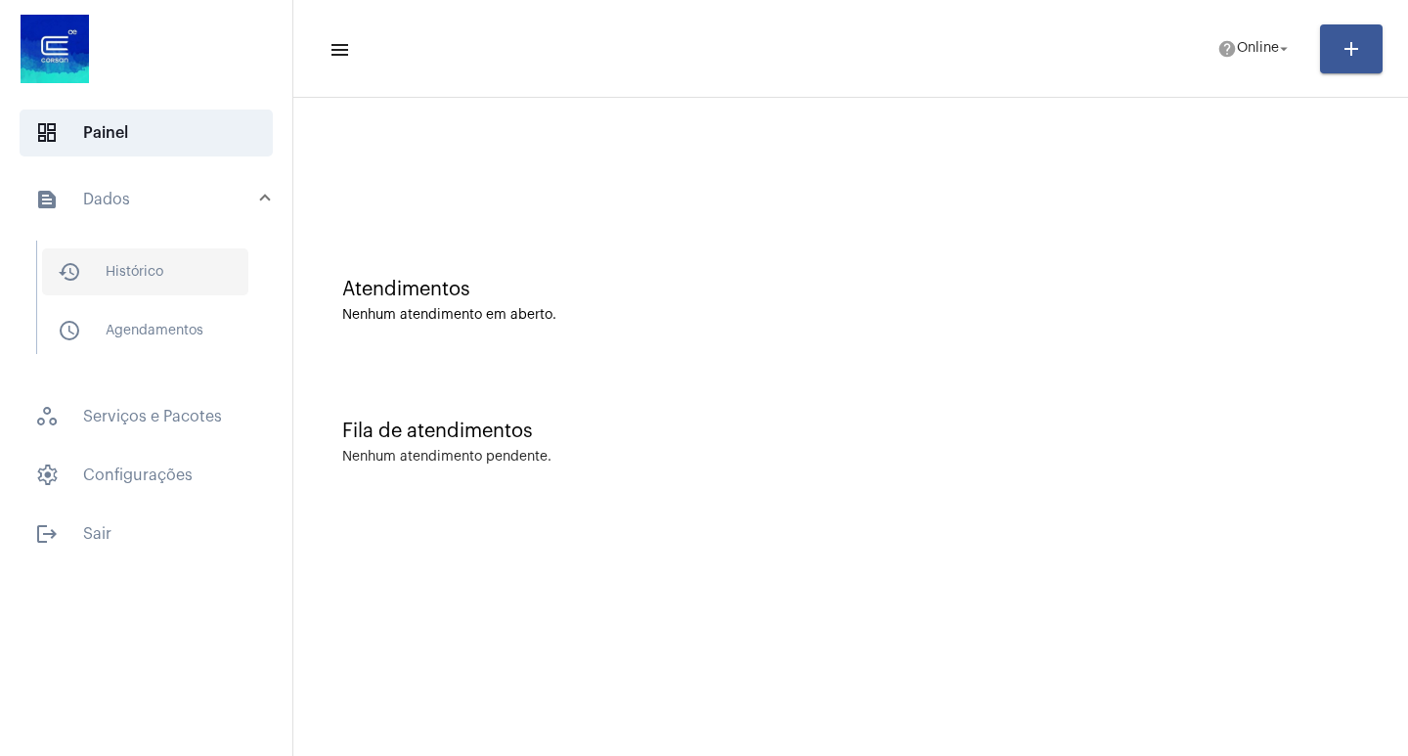
click at [183, 272] on span "history_outlined Histórico" at bounding box center [145, 271] width 206 height 47
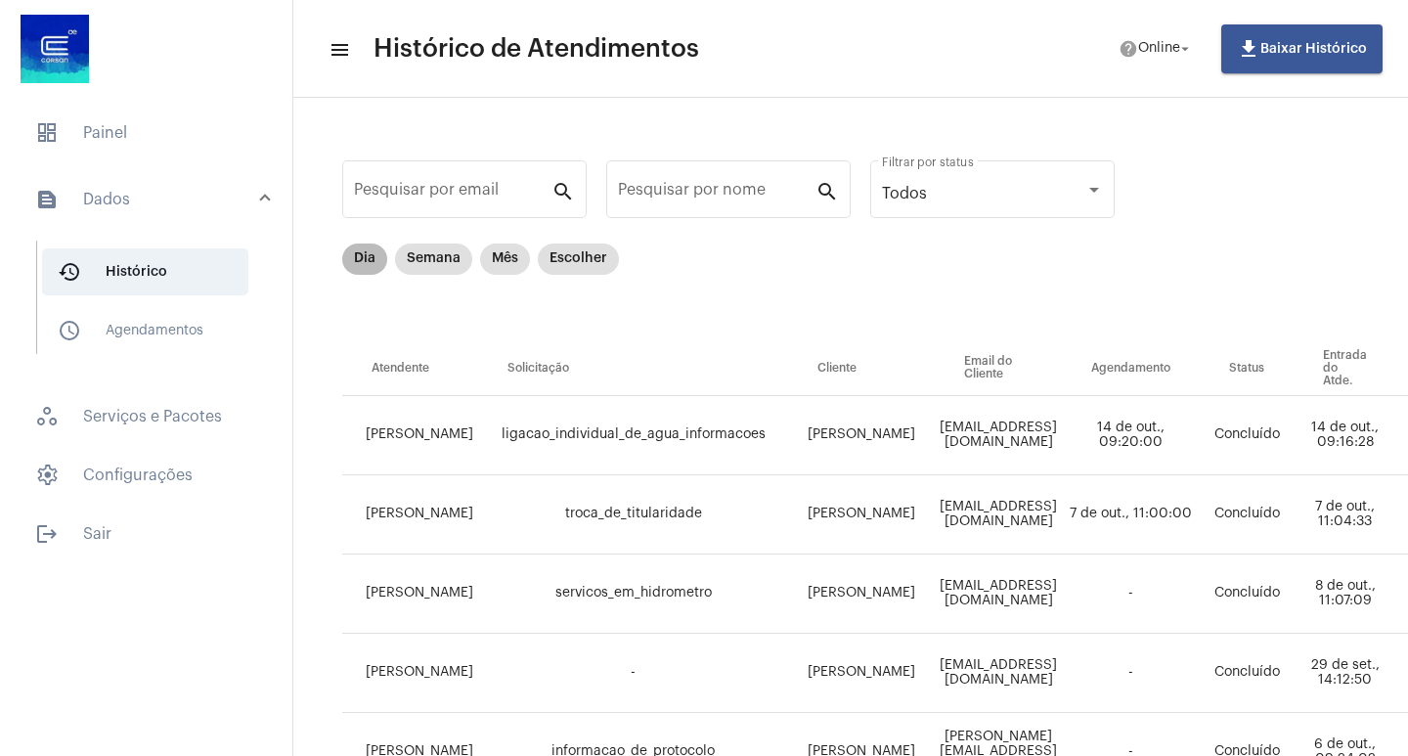
click at [369, 257] on mat-chip "Dia" at bounding box center [364, 258] width 45 height 31
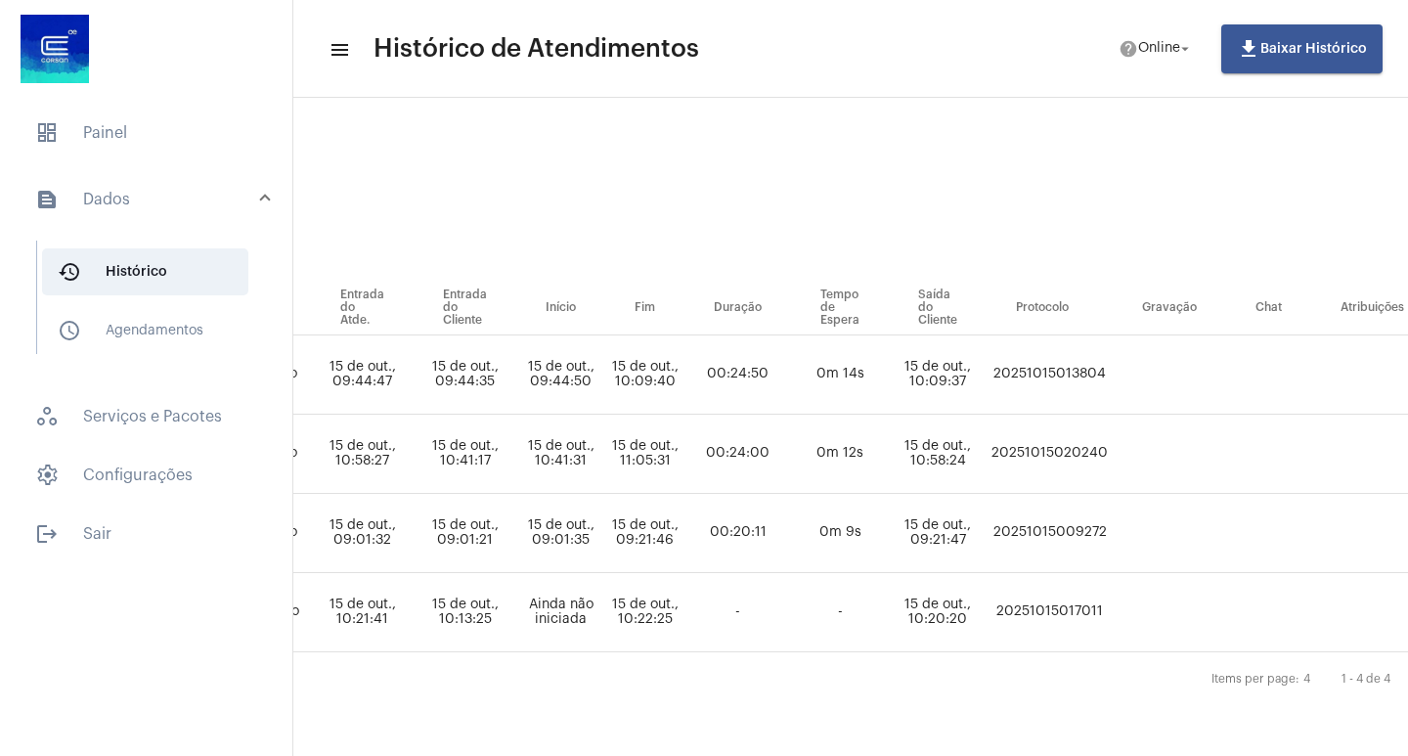
scroll to position [75, 893]
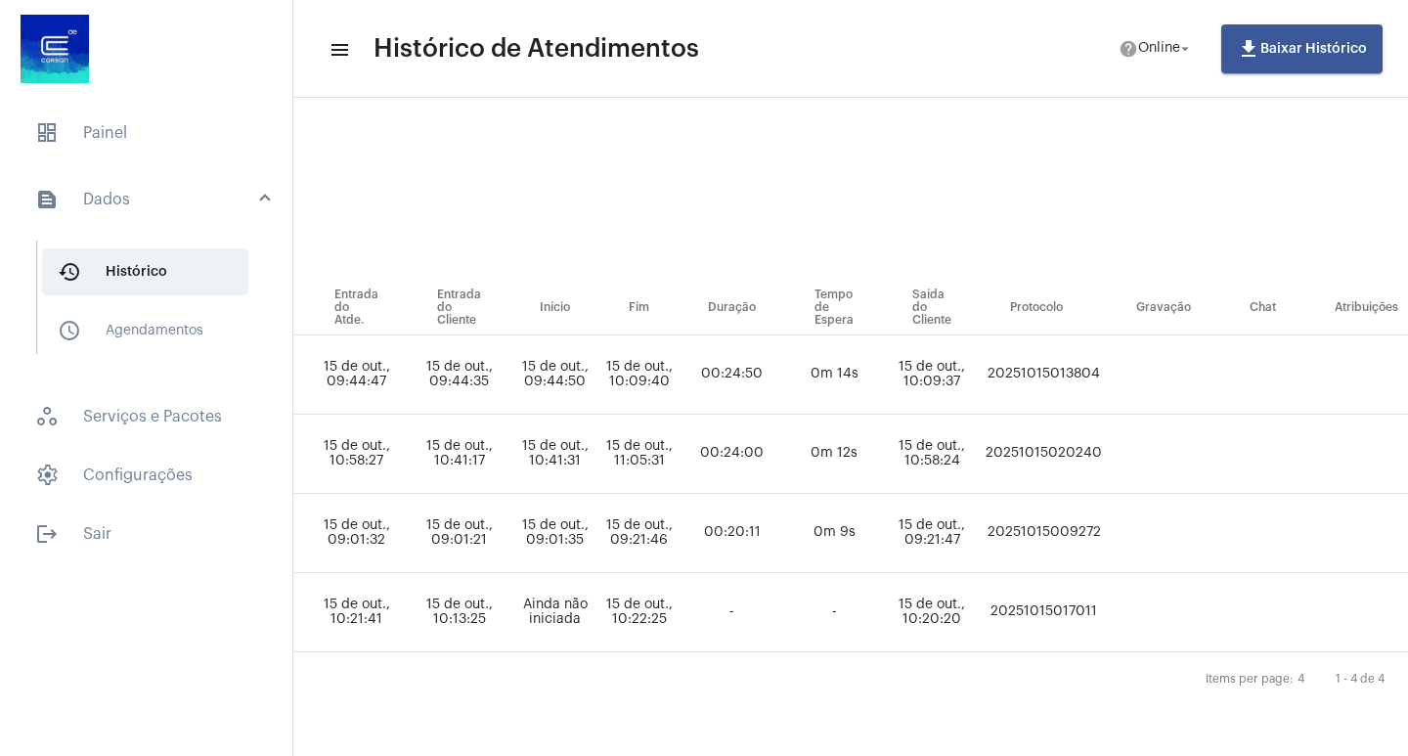
click at [1054, 434] on td "20251015020240" at bounding box center [1044, 454] width 126 height 79
copy td "20251015020240"
drag, startPoint x: 951, startPoint y: 738, endPoint x: 794, endPoint y: 743, distance: 157.5
click at [773, 755] on html "dashboard Painel text_snippet_outlined Dados history_outlined Histórico schedul…" at bounding box center [704, 378] width 1408 height 756
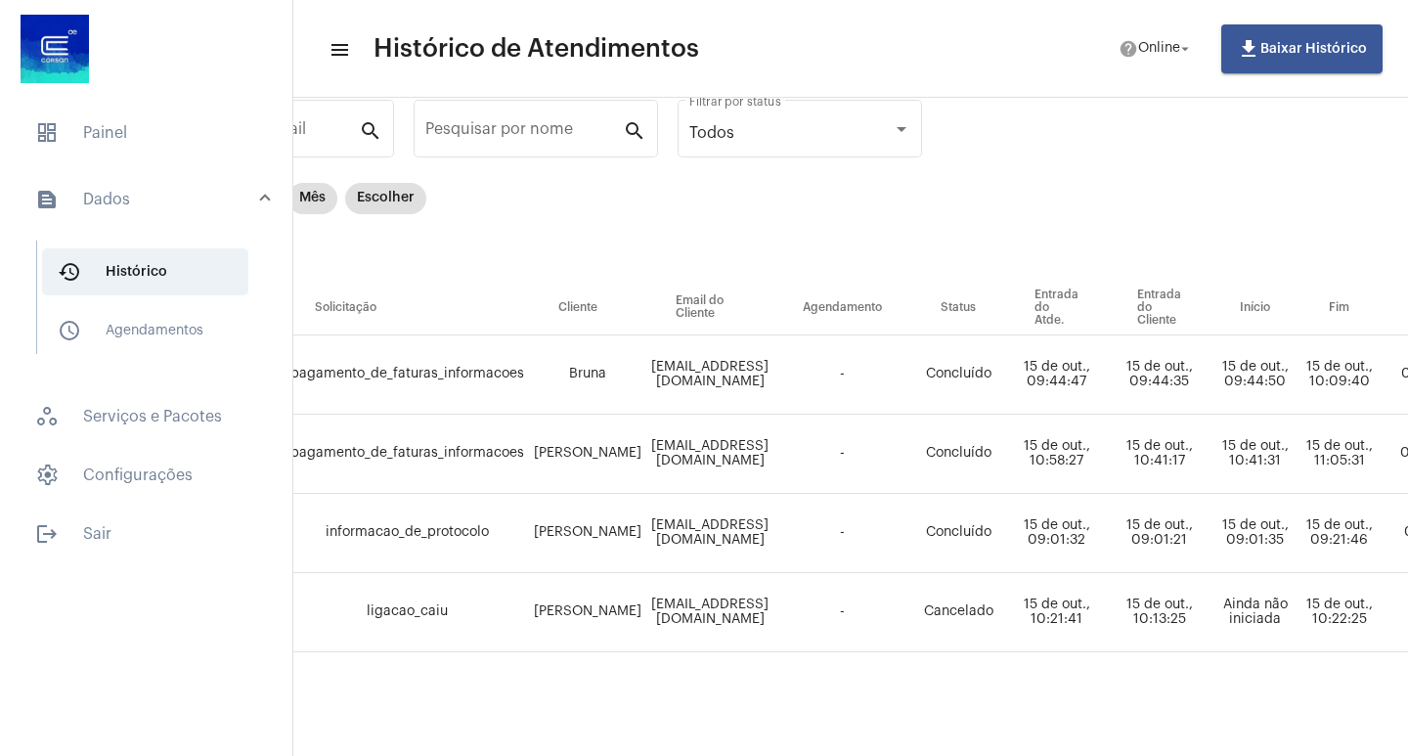
scroll to position [75, 0]
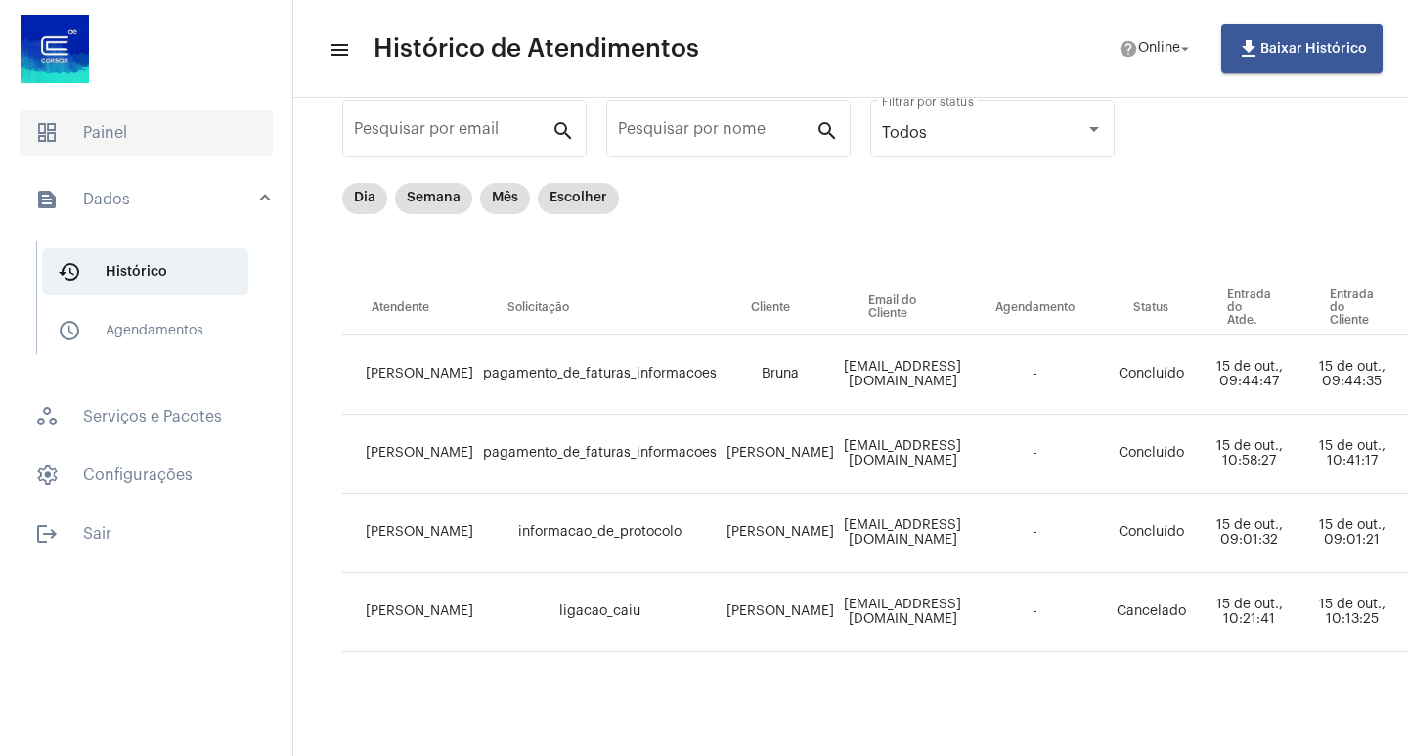
click at [101, 130] on span "dashboard Painel" at bounding box center [146, 133] width 253 height 47
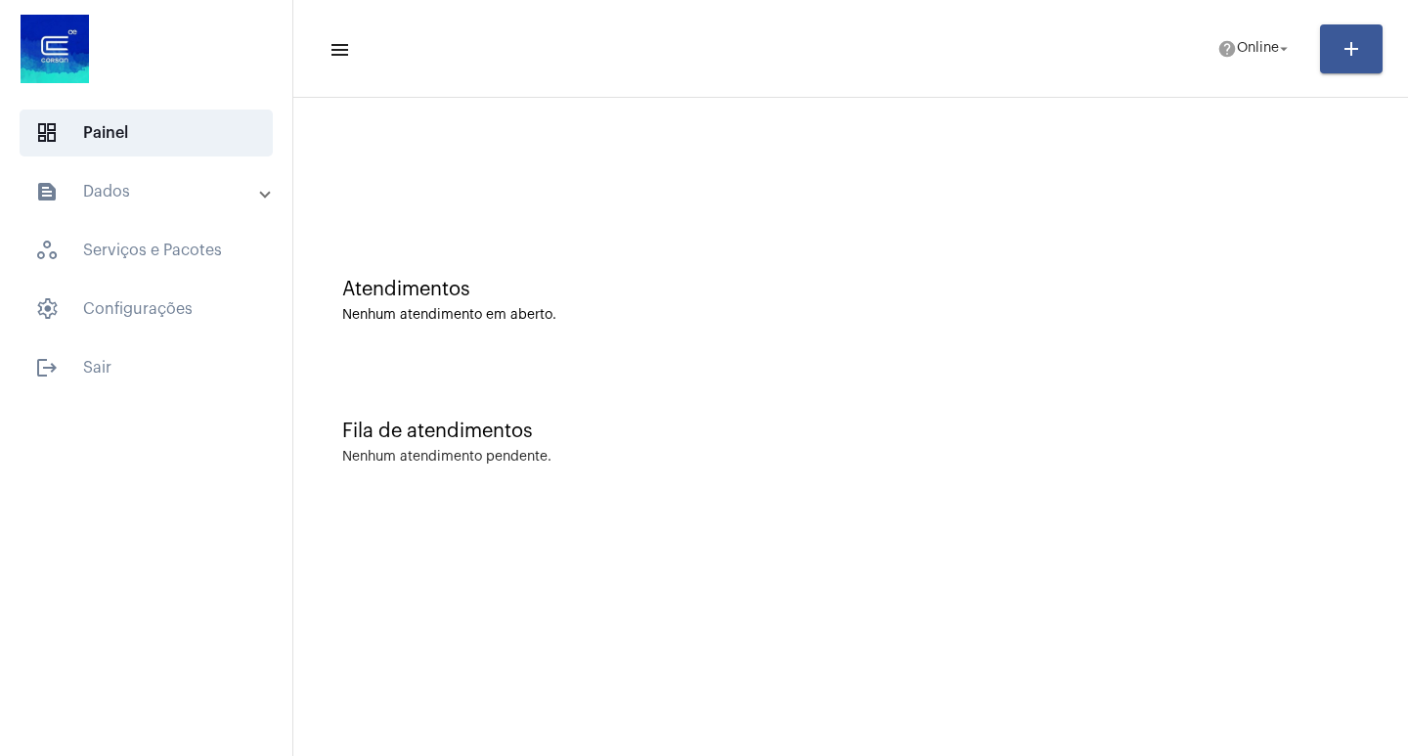
click at [134, 194] on mat-panel-title "text_snippet_outlined Dados" at bounding box center [148, 191] width 226 height 23
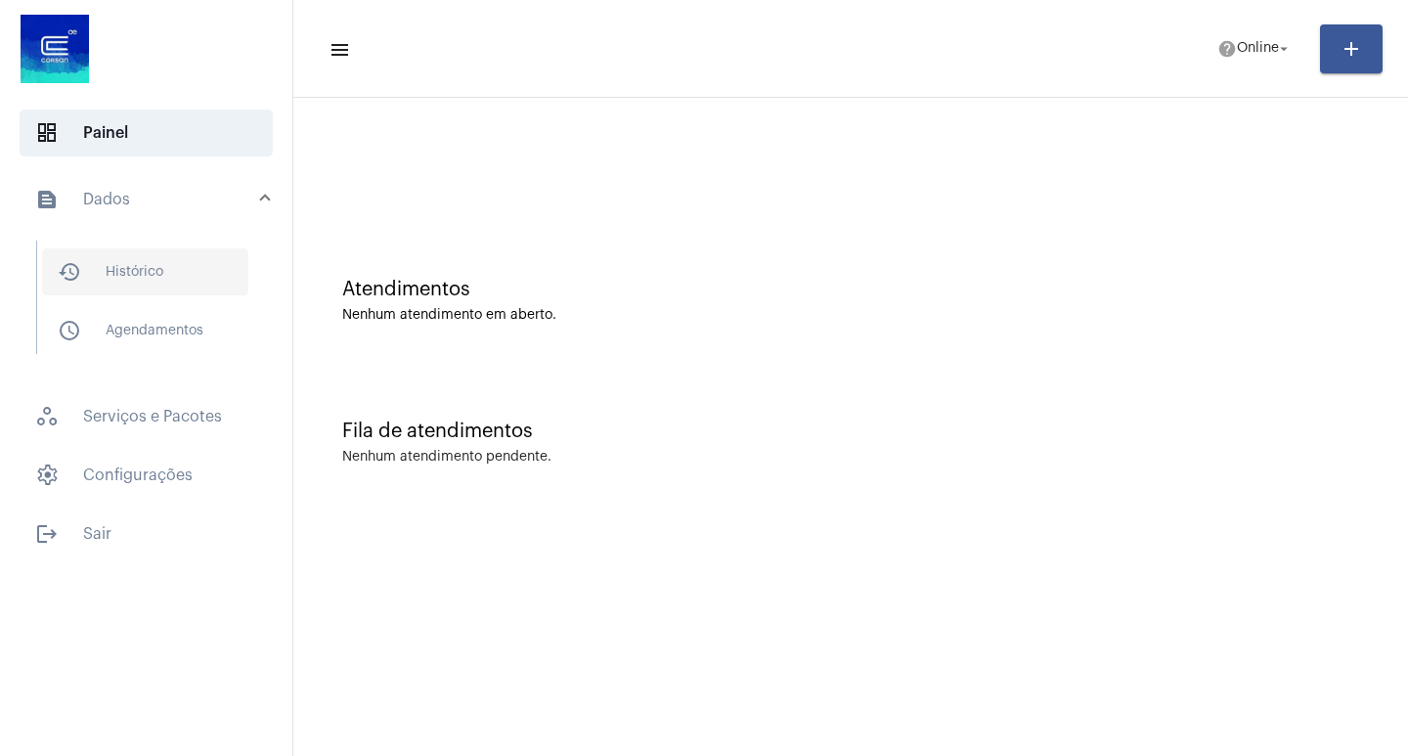
click at [150, 270] on span "history_outlined Histórico" at bounding box center [145, 271] width 206 height 47
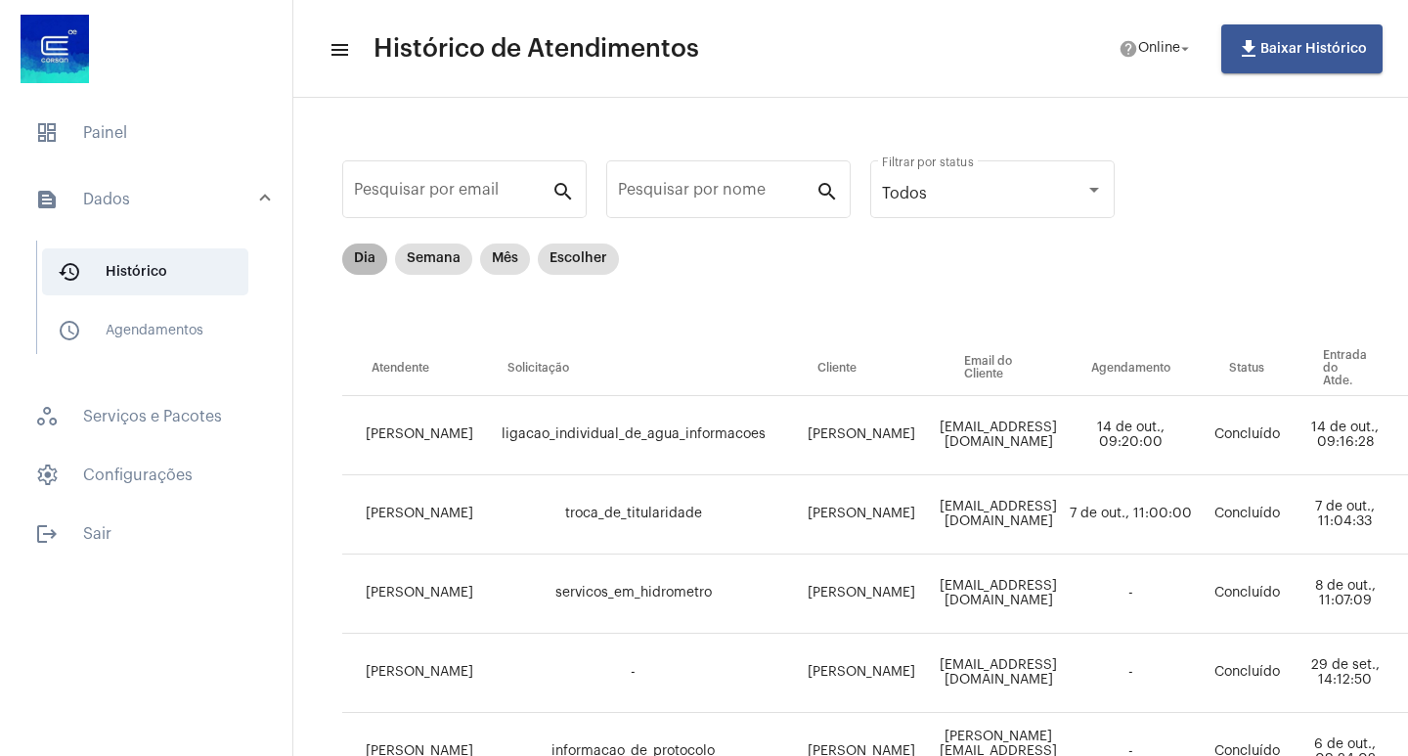
click at [355, 256] on mat-chip "Dia" at bounding box center [364, 258] width 45 height 31
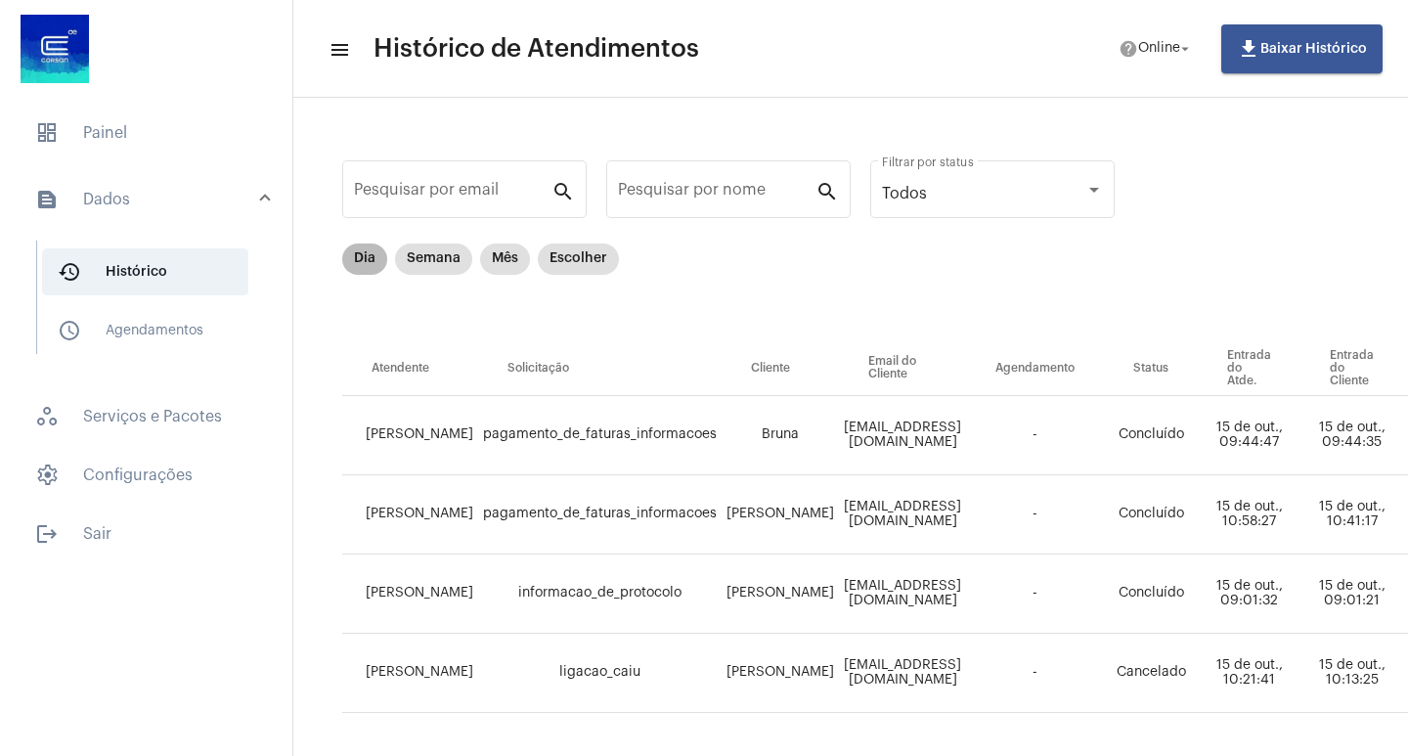
scroll to position [75, 0]
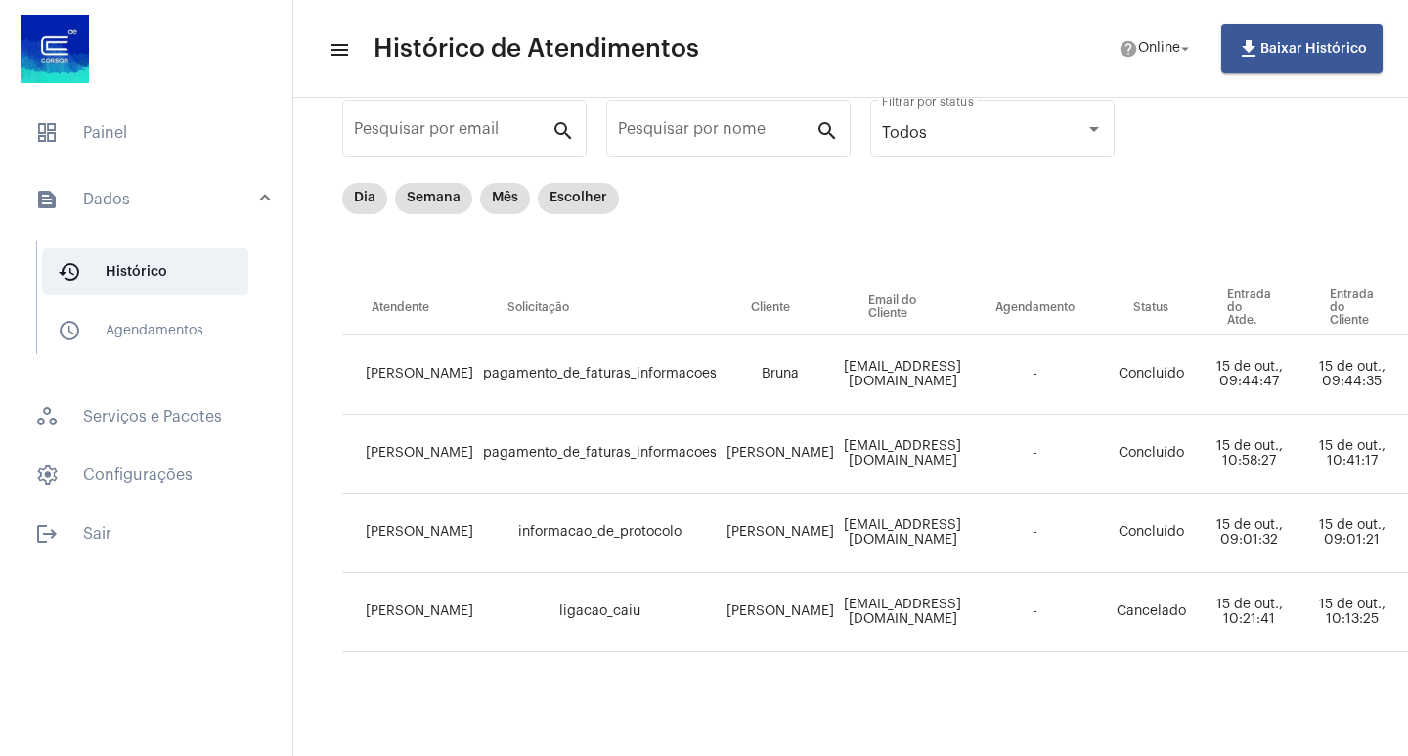
click at [884, 434] on td "[EMAIL_ADDRESS][DOMAIN_NAME]" at bounding box center [902, 454] width 127 height 79
copy td "[EMAIL_ADDRESS][DOMAIN_NAME]"
click at [112, 134] on span "dashboard Painel" at bounding box center [146, 133] width 253 height 47
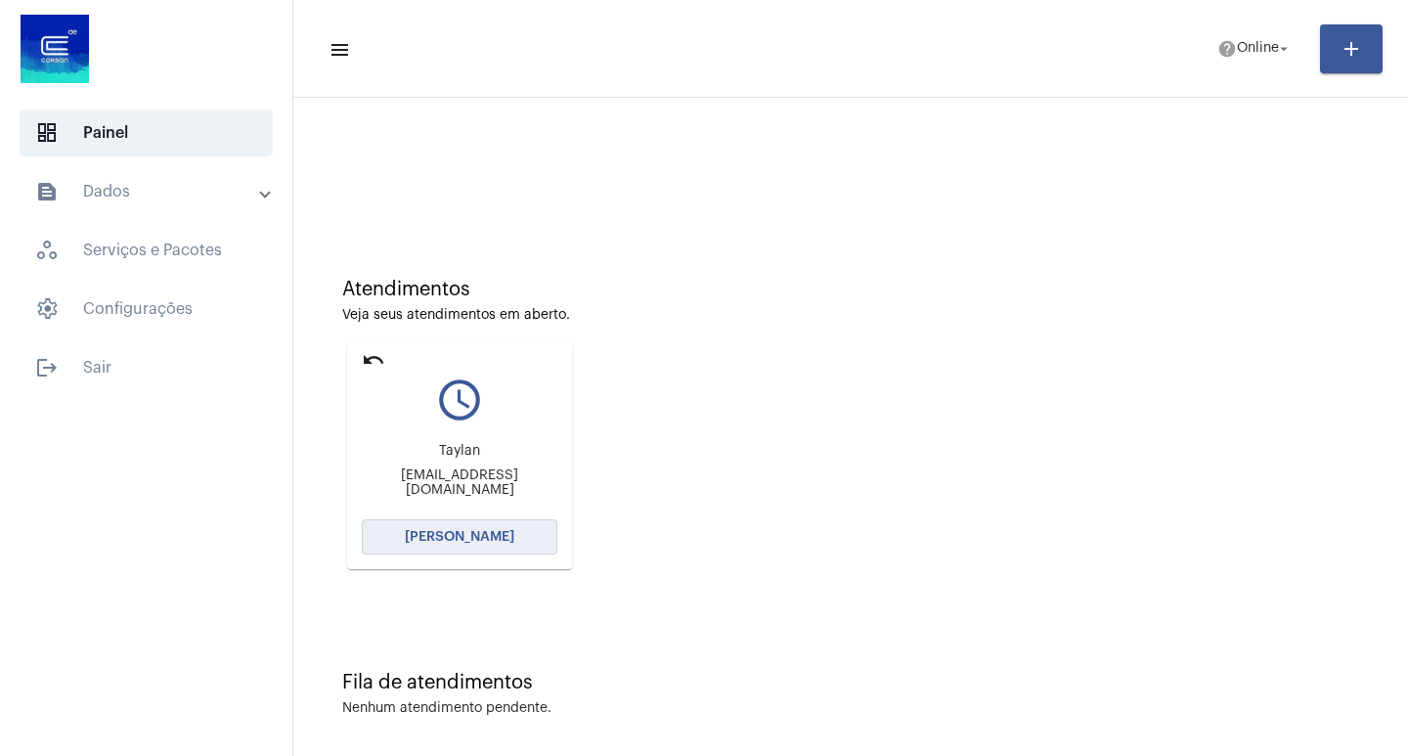
click at [491, 540] on span "[PERSON_NAME]" at bounding box center [460, 537] width 110 height 14
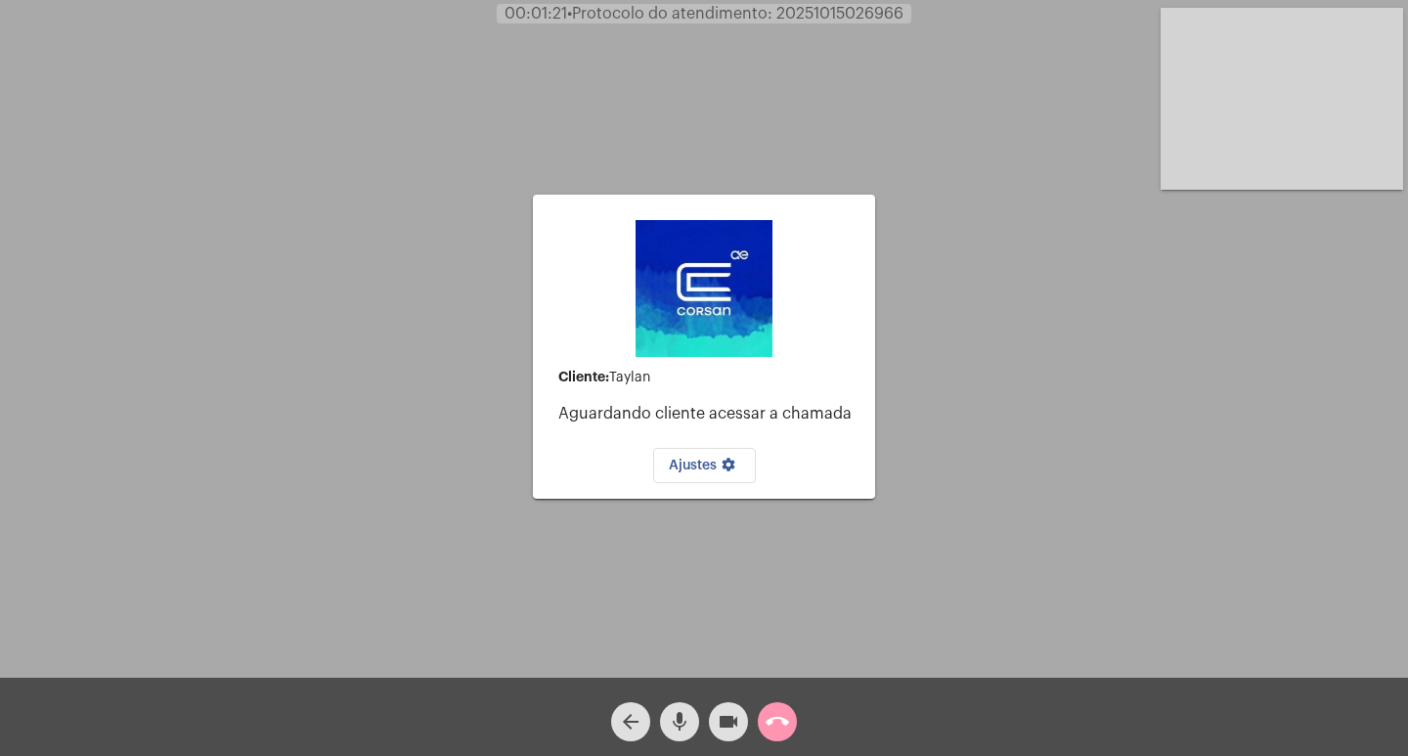
click at [725, 712] on mat-icon "videocam" at bounding box center [728, 721] width 23 height 23
click at [685, 720] on mat-icon "mic" at bounding box center [679, 721] width 23 height 23
click at [770, 722] on mat-icon "call_end" at bounding box center [777, 721] width 23 height 23
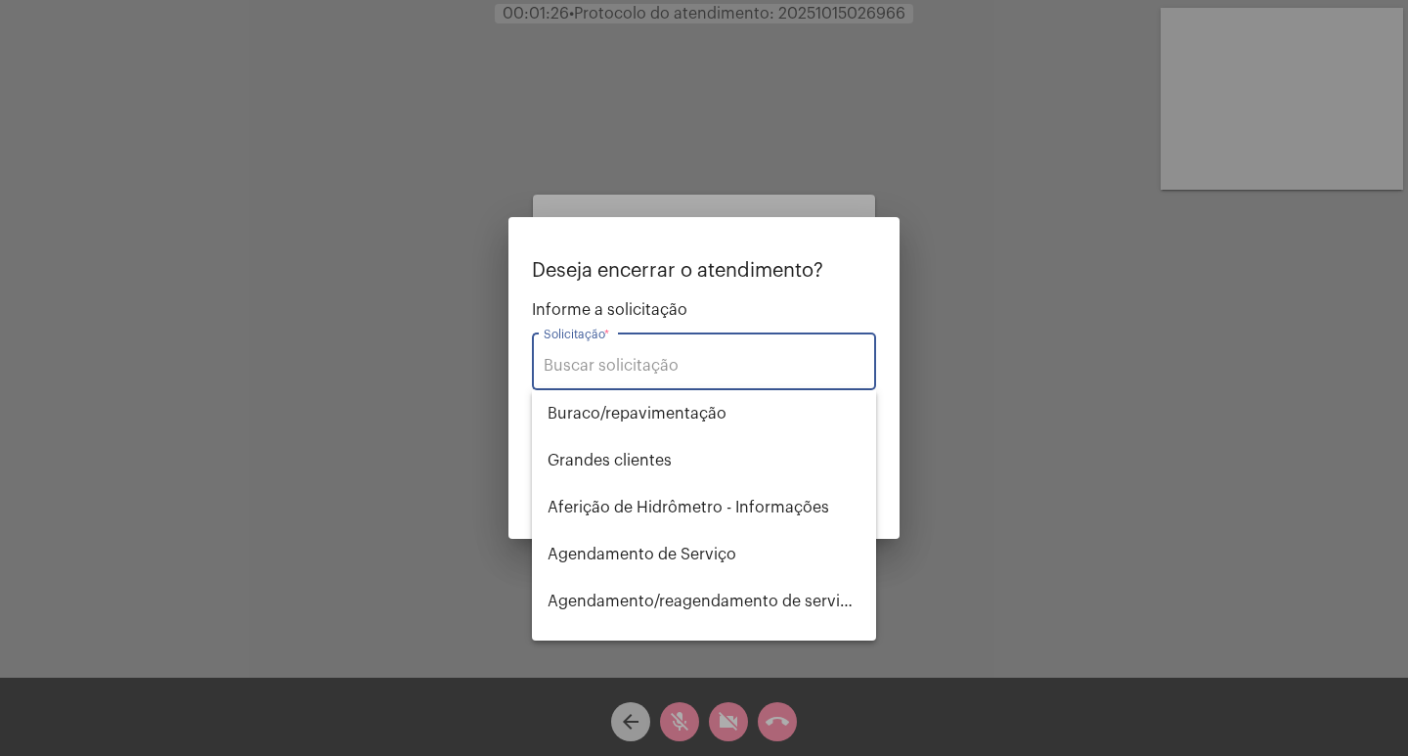
click at [676, 360] on input "Solicitação *" at bounding box center [704, 366] width 321 height 18
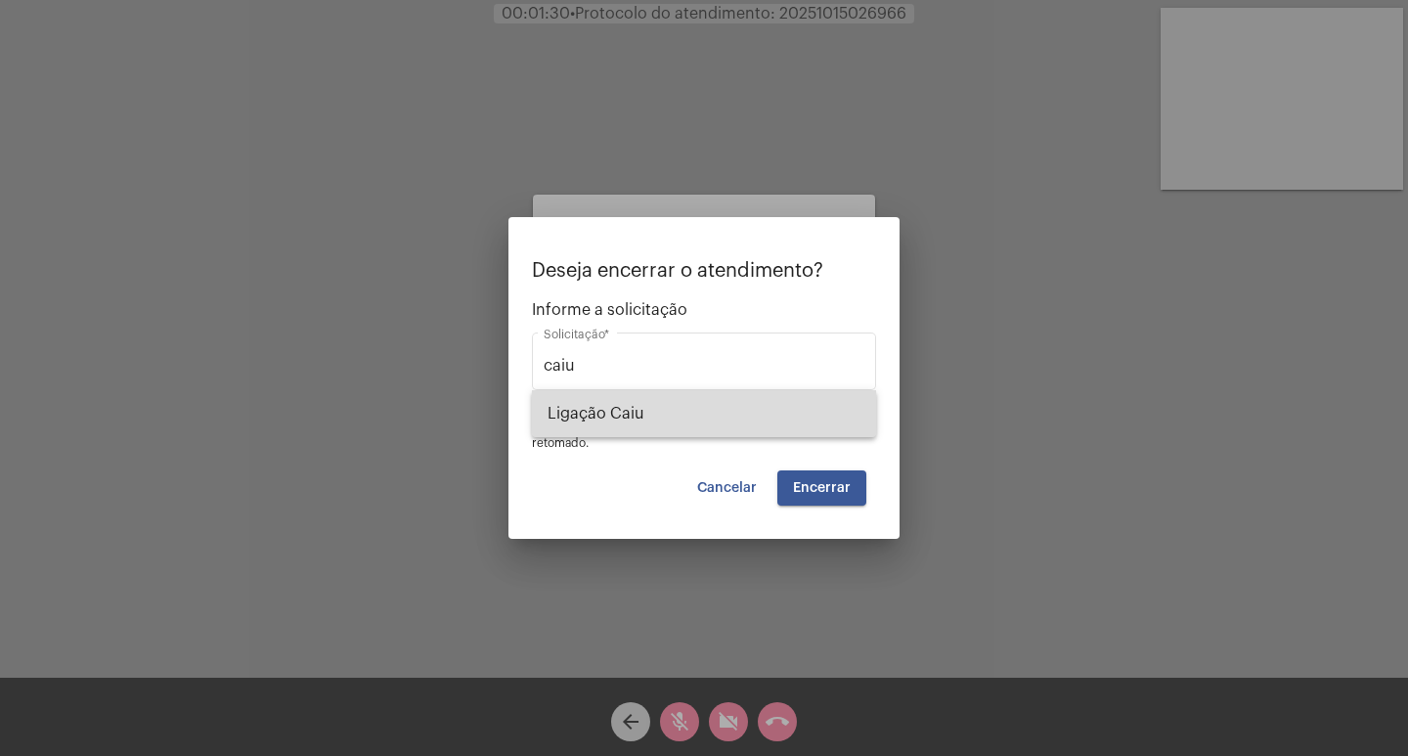
click at [671, 413] on span "Ligação Caiu" at bounding box center [704, 413] width 313 height 47
type input "Ligação Caiu"
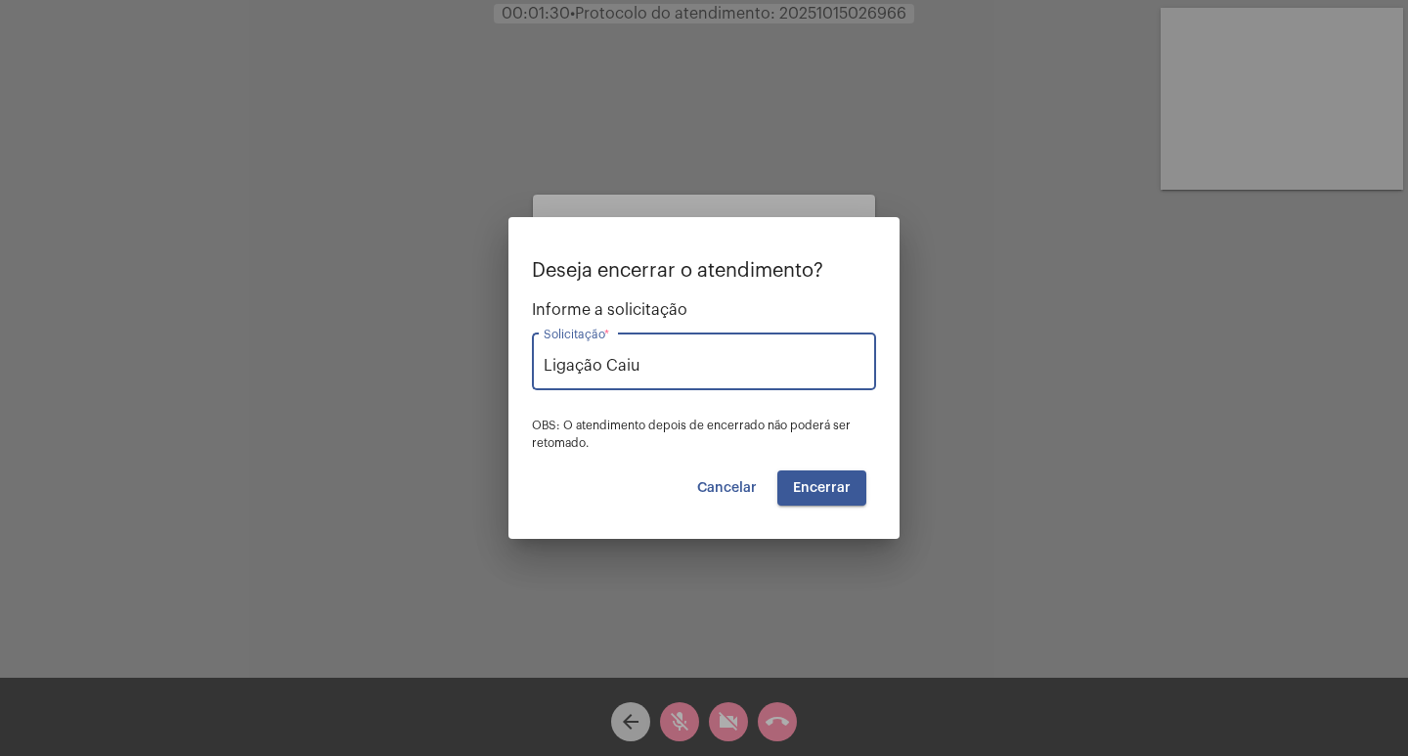
click at [825, 483] on span "Encerrar" at bounding box center [822, 488] width 58 height 14
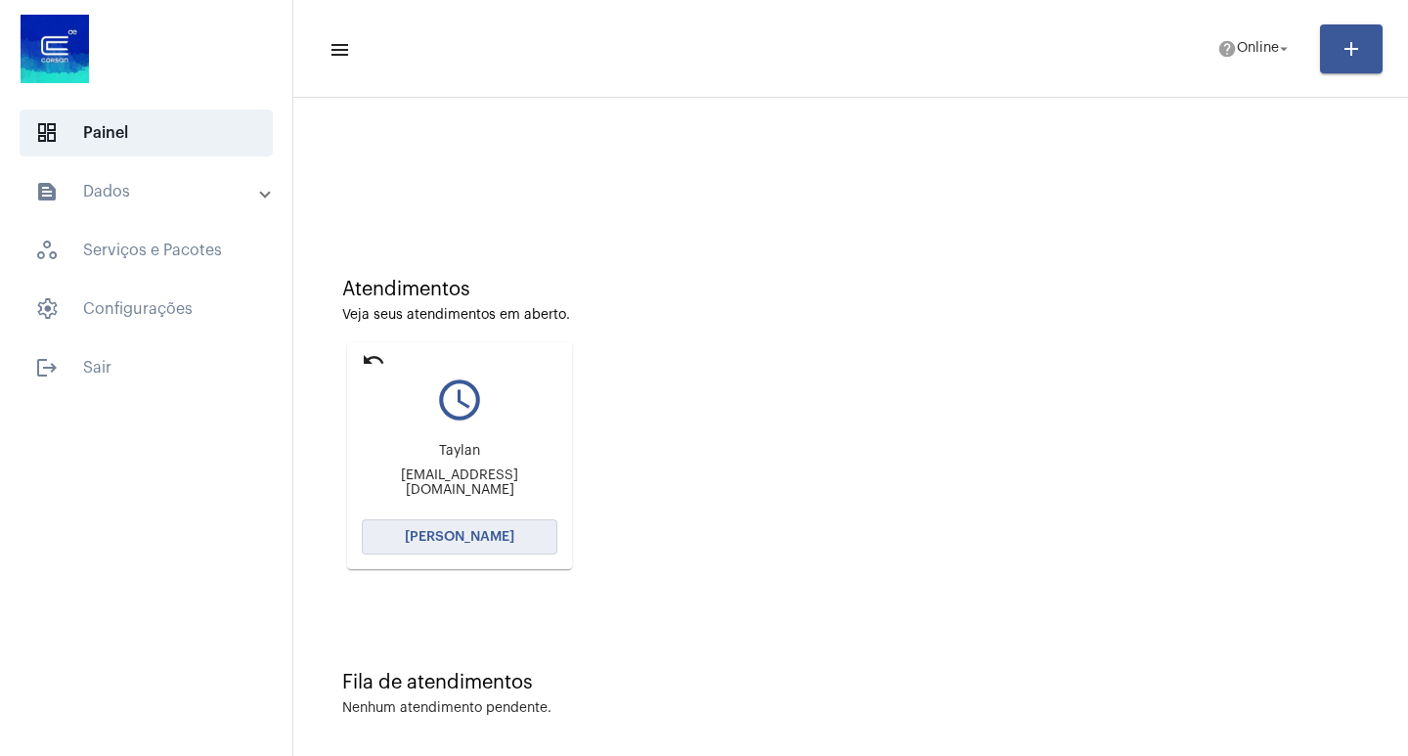
click at [507, 536] on span "[PERSON_NAME]" at bounding box center [460, 537] width 110 height 14
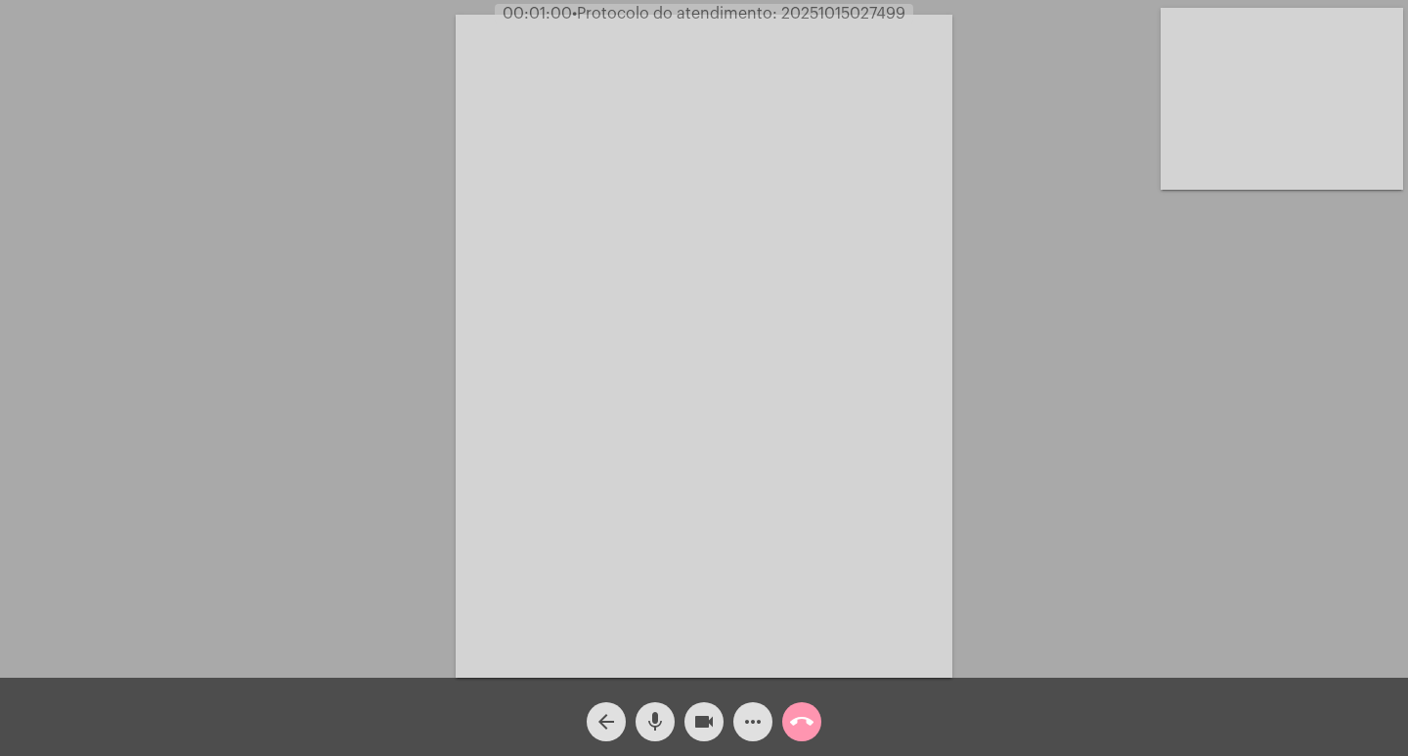
click at [658, 729] on mat-icon "mic" at bounding box center [654, 721] width 23 height 23
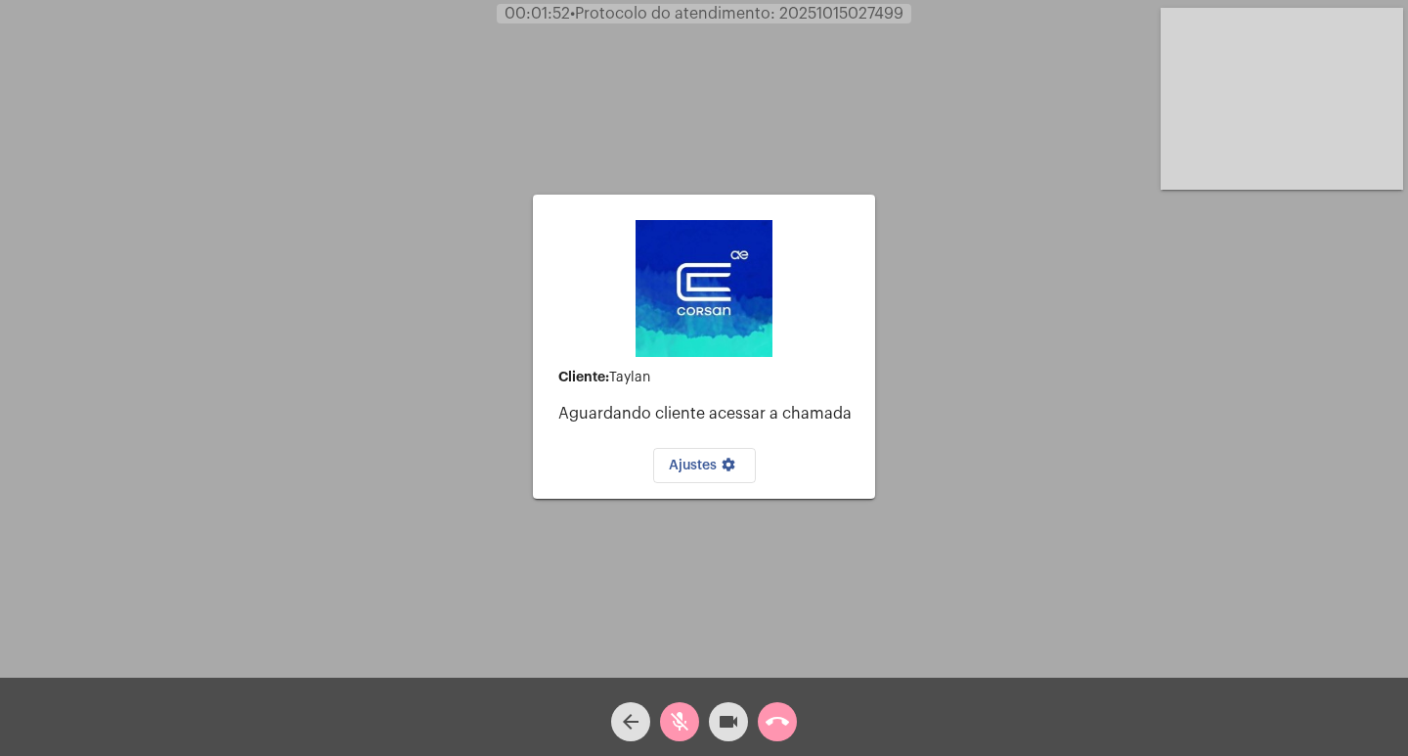
click at [670, 717] on mat-icon "mic_off" at bounding box center [679, 721] width 23 height 23
click at [681, 724] on mat-icon "mic" at bounding box center [679, 721] width 23 height 23
click at [681, 717] on mat-icon "mic_off" at bounding box center [679, 721] width 23 height 23
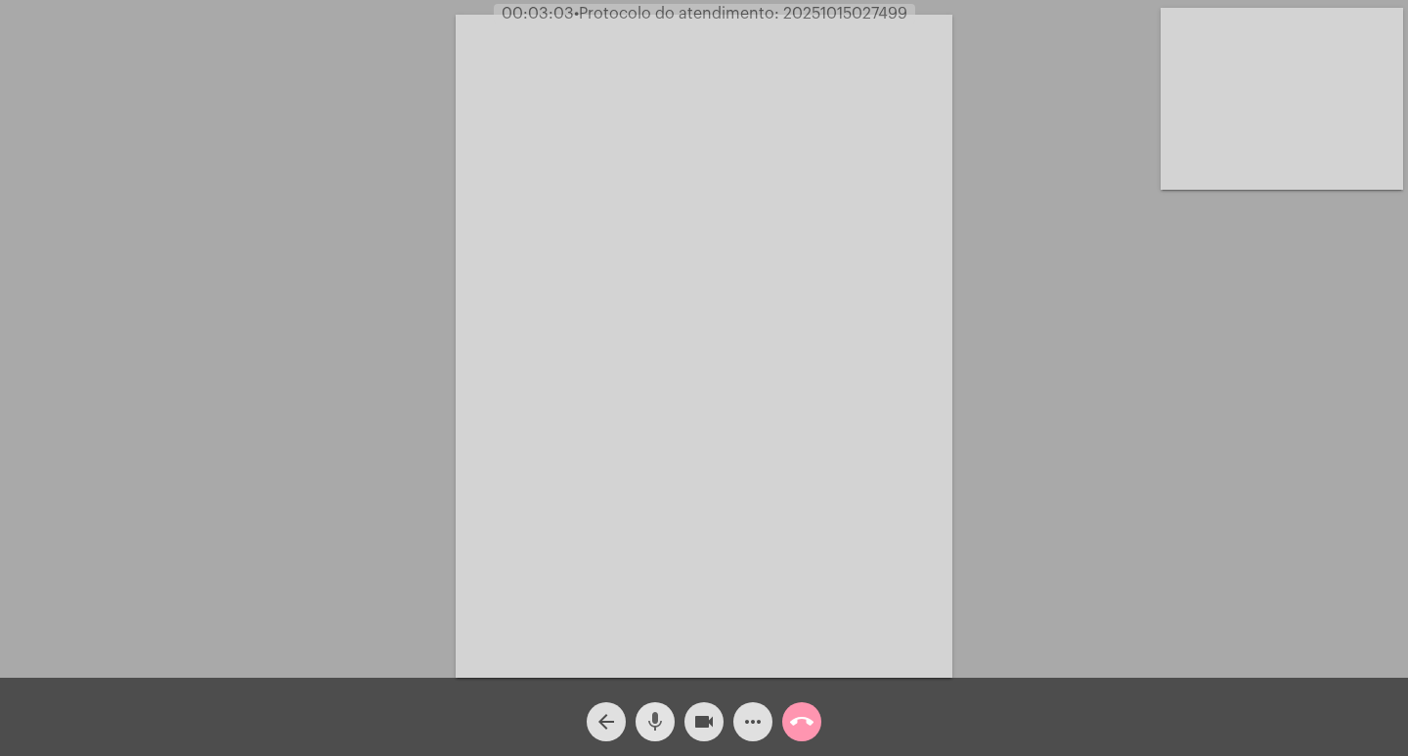
click at [657, 712] on mat-icon "mic" at bounding box center [654, 721] width 23 height 23
click at [650, 718] on mat-icon "mic_off" at bounding box center [654, 721] width 23 height 23
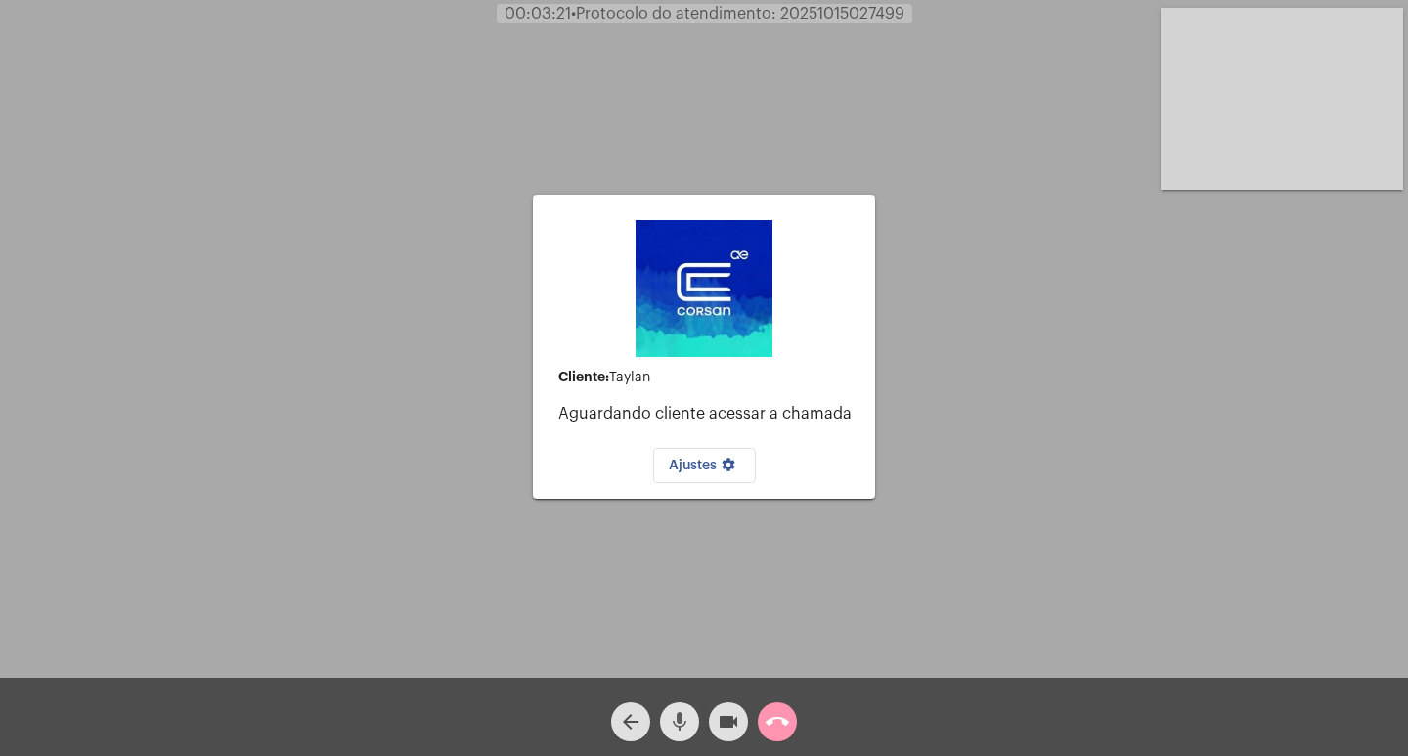
click at [683, 717] on mat-icon "mic" at bounding box center [679, 721] width 23 height 23
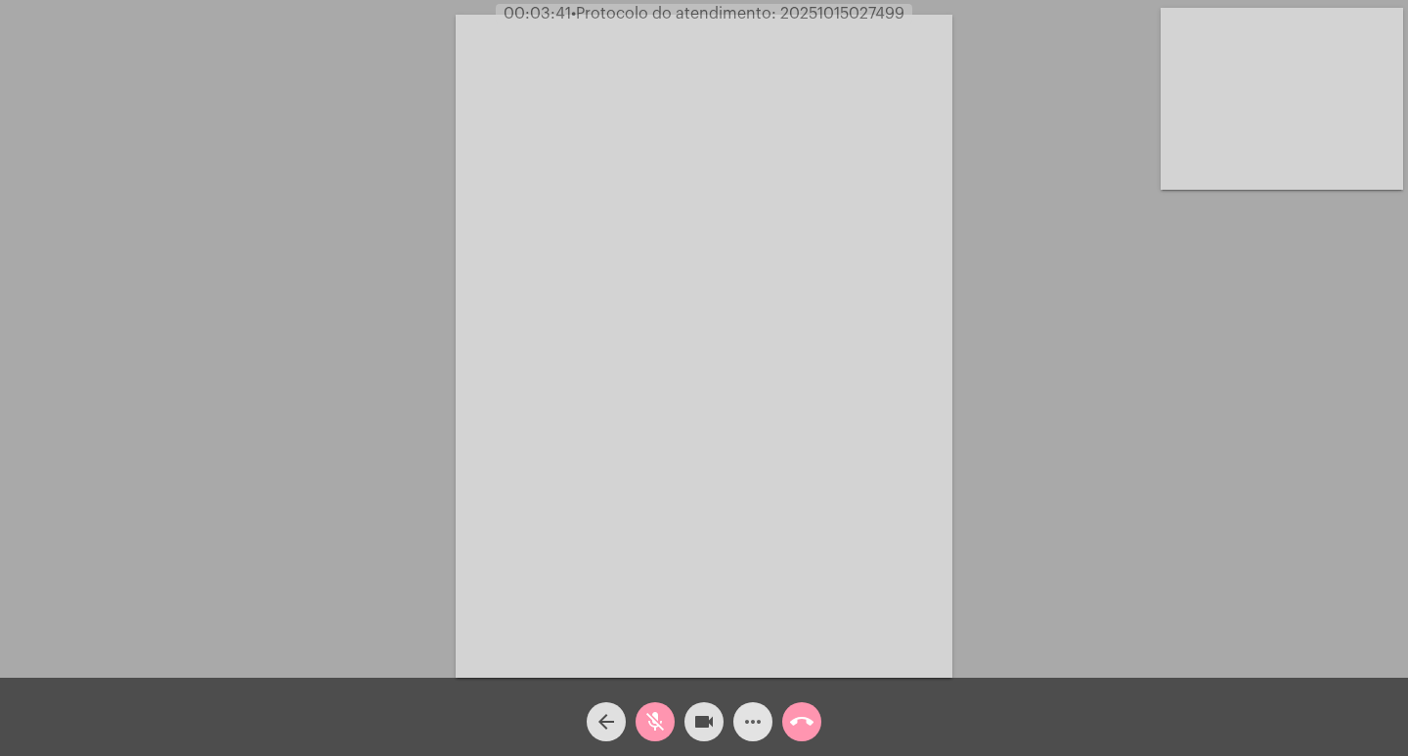
click at [754, 722] on mat-icon "more_horiz" at bounding box center [752, 721] width 23 height 23
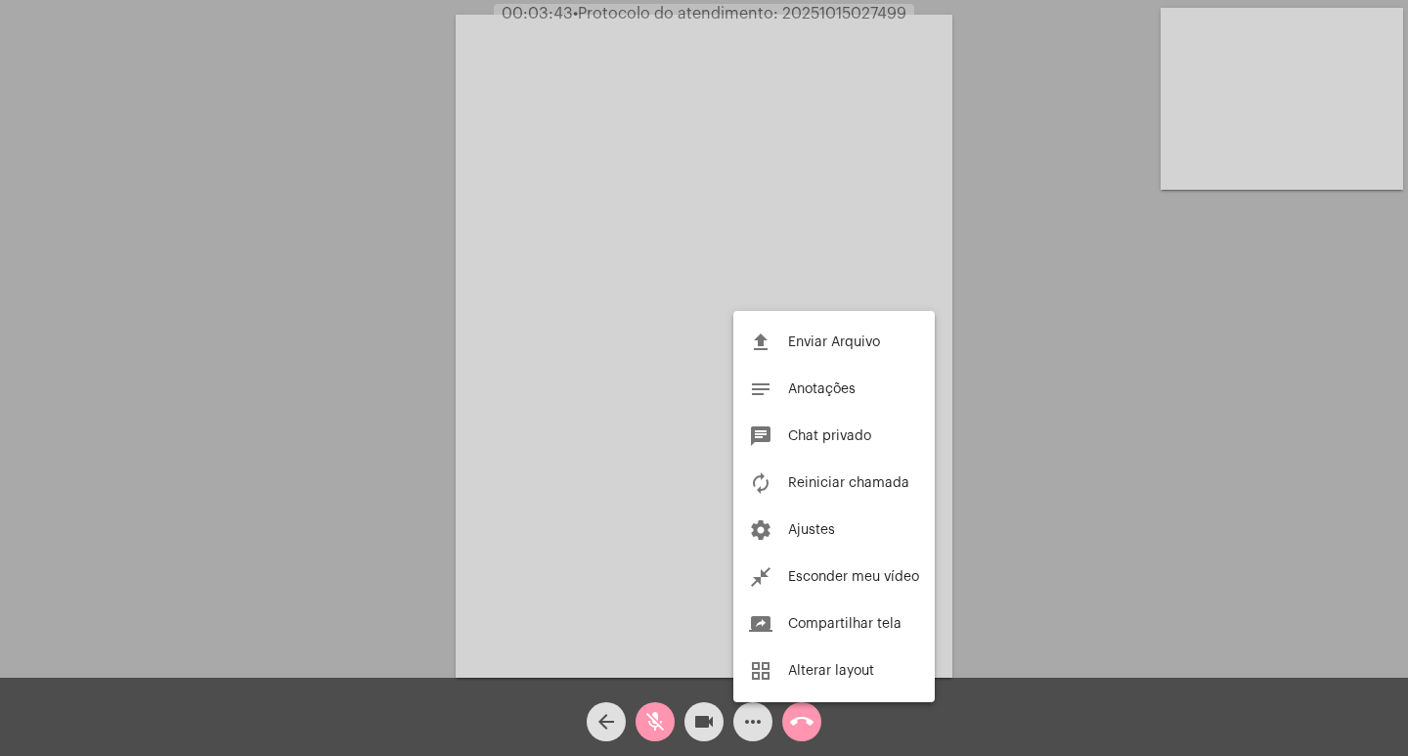
click at [807, 10] on div at bounding box center [704, 378] width 1408 height 756
click at [807, 10] on span "• Protocolo do atendimento: 20251015027499" at bounding box center [739, 14] width 333 height 16
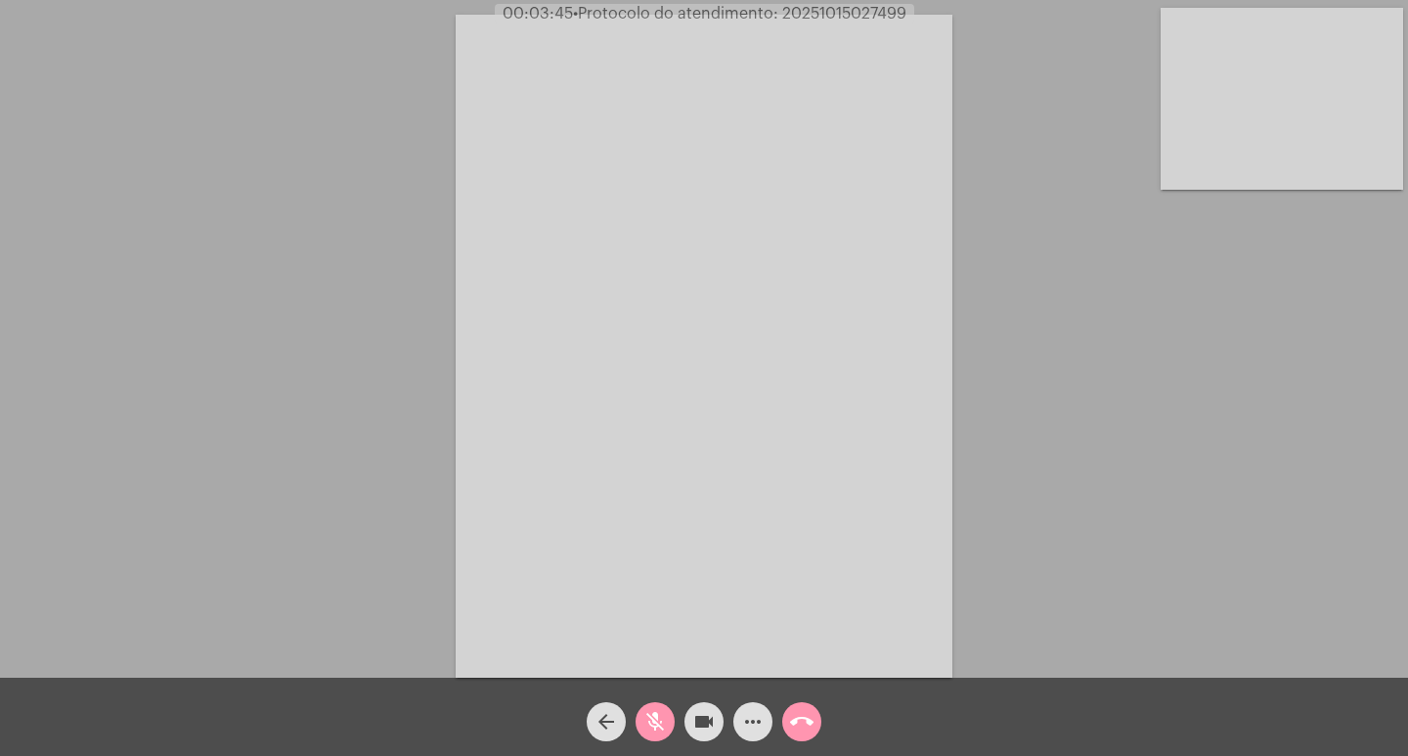
copy span "20251015027499"
click at [742, 722] on mat-icon "more_horiz" at bounding box center [752, 721] width 23 height 23
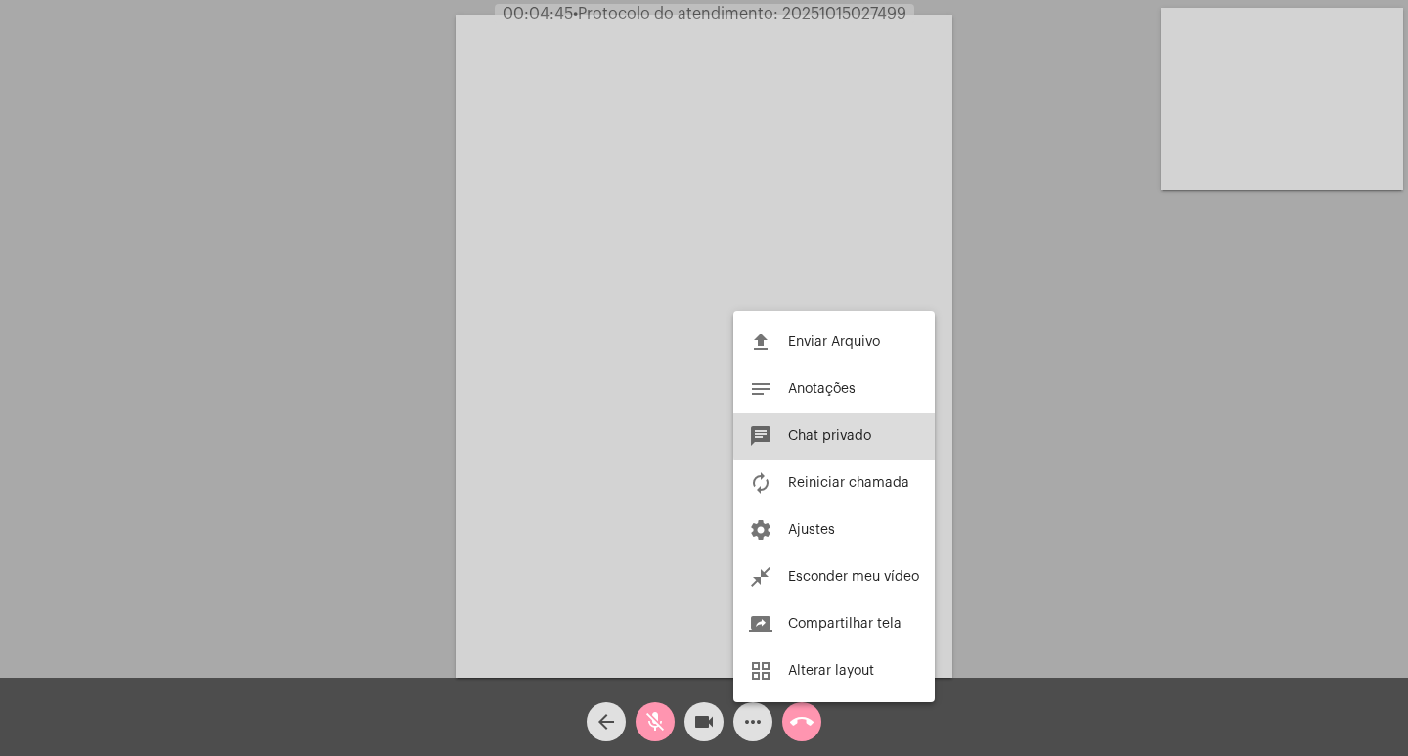
click at [858, 435] on span "Chat privado" at bounding box center [829, 436] width 83 height 14
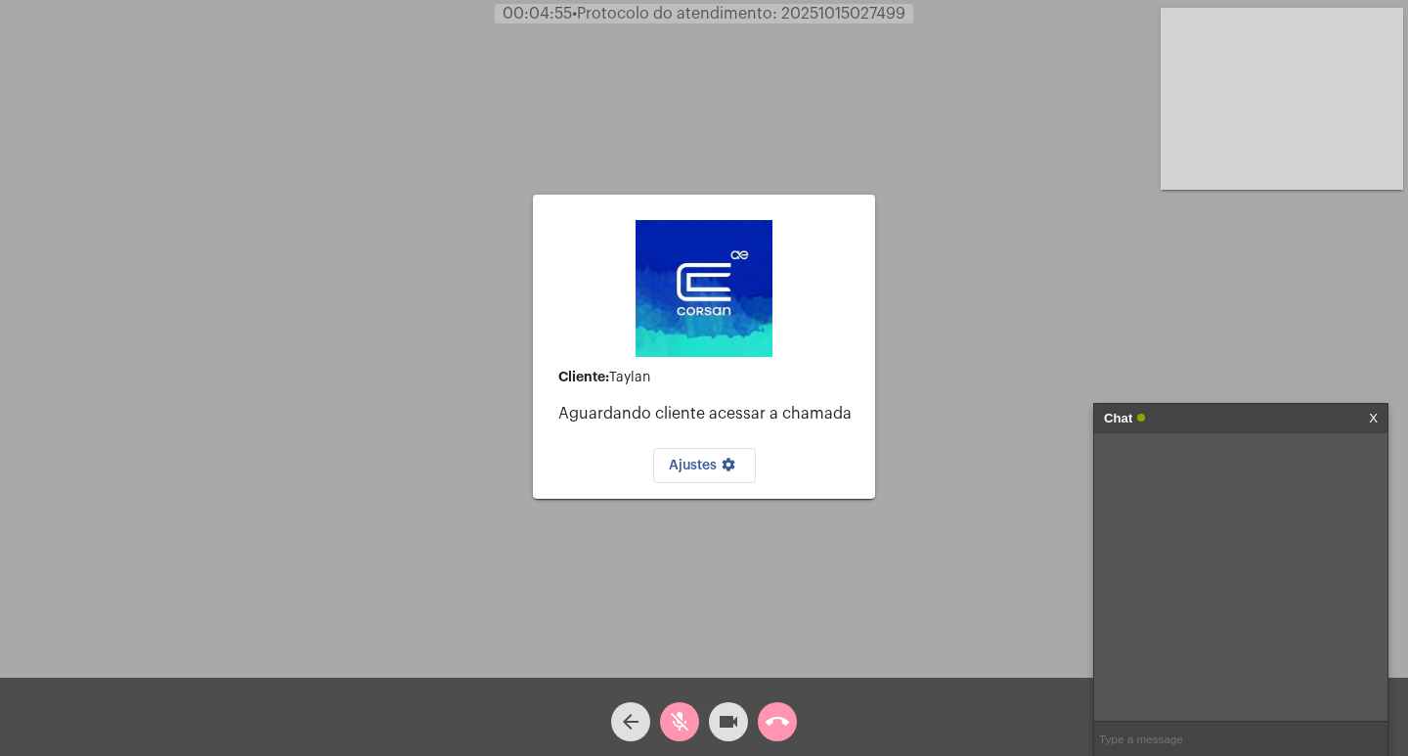
click at [1258, 741] on input "text" at bounding box center [1240, 739] width 293 height 34
paste input "20251015027499"
type input "protocolo: 20251015027499"
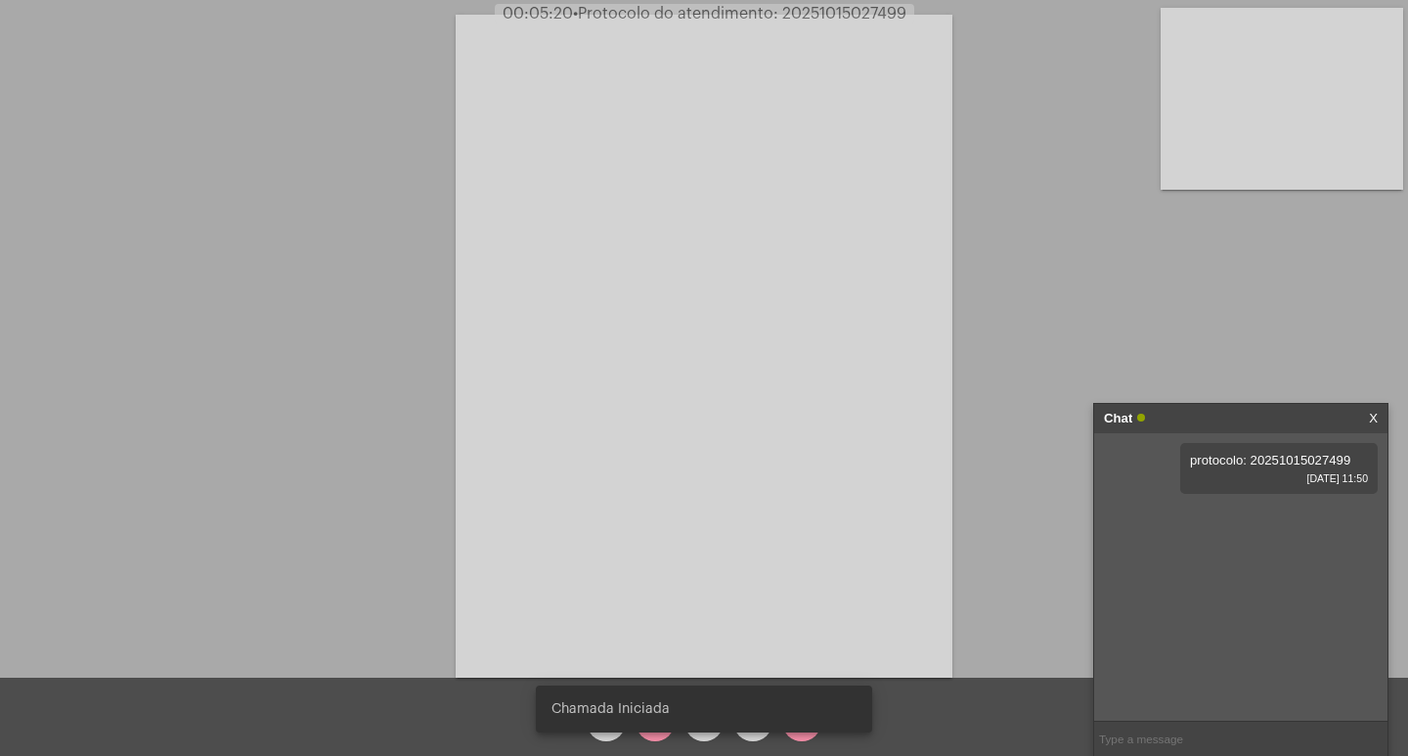
click at [654, 726] on snack-bar-container "Chamada Iniciada" at bounding box center [704, 708] width 336 height 47
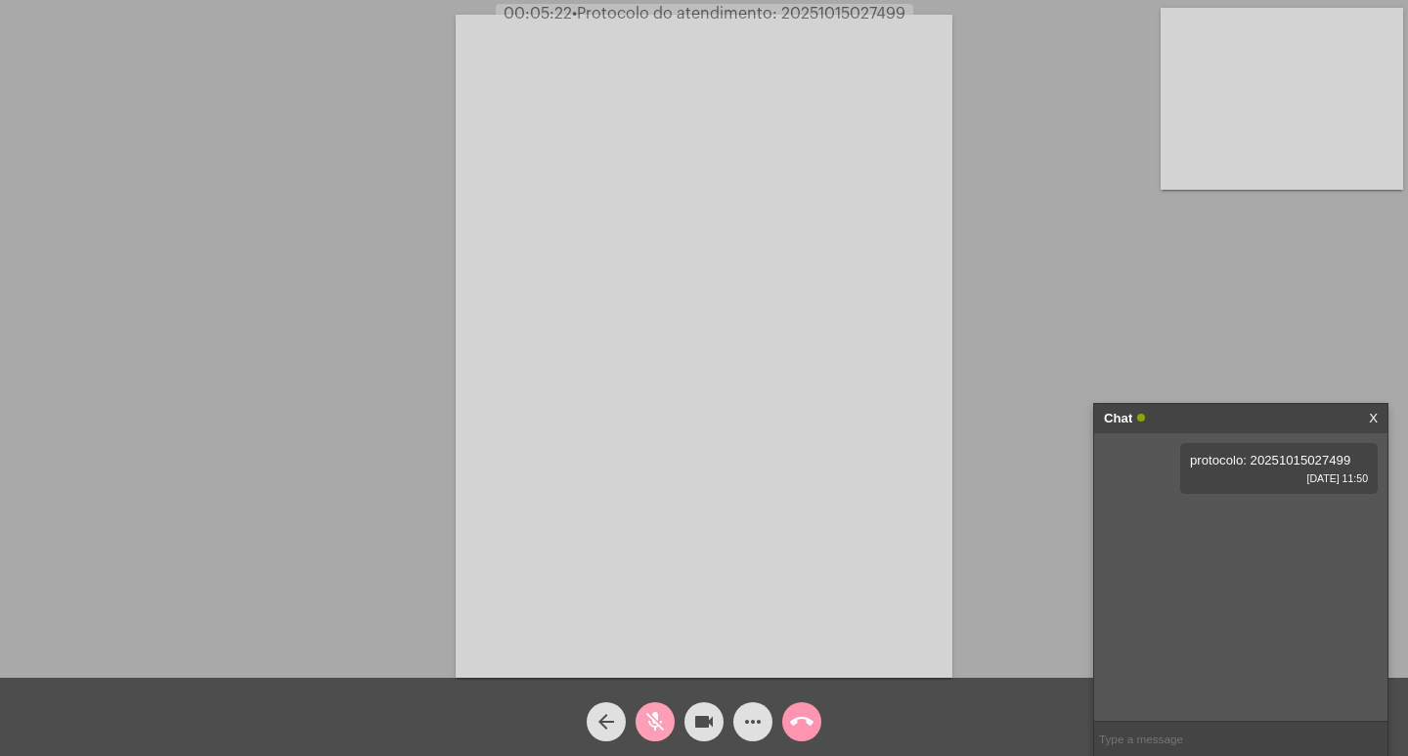
click at [660, 717] on mat-icon "mic_off" at bounding box center [654, 721] width 23 height 23
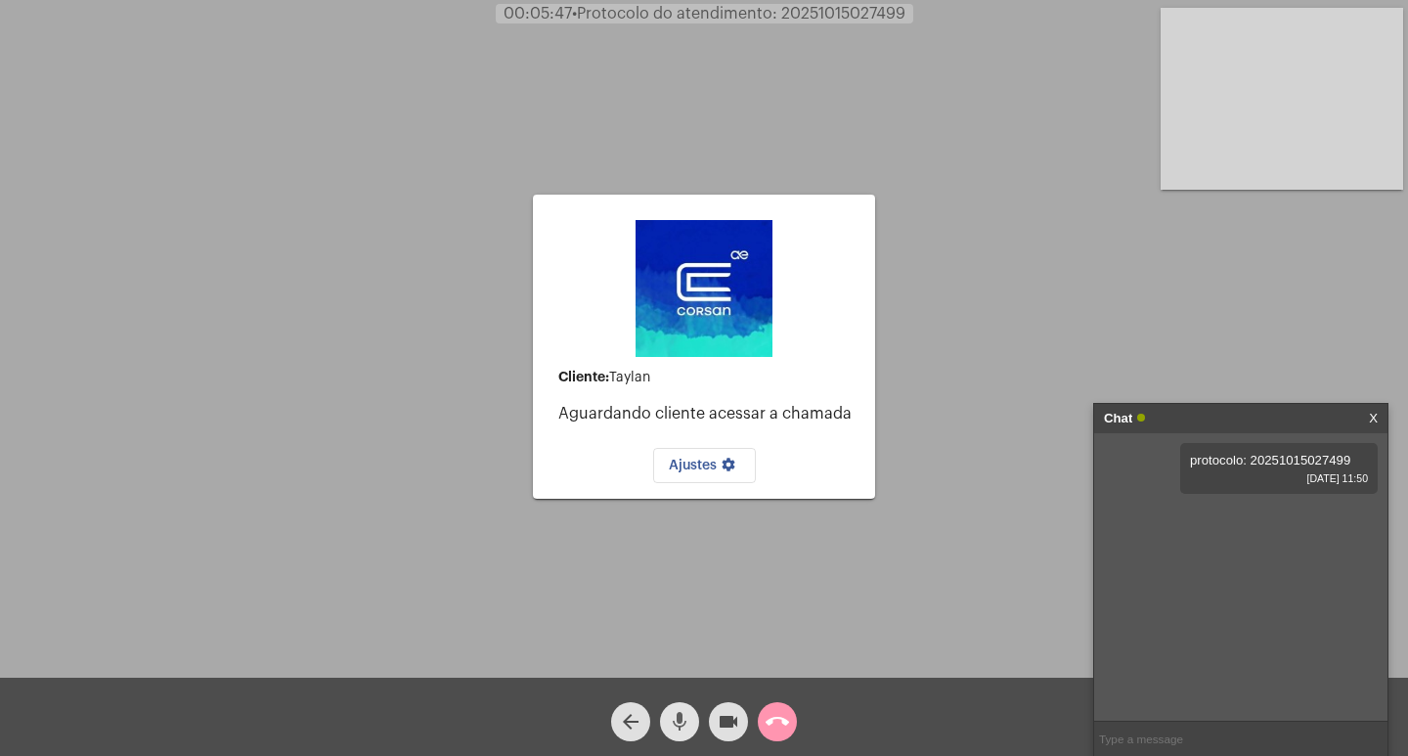
click at [675, 729] on mat-icon "mic" at bounding box center [679, 721] width 23 height 23
click at [668, 728] on mat-icon "mic_off" at bounding box center [679, 721] width 23 height 23
click at [681, 722] on mat-icon "mic" at bounding box center [679, 721] width 23 height 23
click at [682, 729] on mat-icon "mic_off" at bounding box center [679, 721] width 23 height 23
click at [685, 724] on mat-icon "mic" at bounding box center [679, 721] width 23 height 23
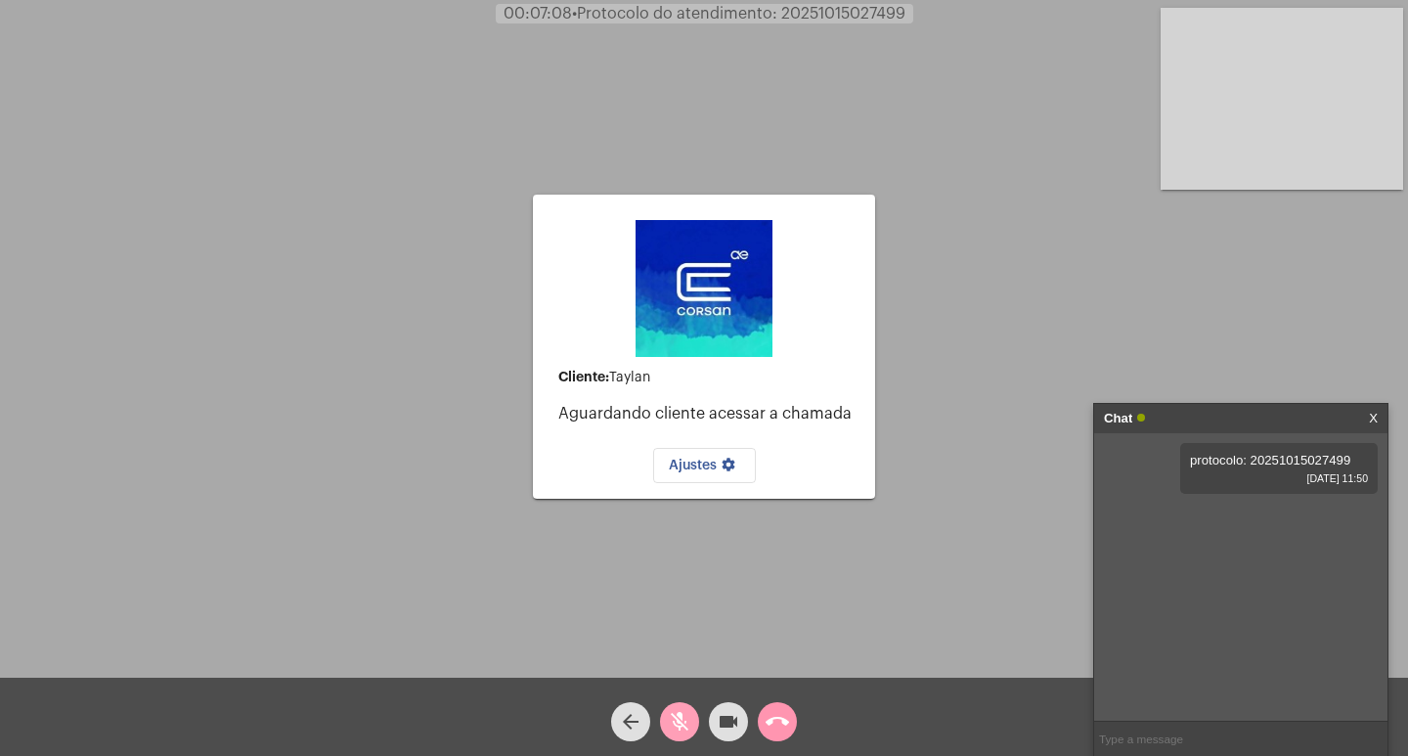
click at [684, 710] on mat-icon "mic_off" at bounding box center [679, 721] width 23 height 23
click at [694, 721] on button "mic" at bounding box center [679, 721] width 39 height 39
click at [682, 723] on mat-icon "mic_off" at bounding box center [679, 721] width 23 height 23
click at [672, 717] on mat-icon "mic" at bounding box center [679, 721] width 23 height 23
click at [673, 714] on mat-icon "mic_off" at bounding box center [679, 721] width 23 height 23
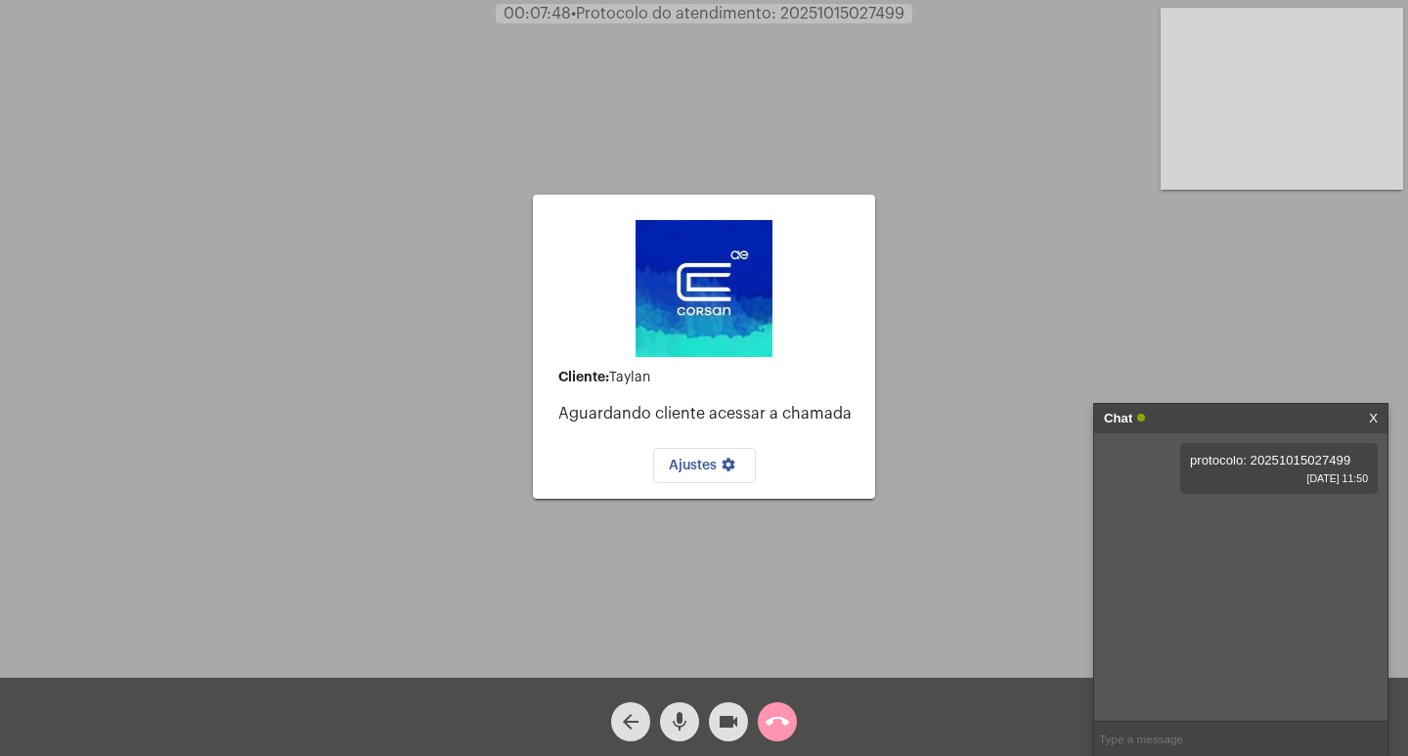
click at [723, 716] on mat-icon "videocam" at bounding box center [728, 721] width 23 height 23
click at [686, 724] on mat-icon "mic" at bounding box center [679, 721] width 23 height 23
click at [763, 721] on button "call_end" at bounding box center [777, 721] width 39 height 39
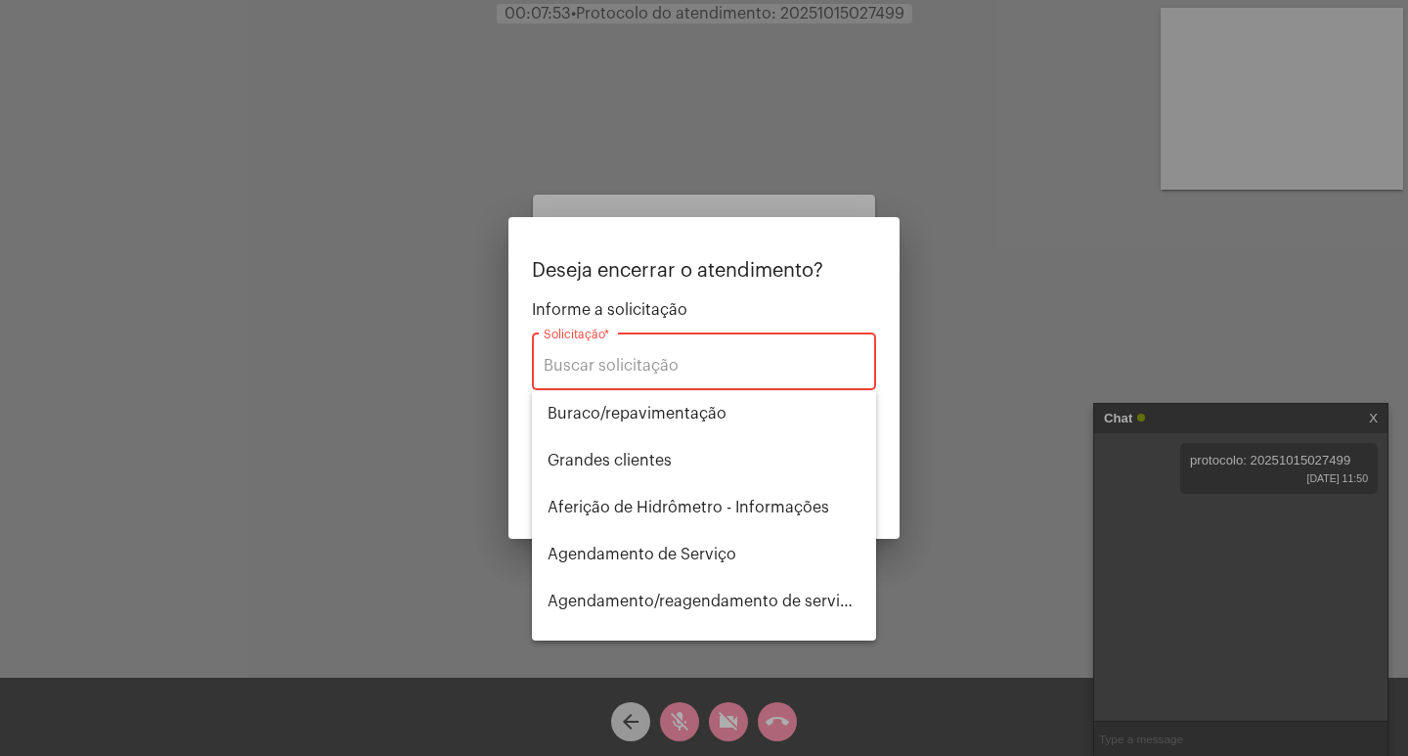
click at [624, 353] on div "Solicitação *" at bounding box center [704, 360] width 321 height 62
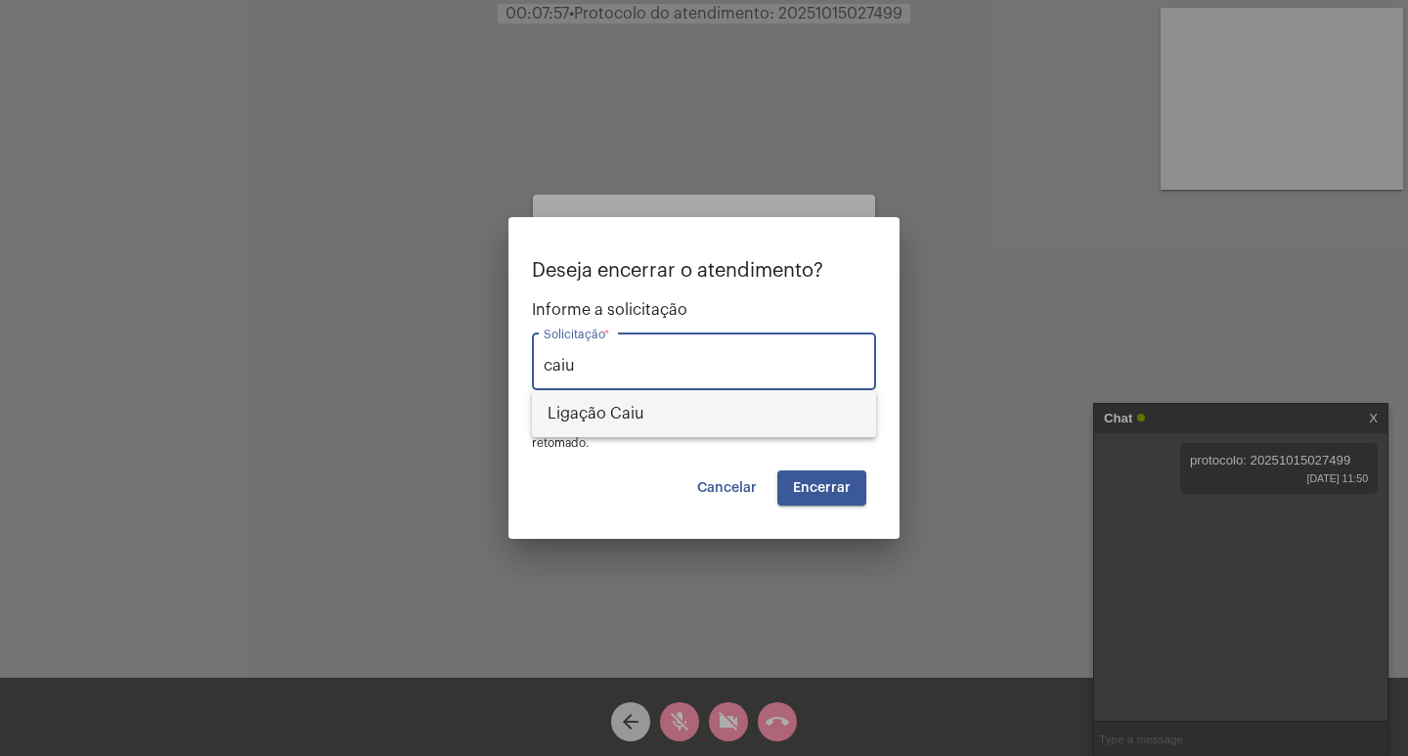
click at [659, 417] on span "Ligação Caiu" at bounding box center [704, 413] width 313 height 47
type input "Ligação Caiu"
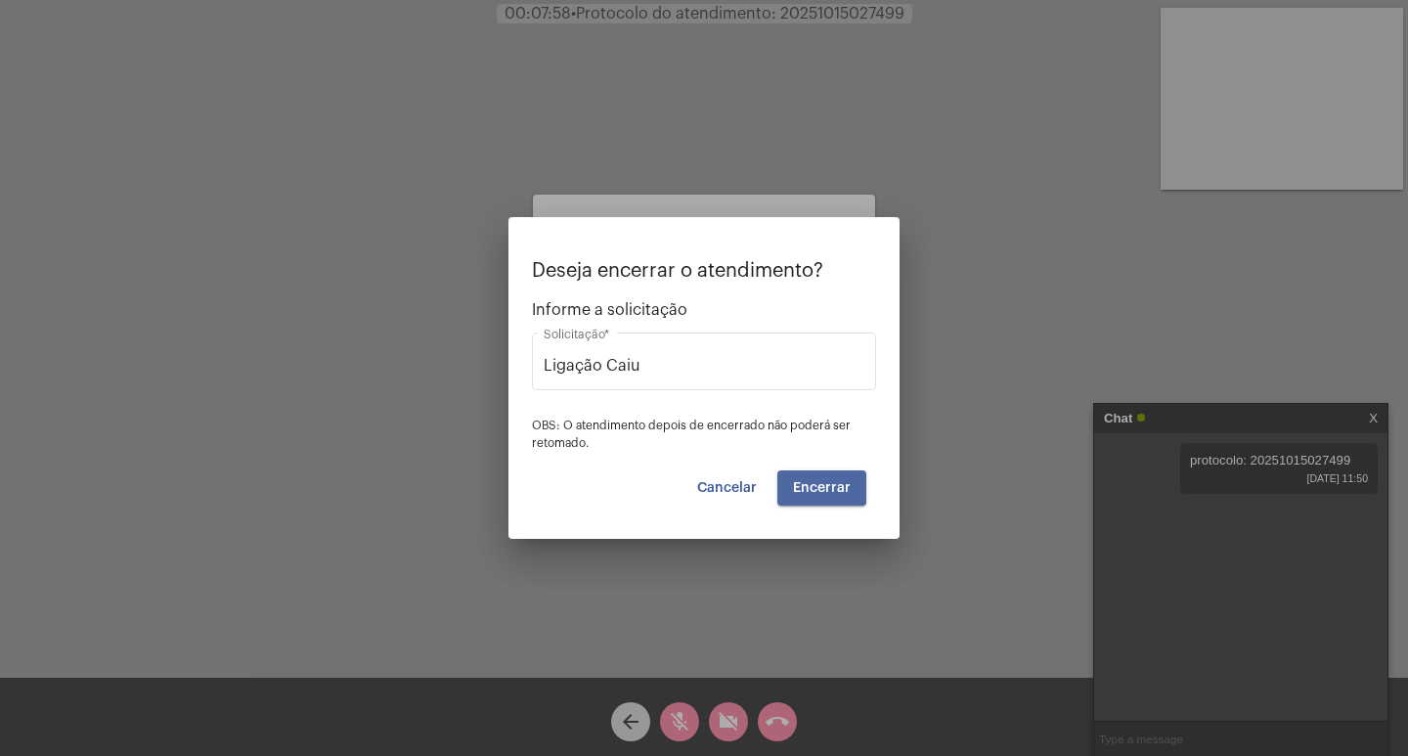
click at [817, 483] on span "Encerrar" at bounding box center [822, 488] width 58 height 14
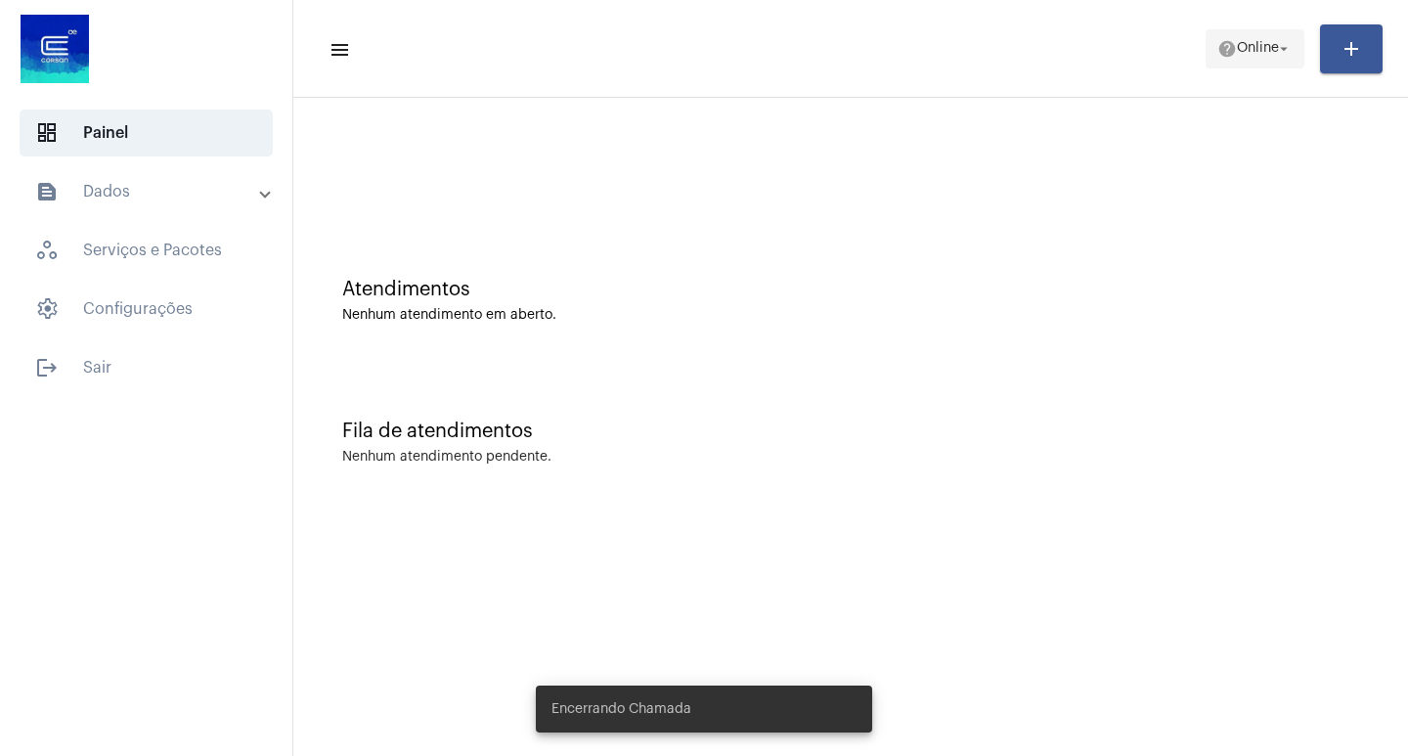
click at [1241, 48] on span "Online" at bounding box center [1258, 49] width 42 height 14
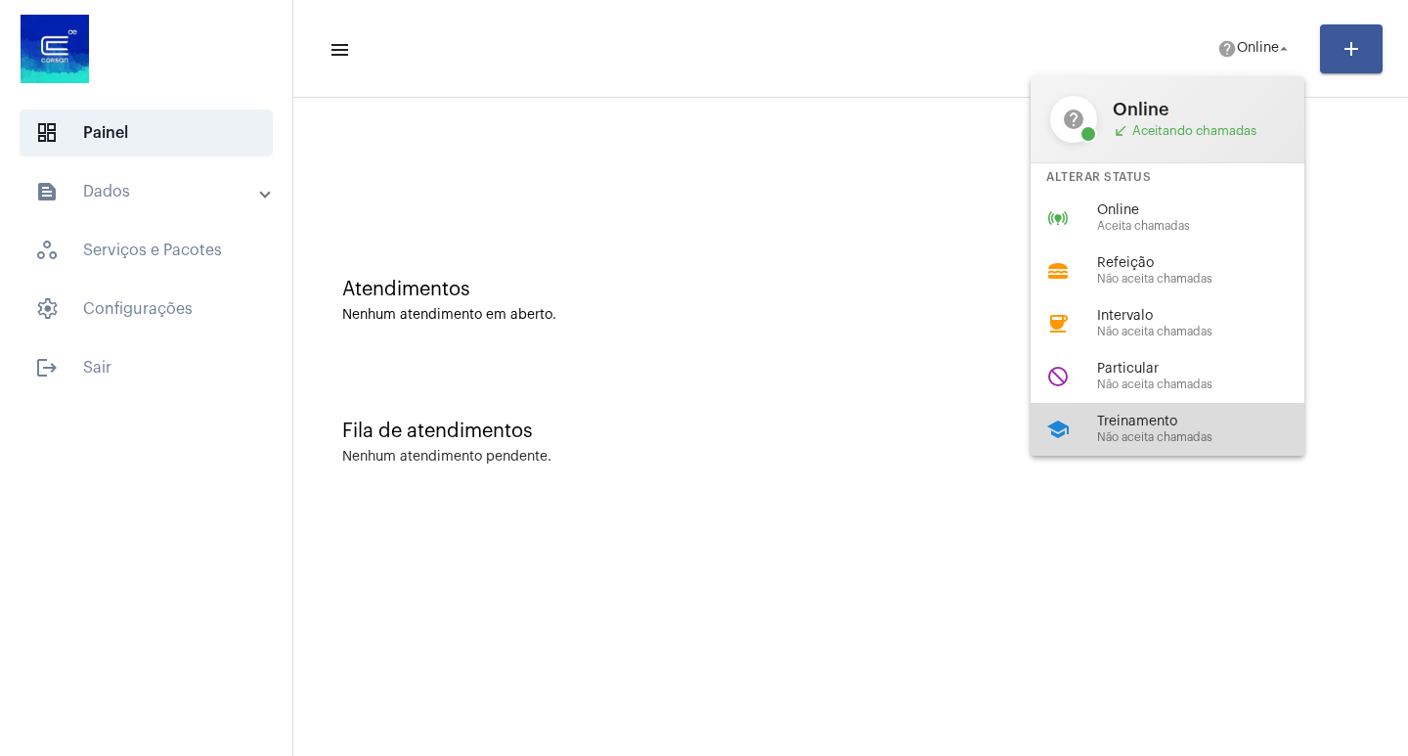
click at [1172, 421] on span "Treinamento" at bounding box center [1208, 422] width 223 height 15
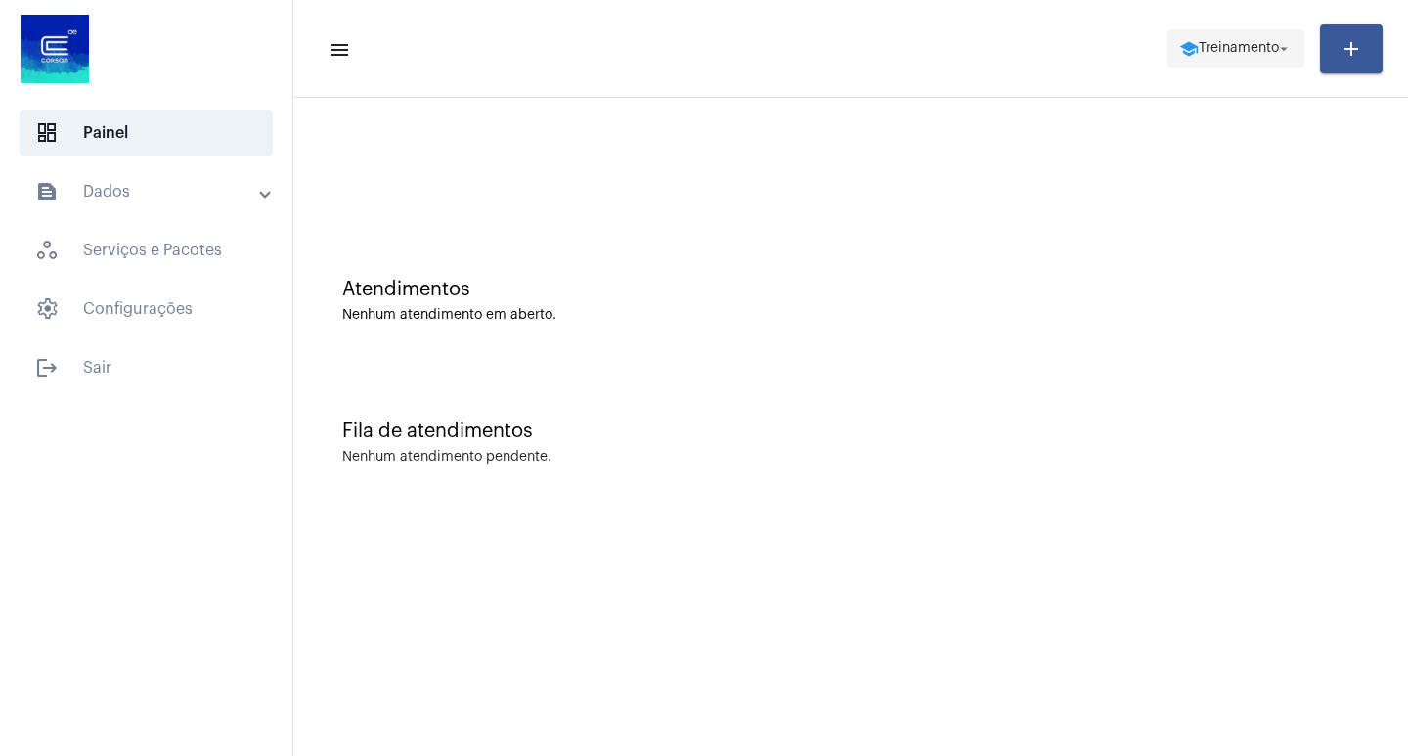
click at [1192, 46] on span "school Treinamento arrow_drop_down" at bounding box center [1235, 47] width 113 height 35
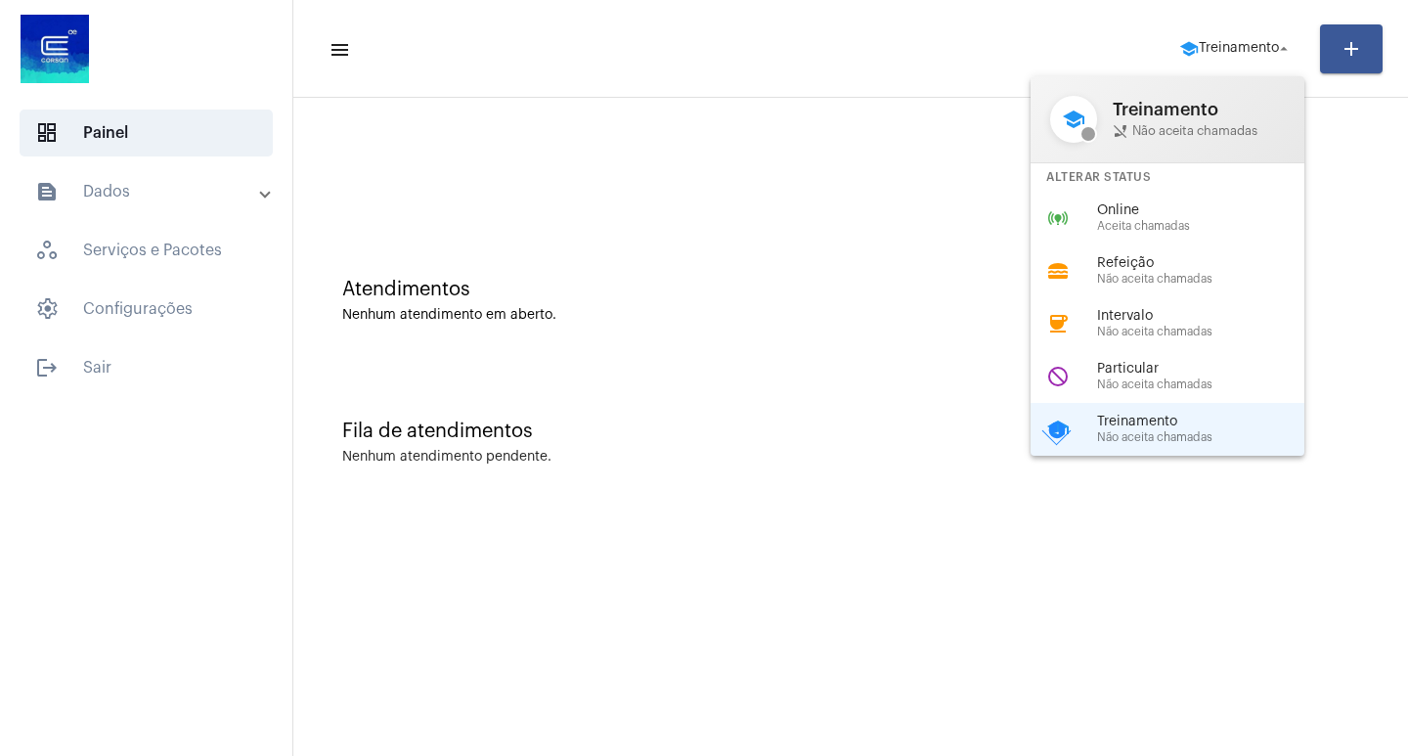
click at [1158, 214] on span "Online" at bounding box center [1208, 210] width 223 height 15
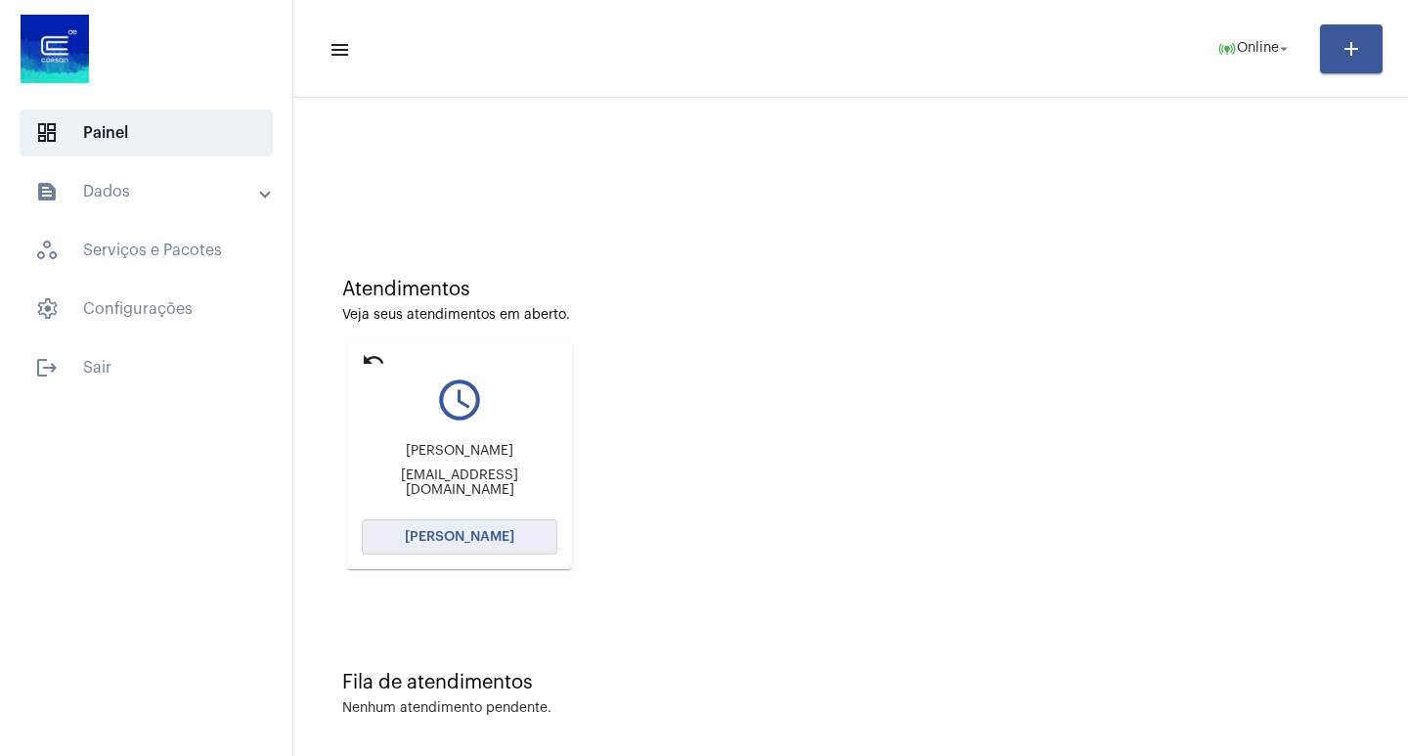
click at [520, 542] on button "[PERSON_NAME]" at bounding box center [460, 536] width 196 height 35
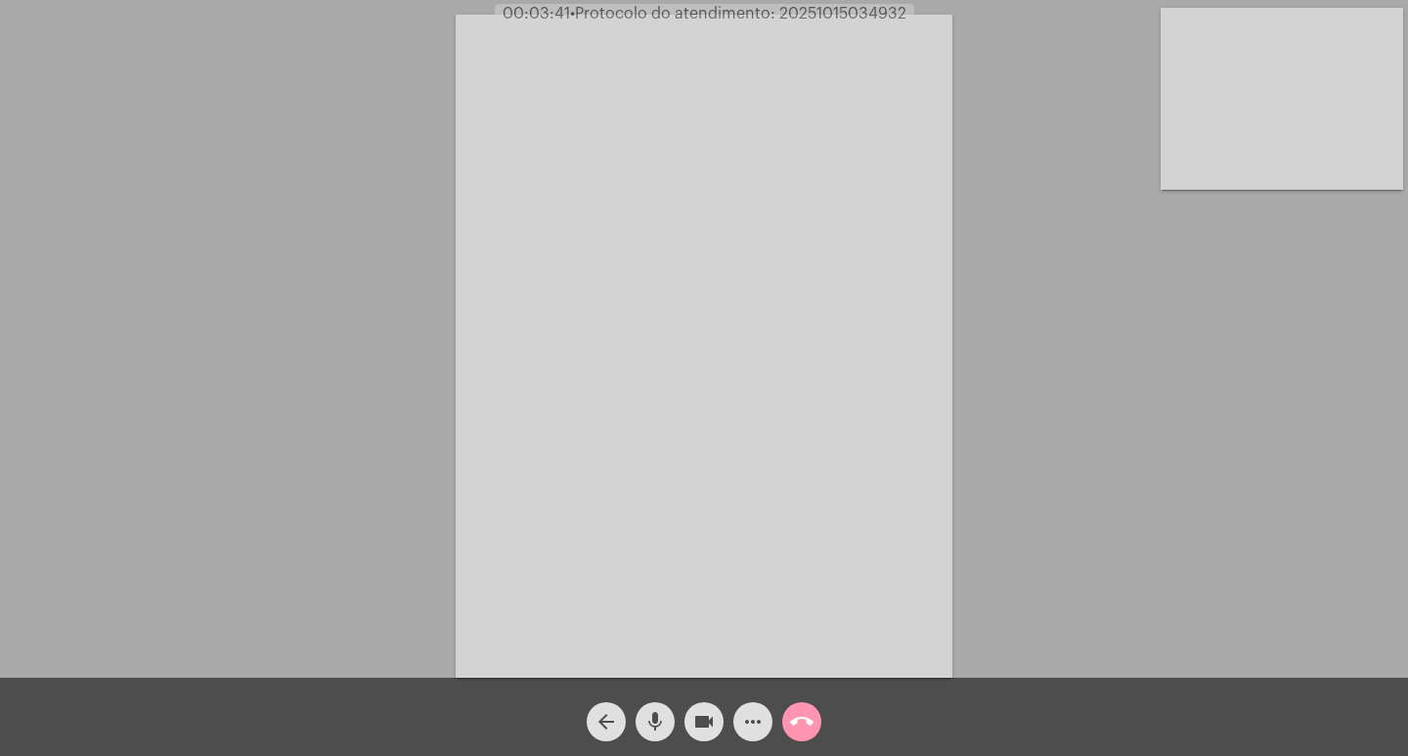
click at [652, 711] on mat-icon "mic" at bounding box center [654, 721] width 23 height 23
click at [656, 717] on mat-icon "mic_off" at bounding box center [654, 721] width 23 height 23
click at [856, 8] on span "• Protocolo do atendimento: 20251015034932" at bounding box center [738, 14] width 336 height 16
click at [661, 719] on mat-icon "mic" at bounding box center [654, 721] width 23 height 23
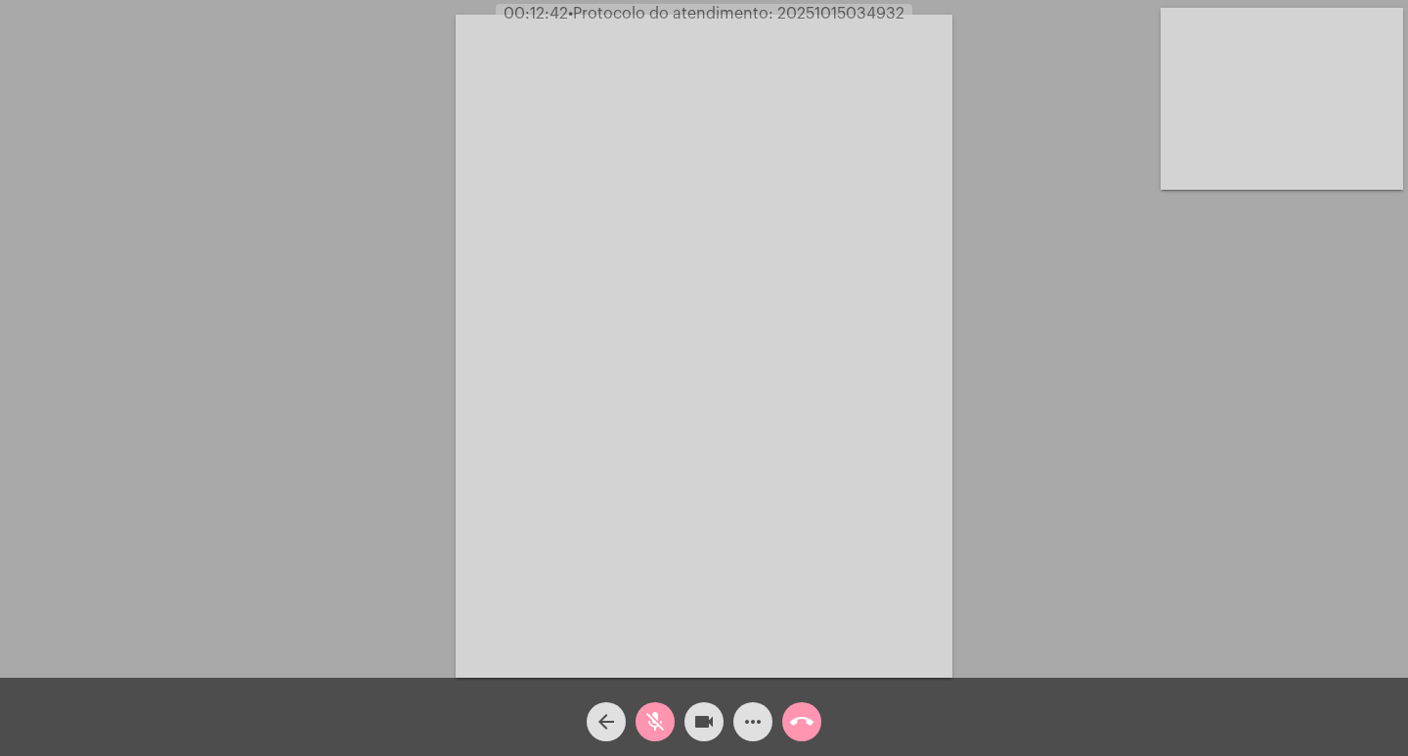
click at [656, 723] on mat-icon "mic_off" at bounding box center [654, 721] width 23 height 23
click at [704, 718] on mat-icon "videocam" at bounding box center [703, 721] width 23 height 23
click at [655, 723] on mat-icon "mic" at bounding box center [654, 721] width 23 height 23
click at [807, 727] on mat-icon "call_end" at bounding box center [801, 721] width 23 height 23
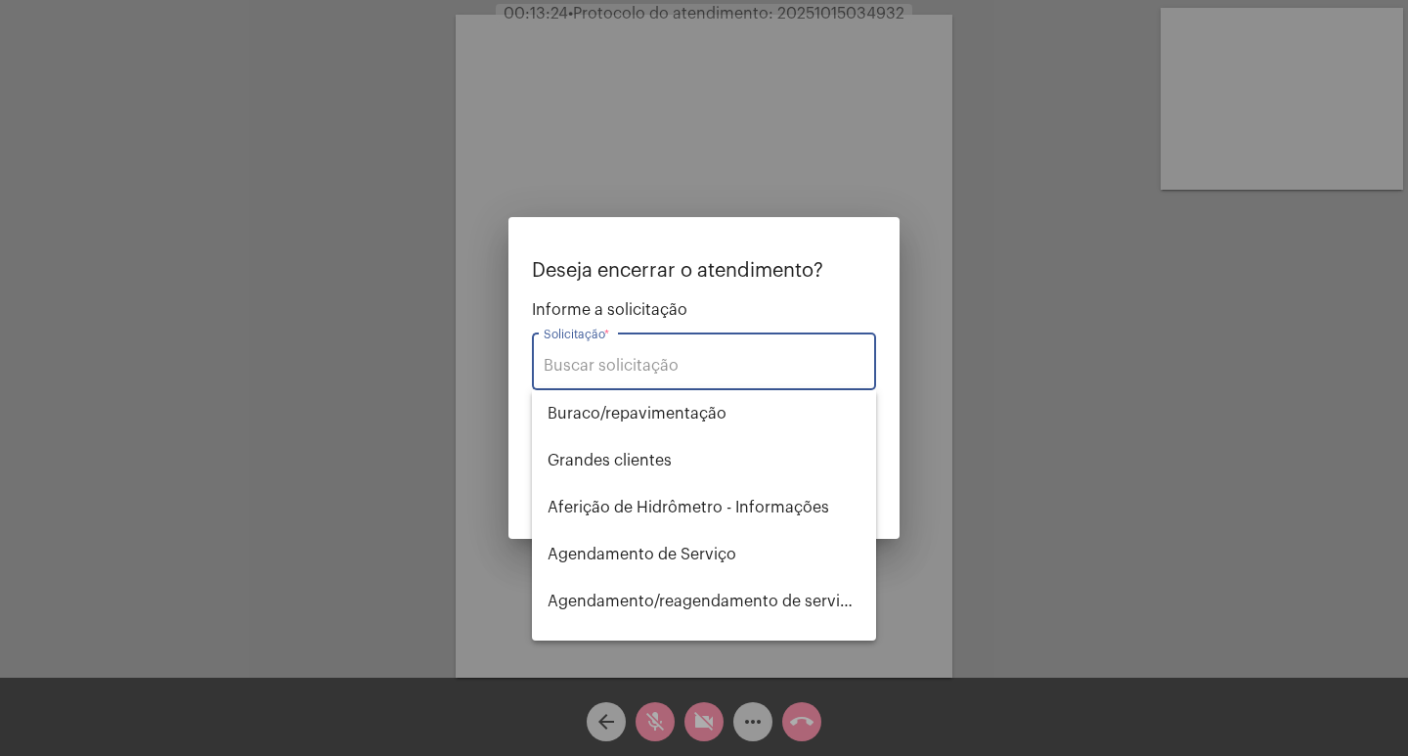
click at [662, 365] on input "Solicitação *" at bounding box center [704, 366] width 321 height 18
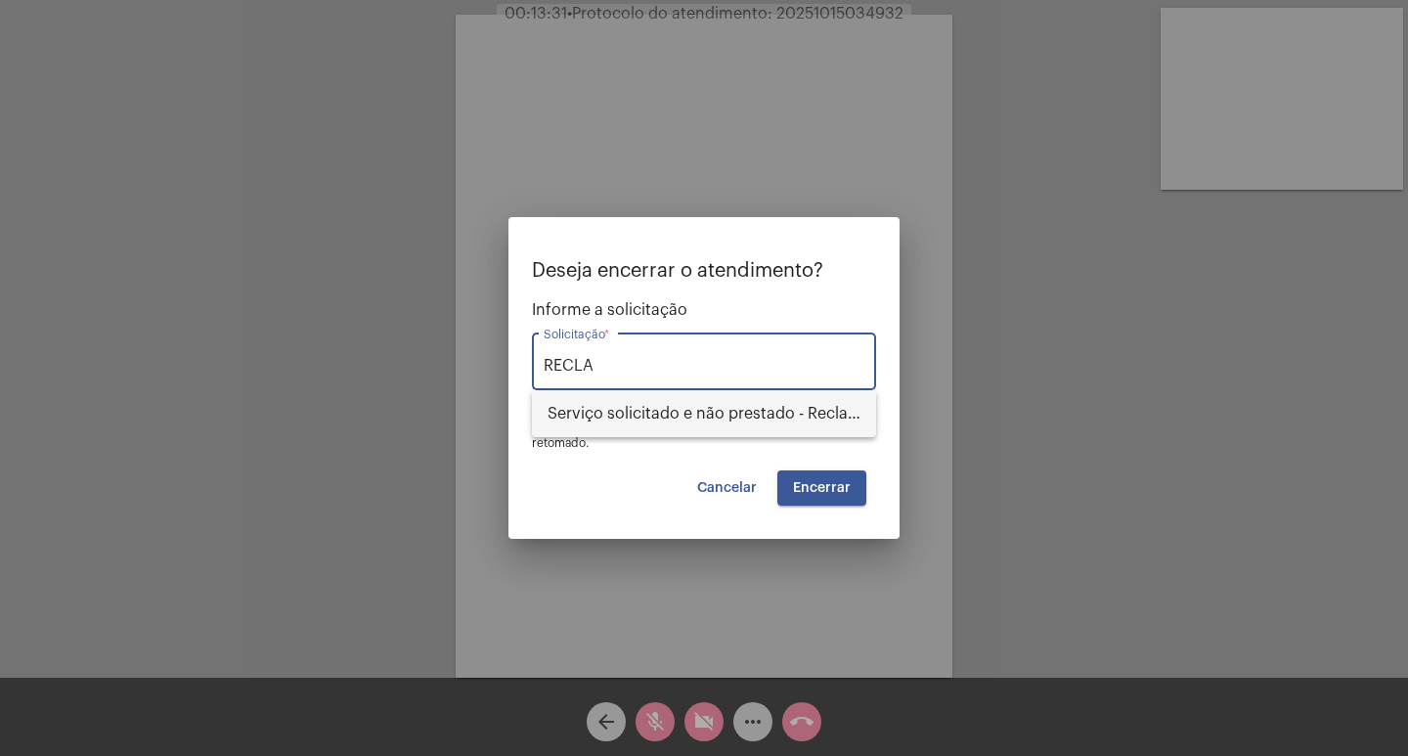
click at [637, 416] on span "Serviço solicitado e não prestado - Reclamação" at bounding box center [704, 413] width 313 height 47
type input "Serviço solicitado e não prestado - Reclamação"
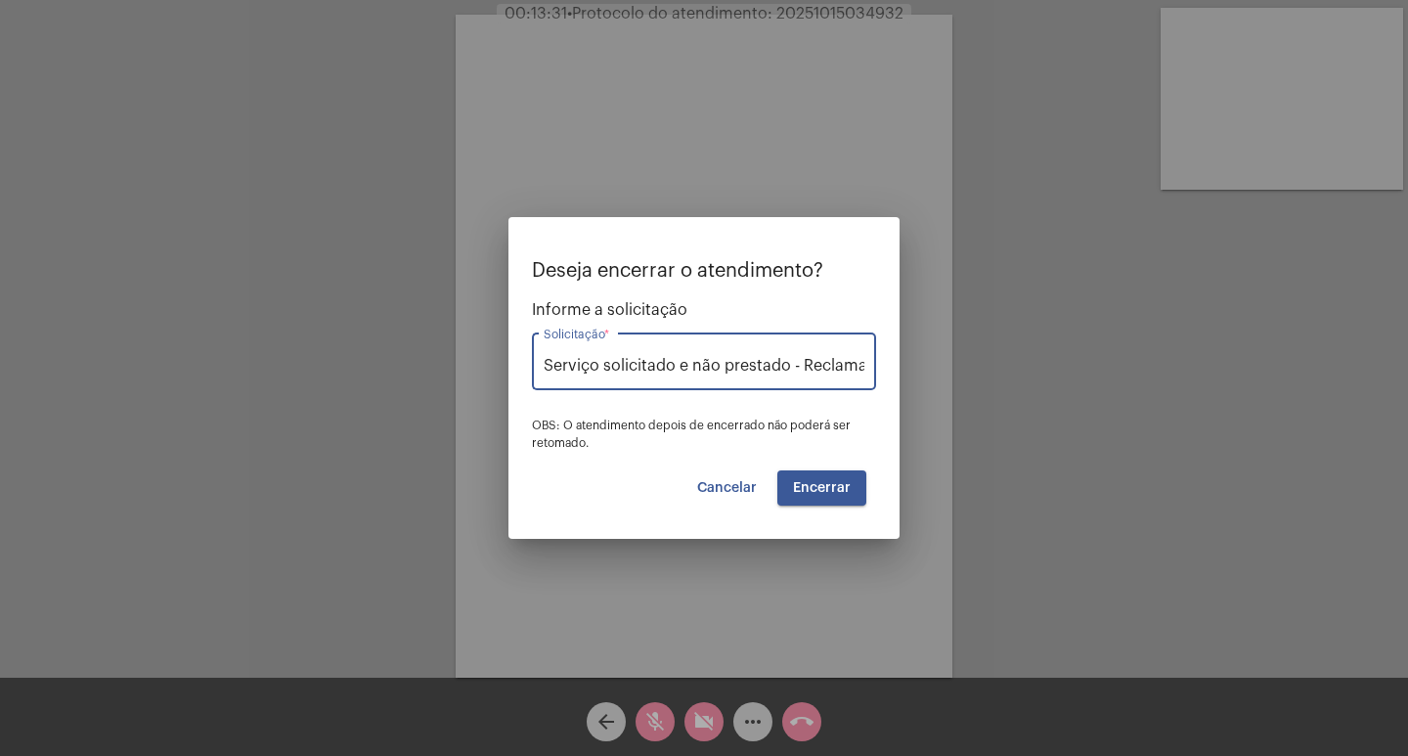
scroll to position [0, 26]
click at [811, 495] on button "Encerrar" at bounding box center [821, 487] width 89 height 35
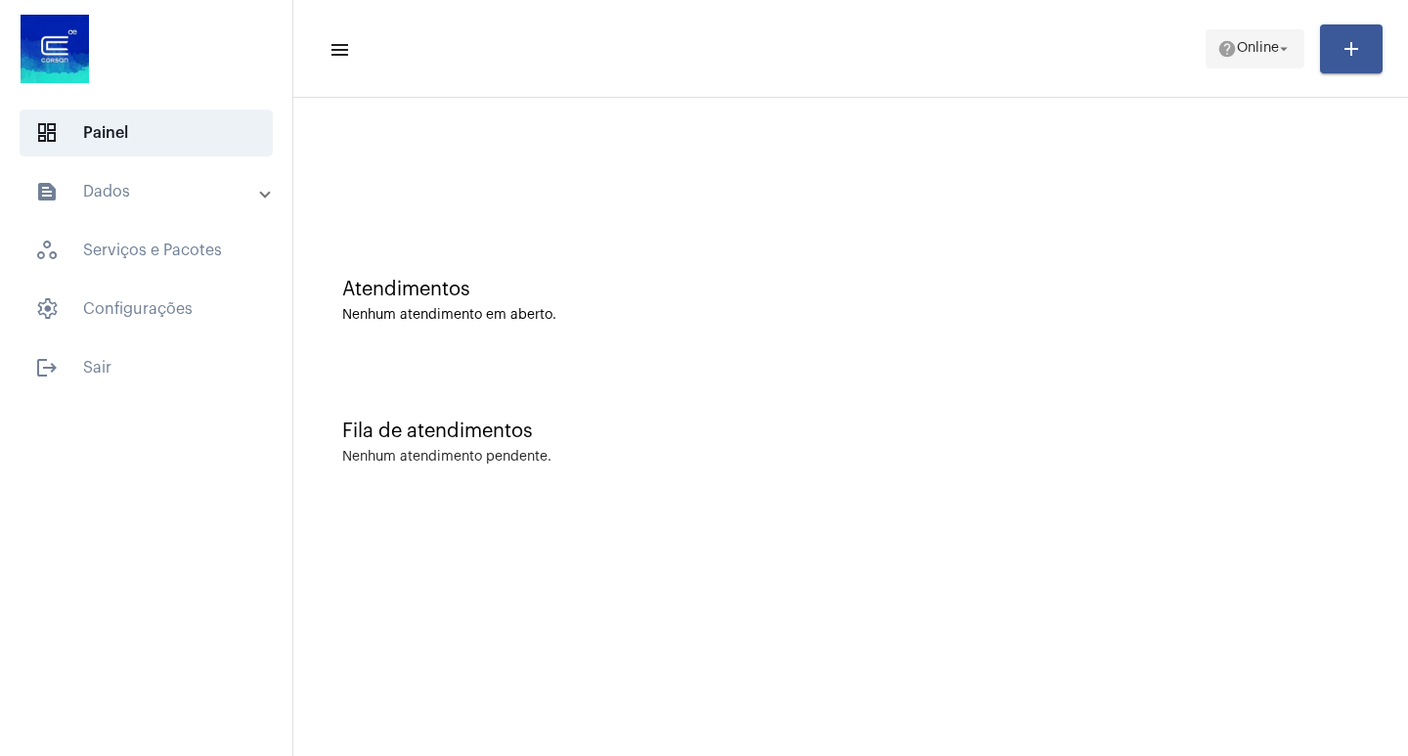
click at [1253, 46] on span "Online" at bounding box center [1258, 49] width 42 height 14
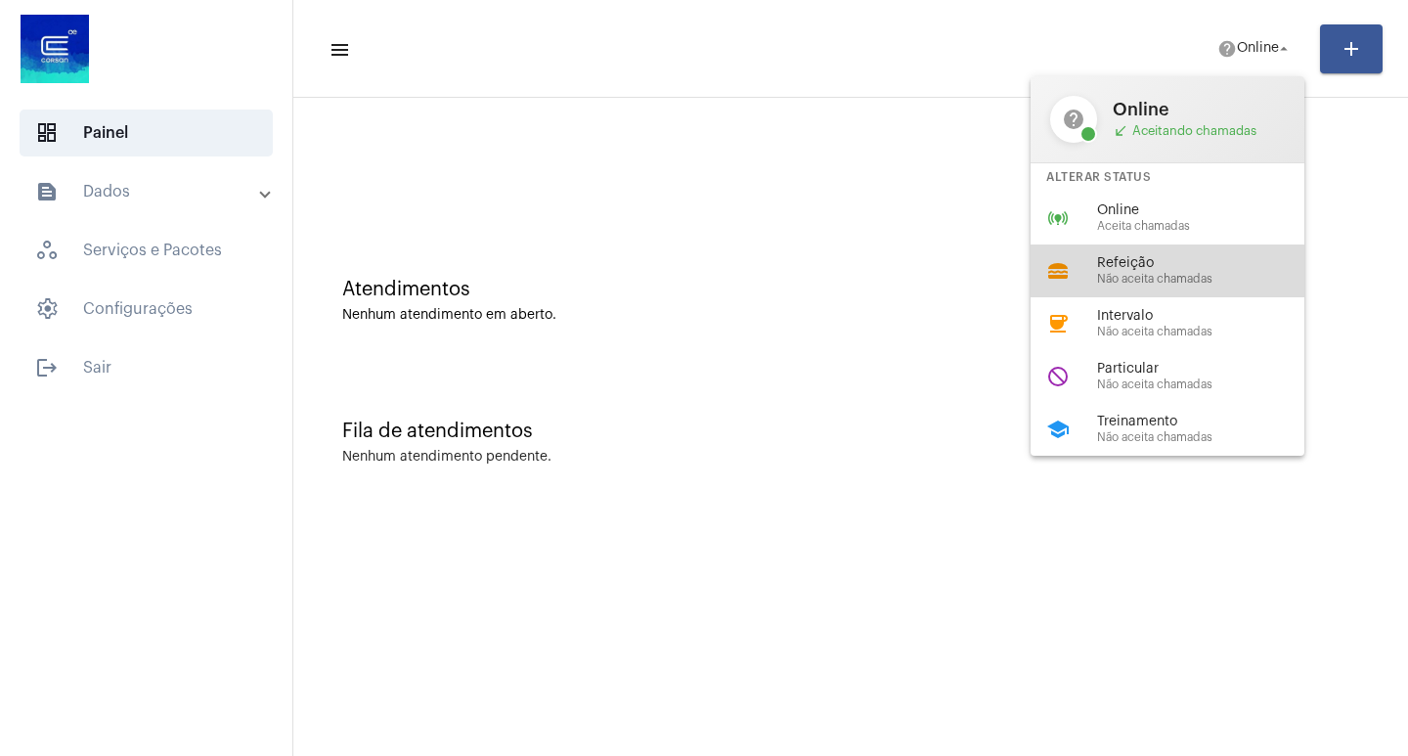
click at [1149, 273] on span "Não aceita chamadas" at bounding box center [1208, 279] width 223 height 13
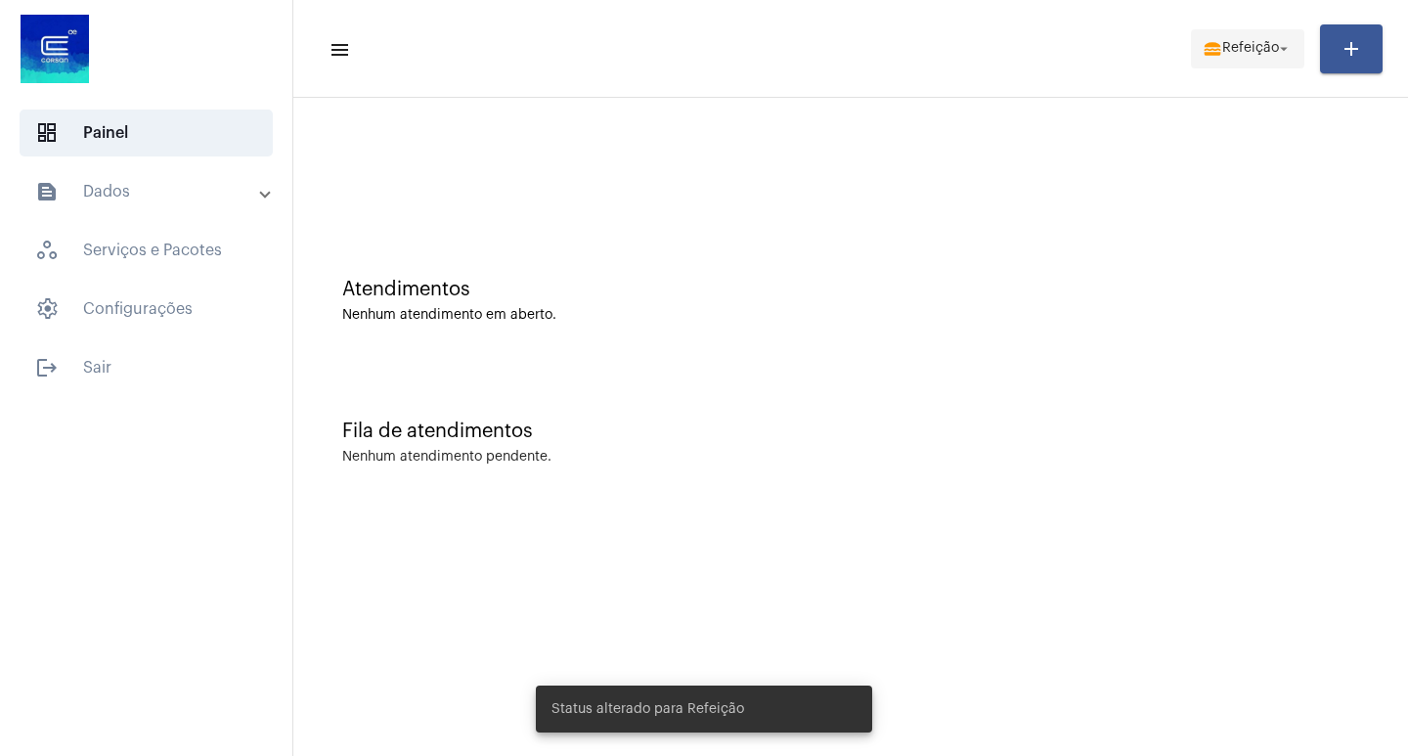
click at [1265, 55] on span "Refeição" at bounding box center [1250, 49] width 57 height 14
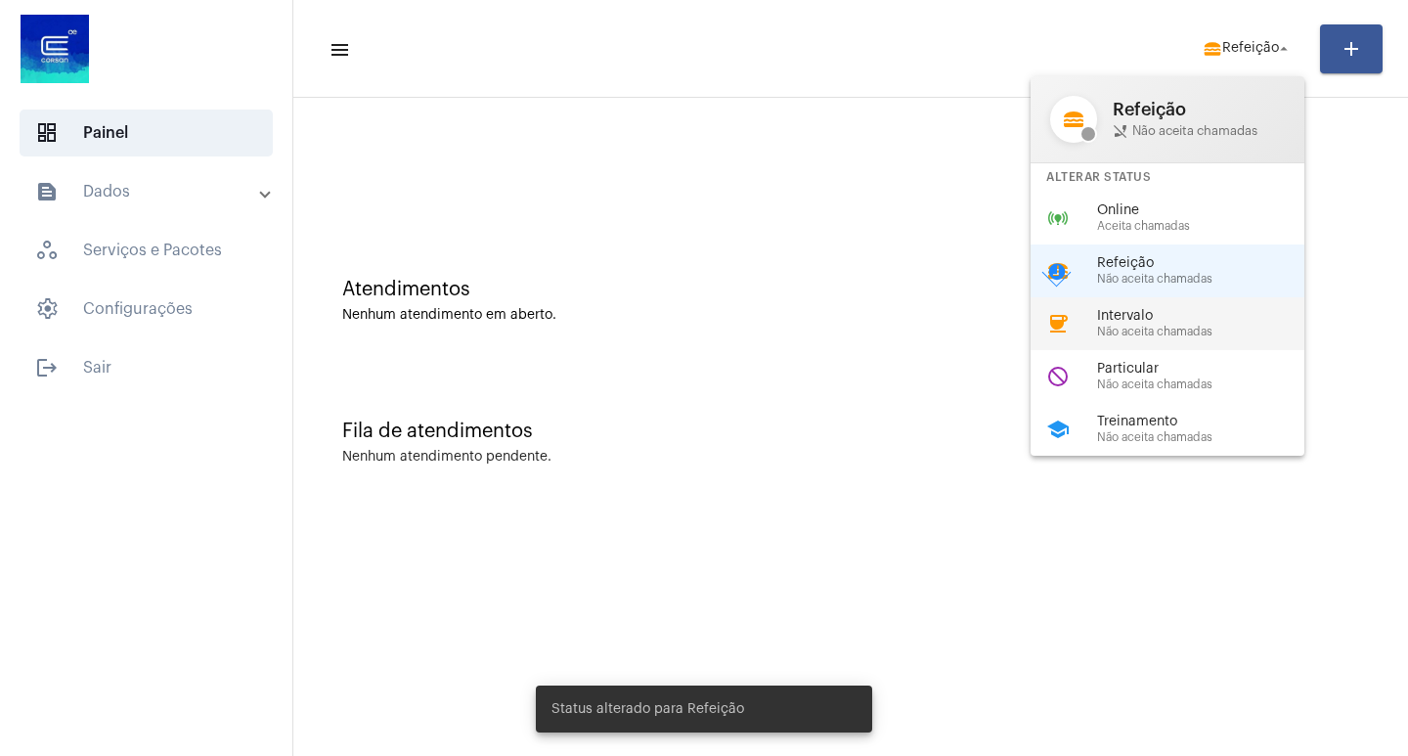
click at [1132, 326] on span "Não aceita chamadas" at bounding box center [1208, 332] width 223 height 13
